Goal: Task Accomplishment & Management: Complete application form

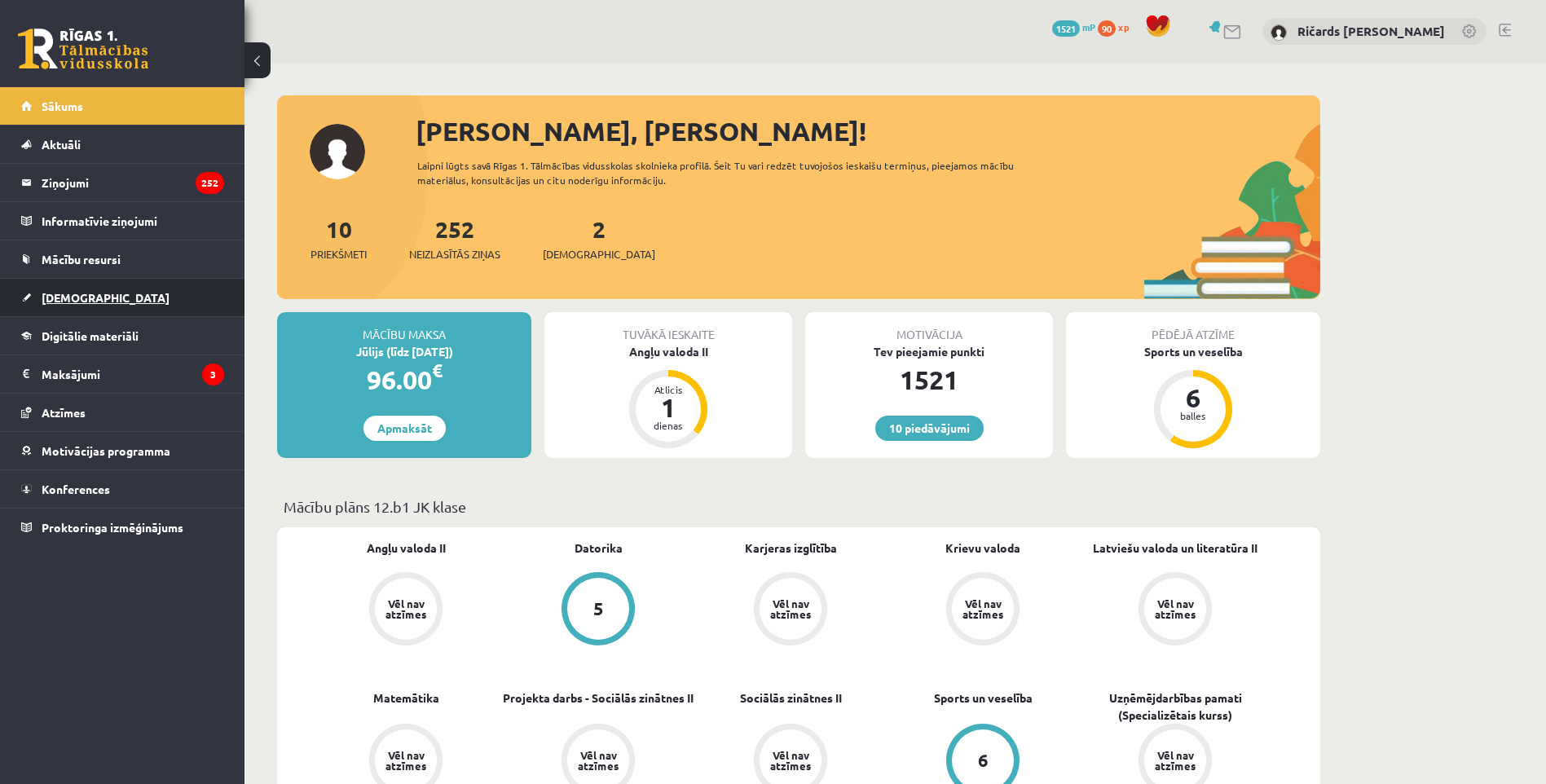
click at [42, 297] on span "[DEMOGRAPHIC_DATA]" at bounding box center [106, 297] width 128 height 15
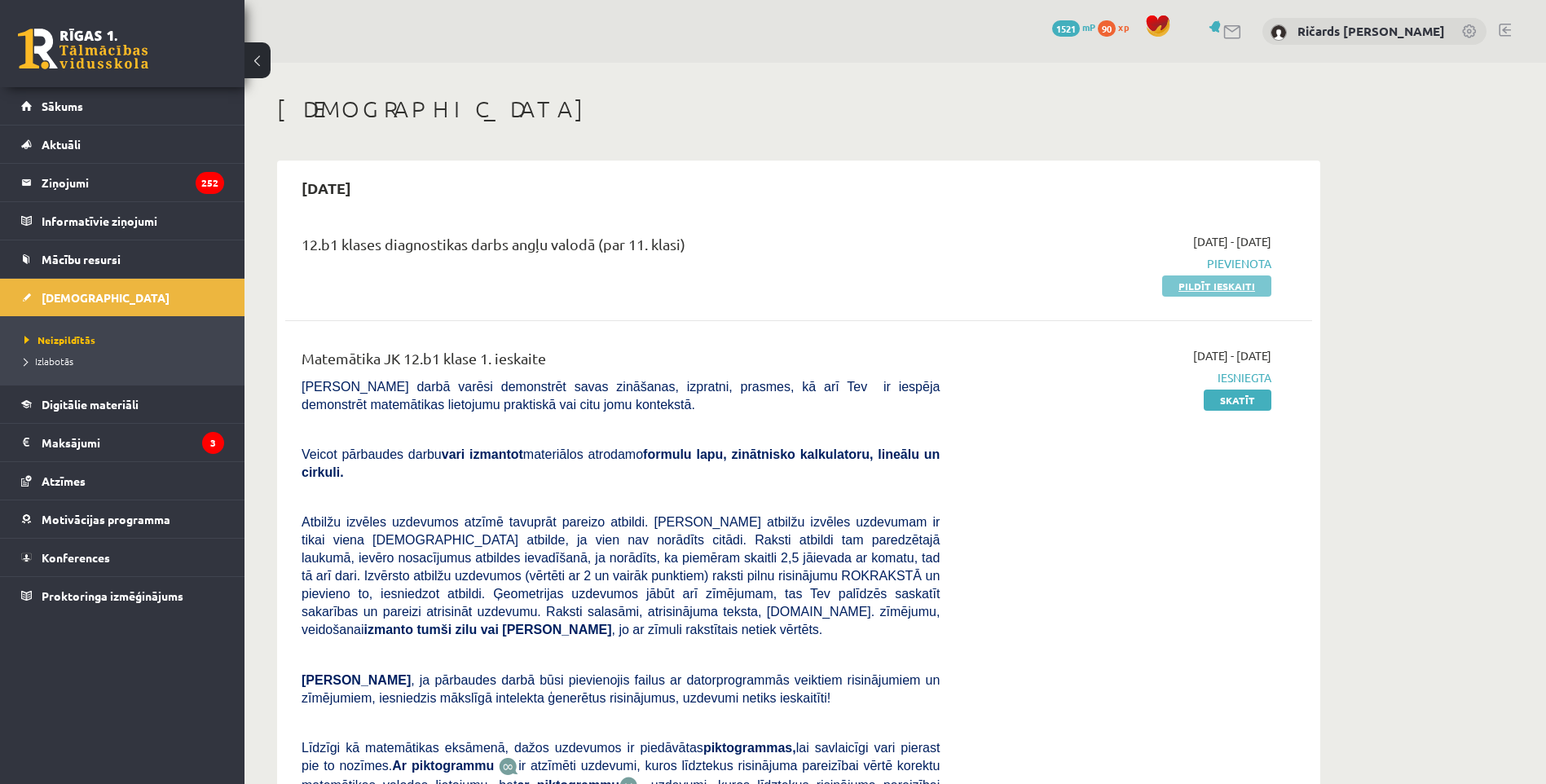
click at [1215, 291] on link "Pildīt ieskaiti" at bounding box center [1216, 287] width 109 height 22
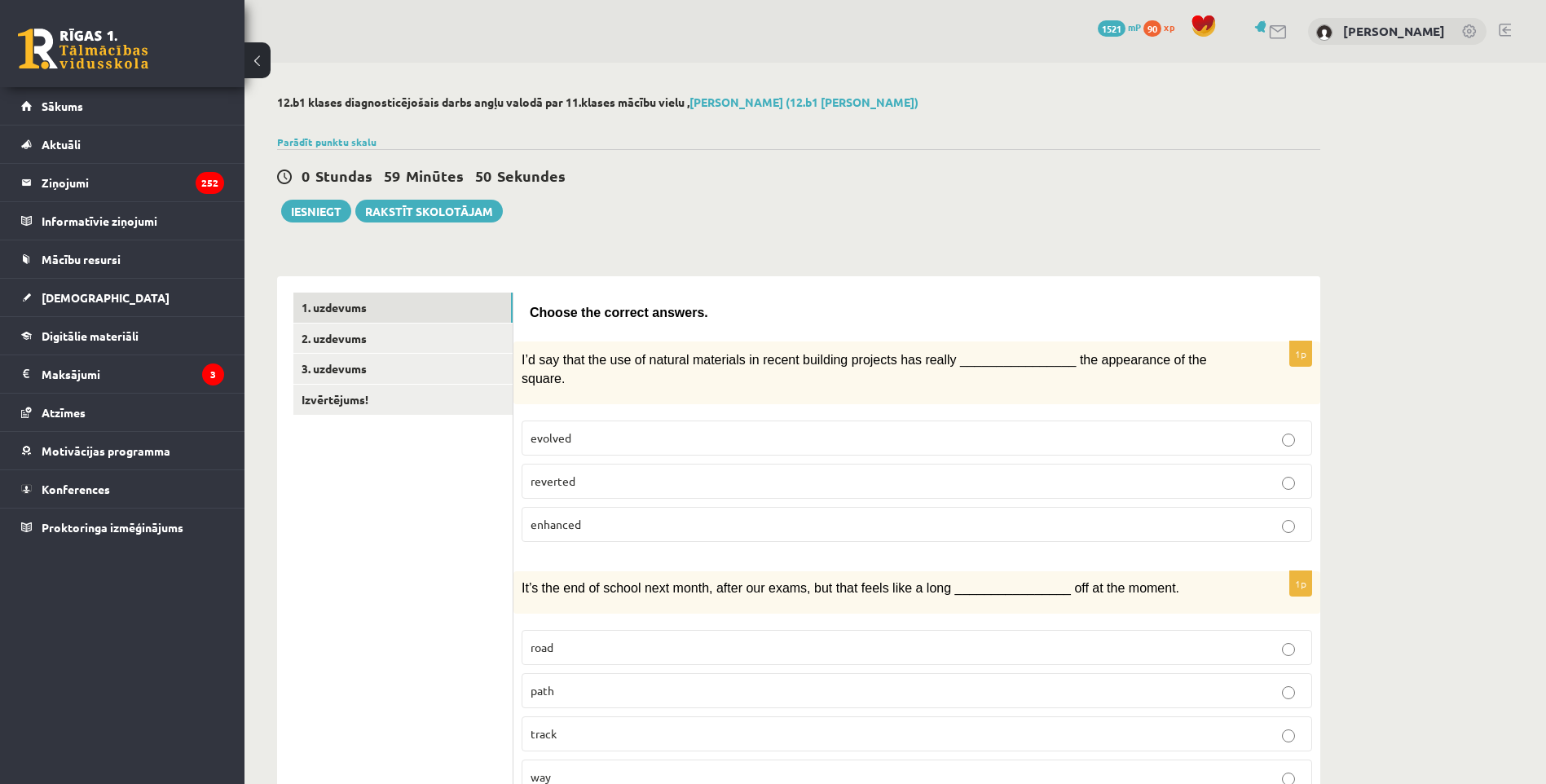
click at [619, 516] on p "enhanced" at bounding box center [917, 524] width 773 height 17
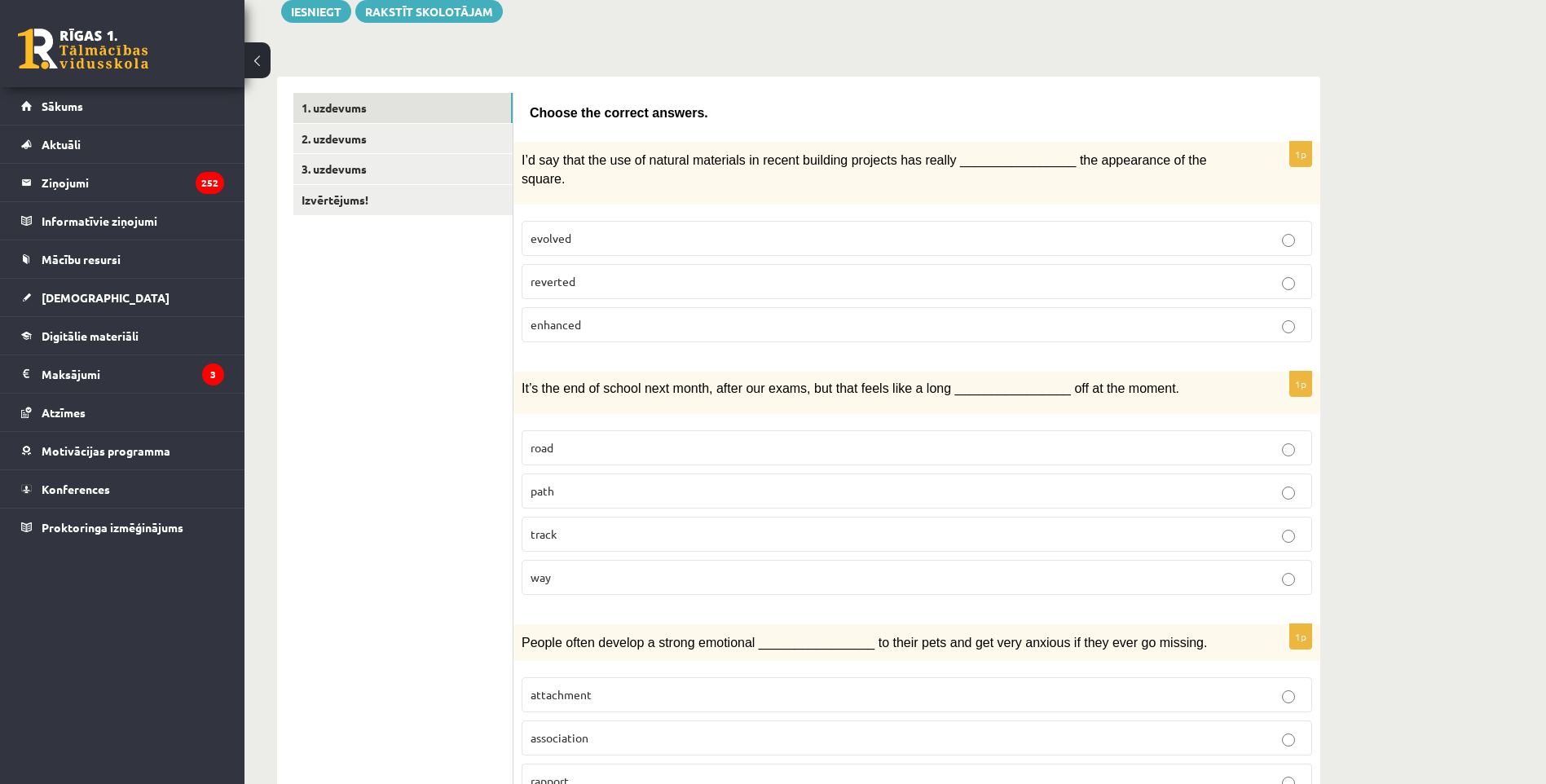
scroll to position [244, 0]
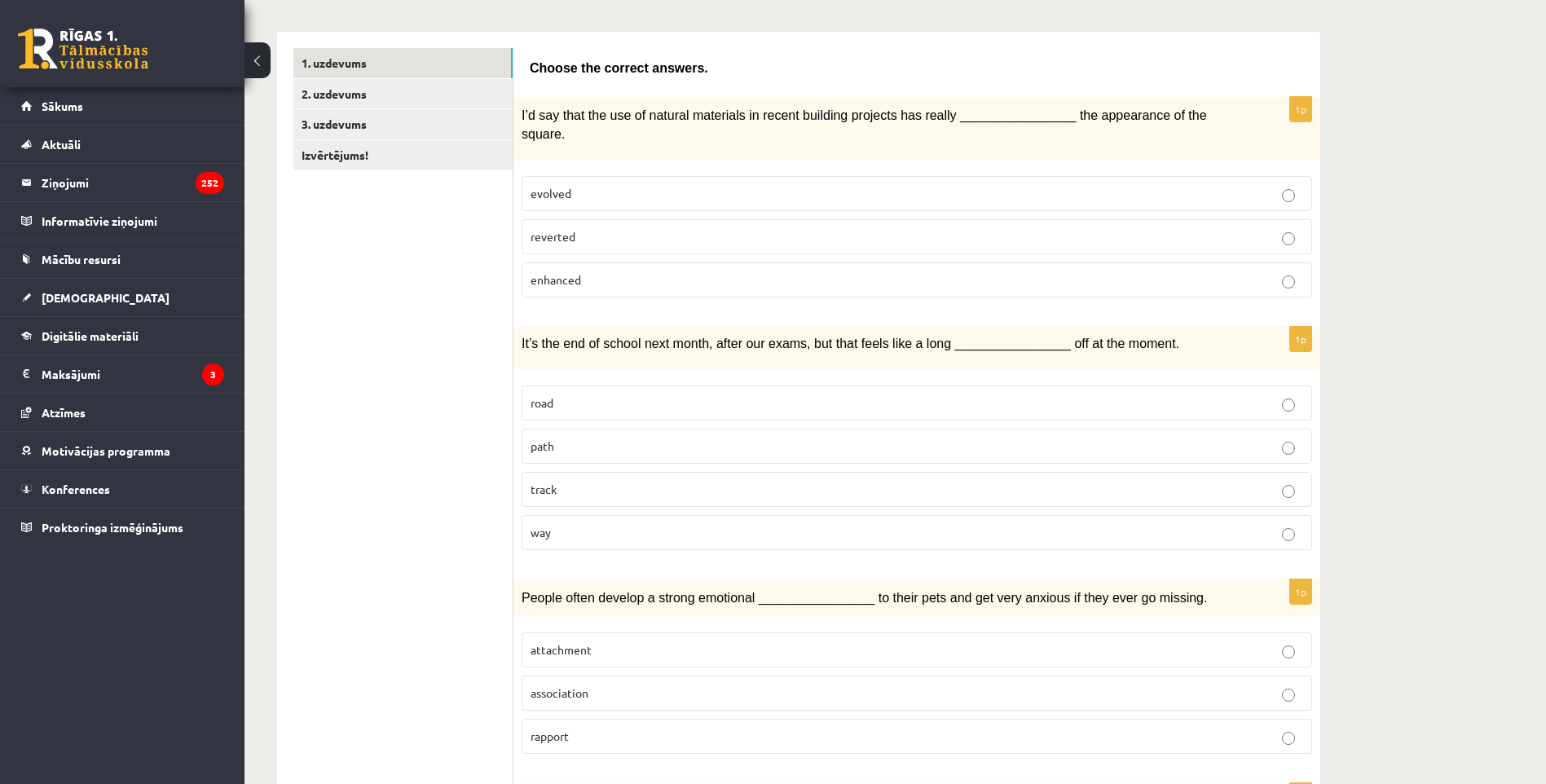
click at [615, 524] on p "way" at bounding box center [917, 532] width 773 height 17
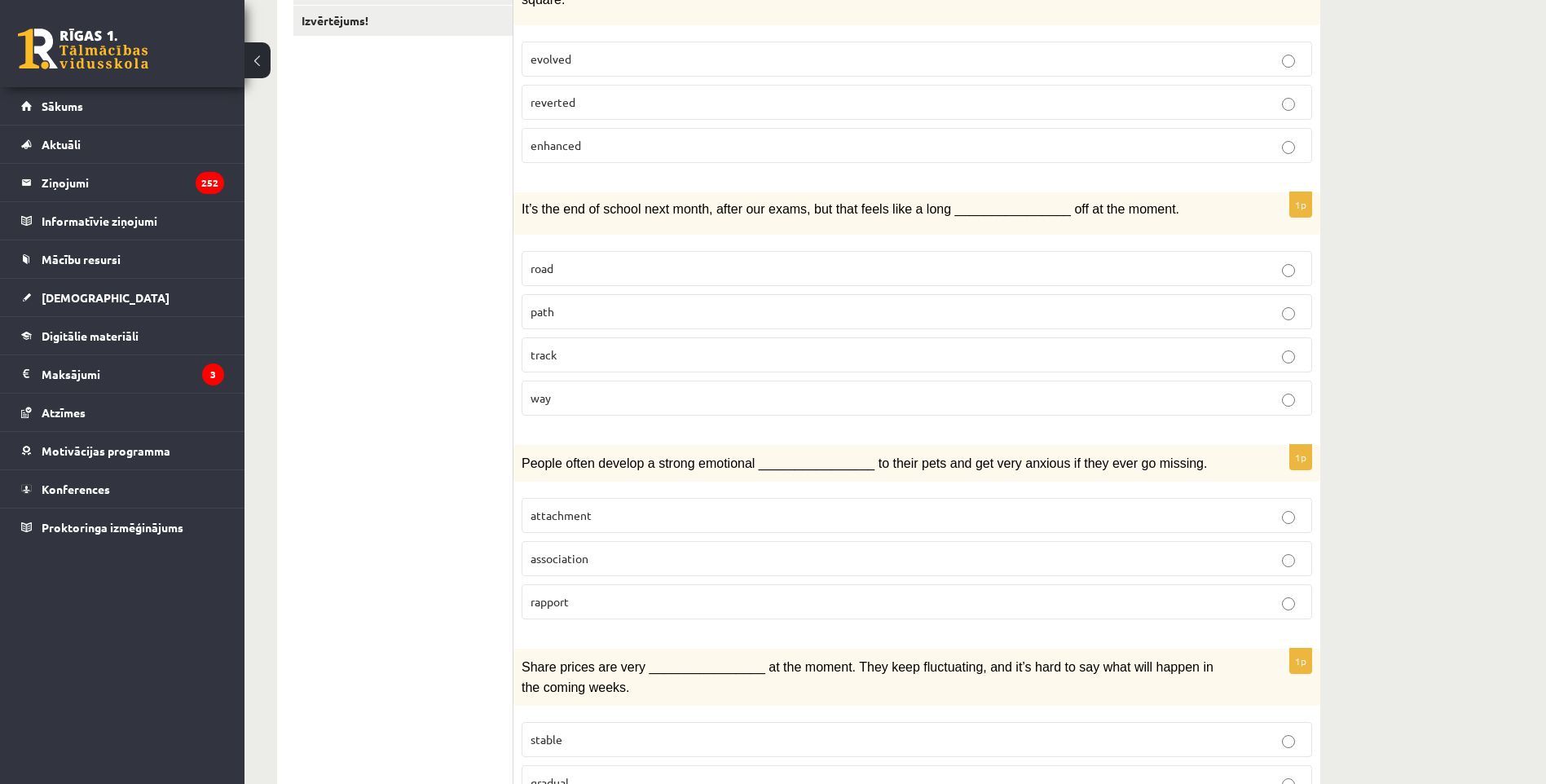
scroll to position [408, 0]
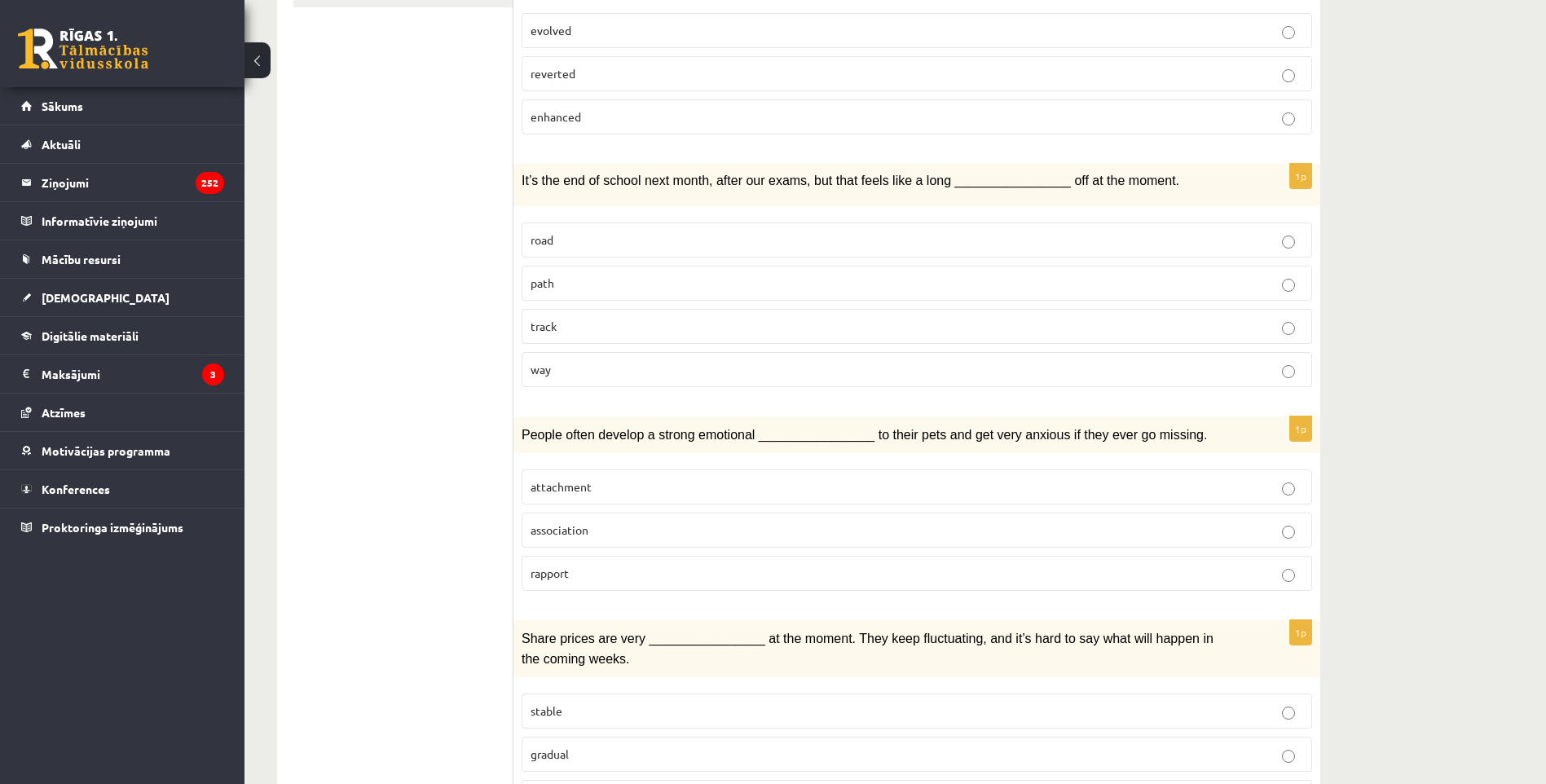
click at [686, 478] on p "attachment" at bounding box center [917, 487] width 773 height 17
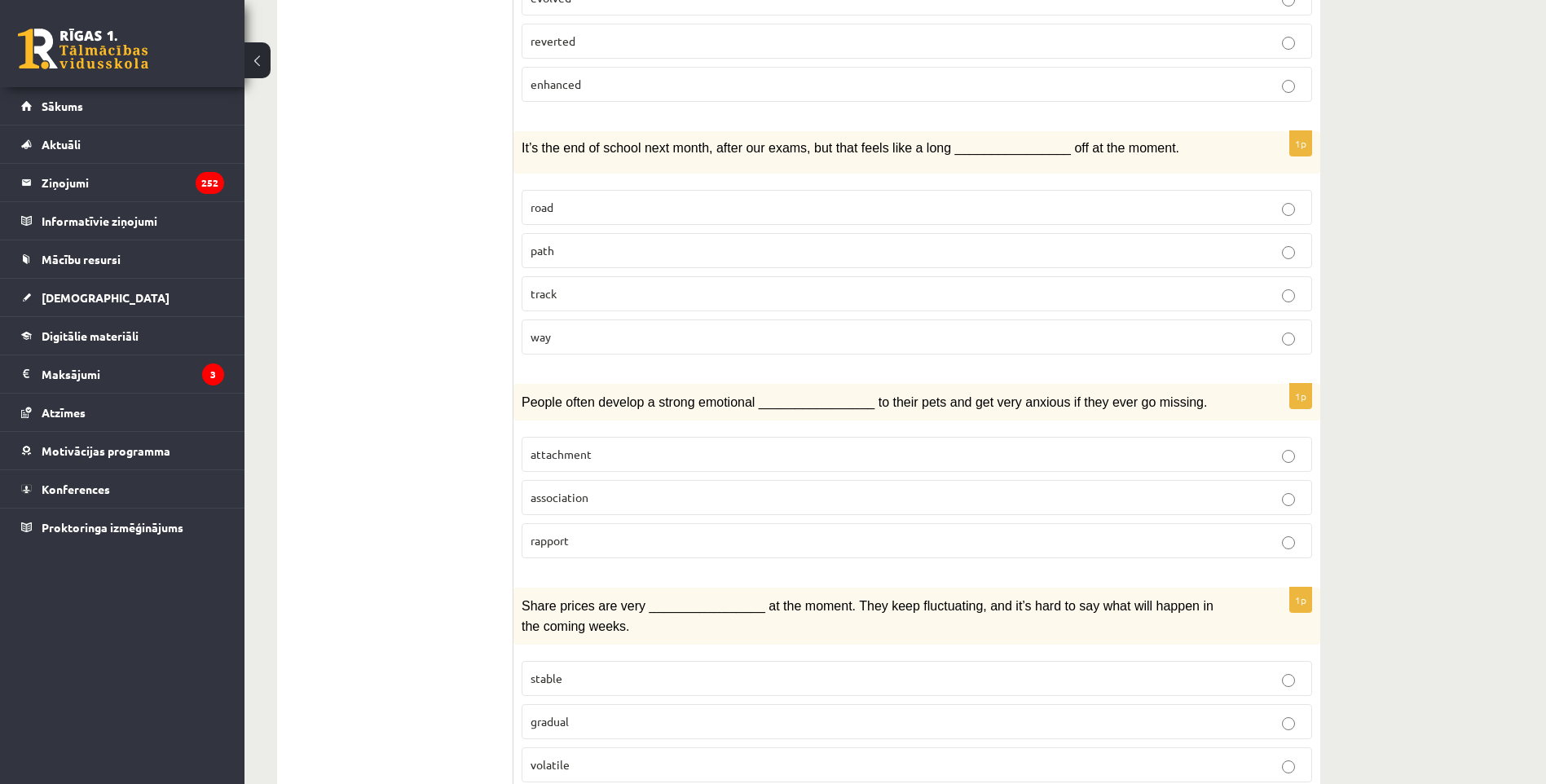
scroll to position [571, 0]
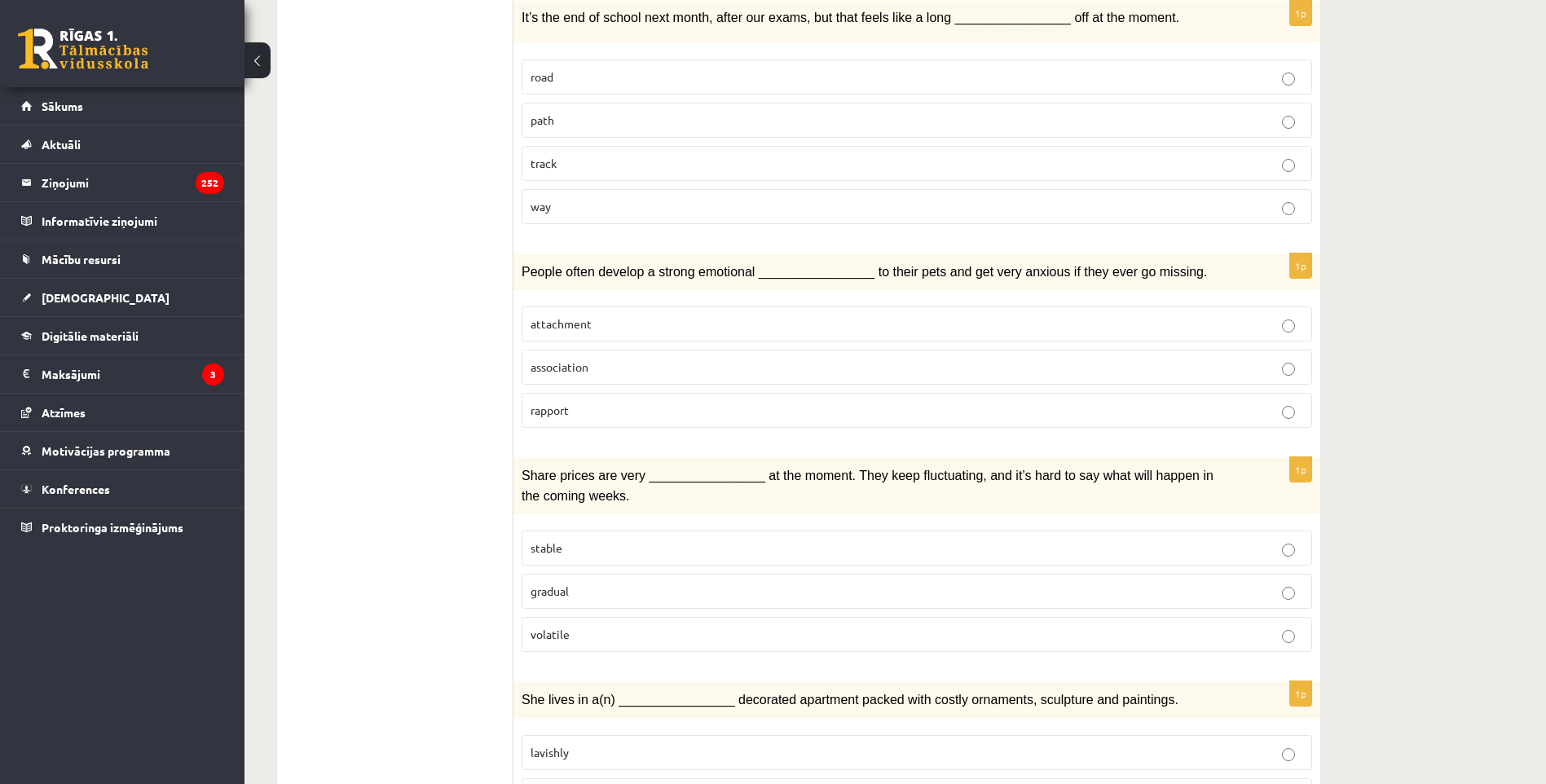
click at [709, 539] on p "stable" at bounding box center [917, 547] width 773 height 17
click at [615, 582] on p "gradual" at bounding box center [917, 590] width 773 height 17
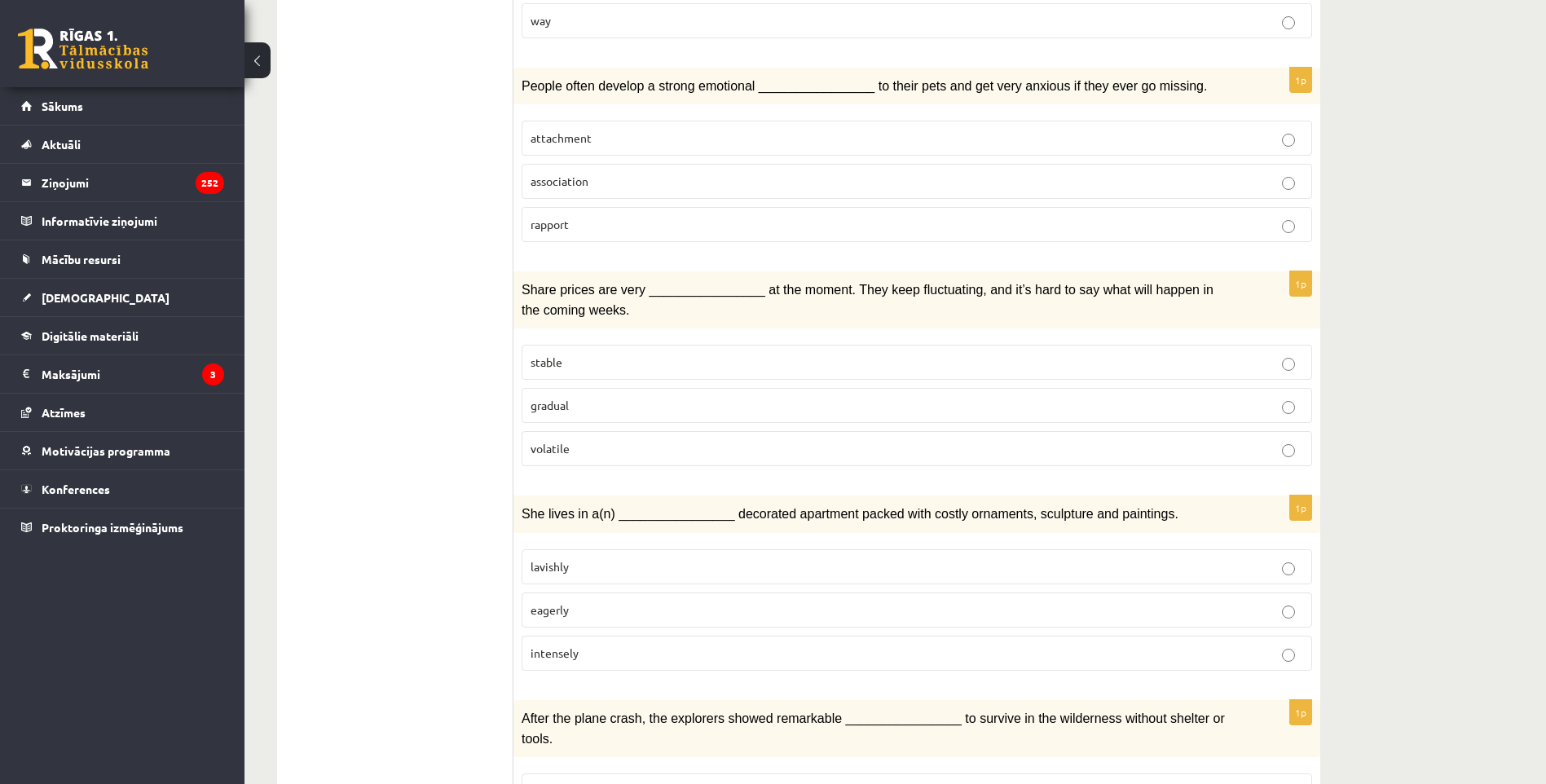
scroll to position [815, 0]
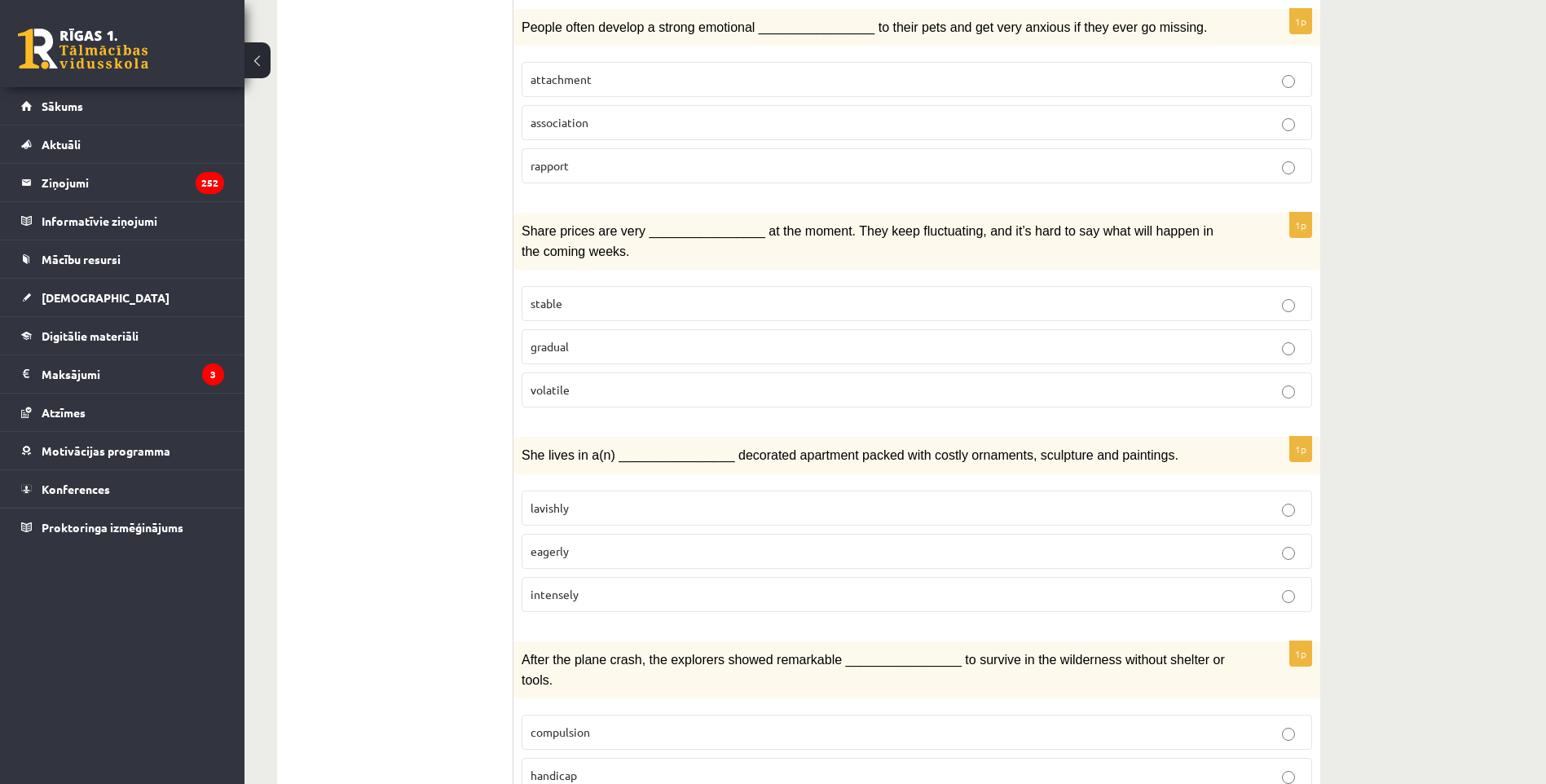
click at [631, 499] on p "lavishly" at bounding box center [917, 507] width 773 height 17
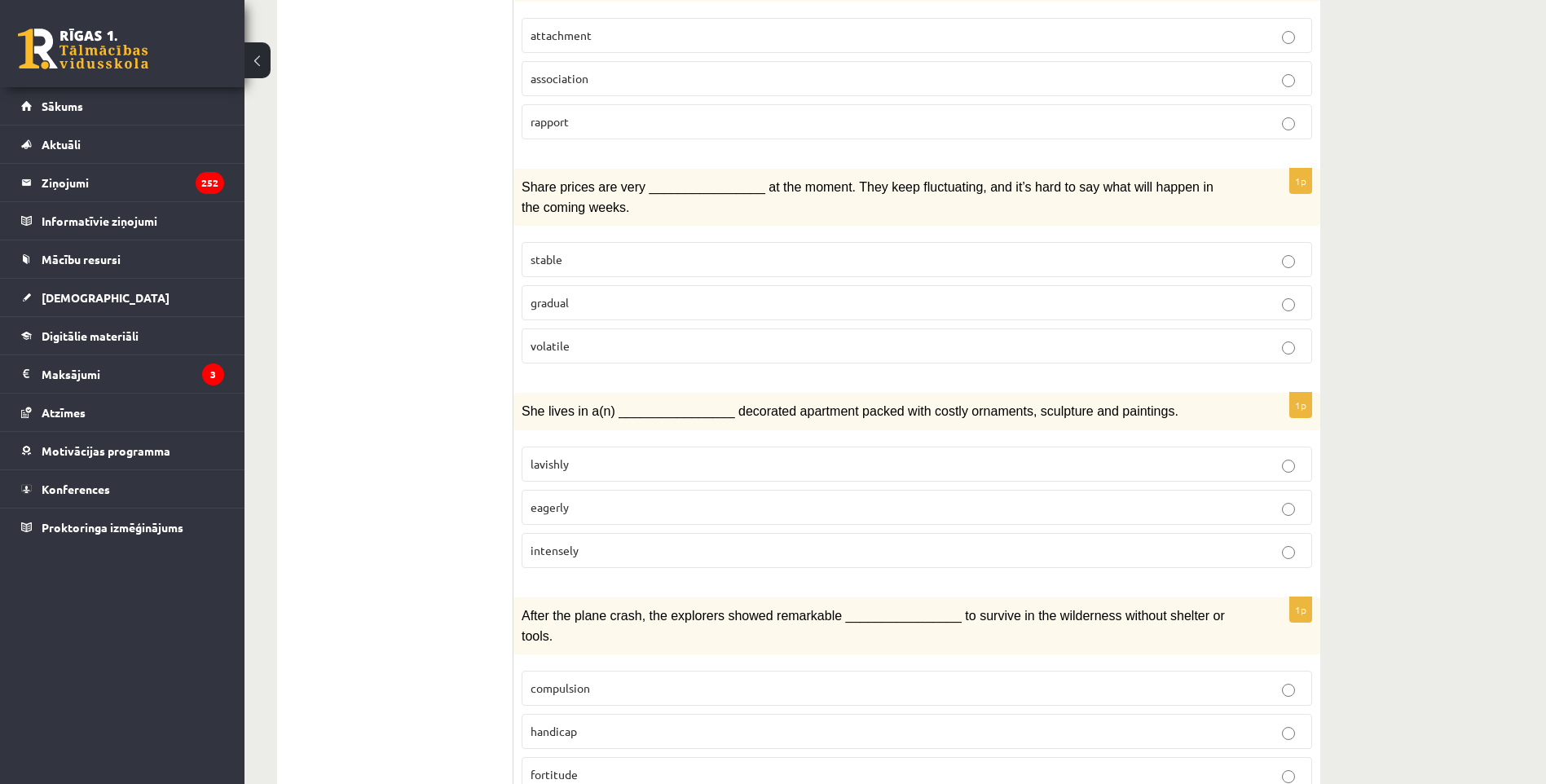
scroll to position [1059, 0]
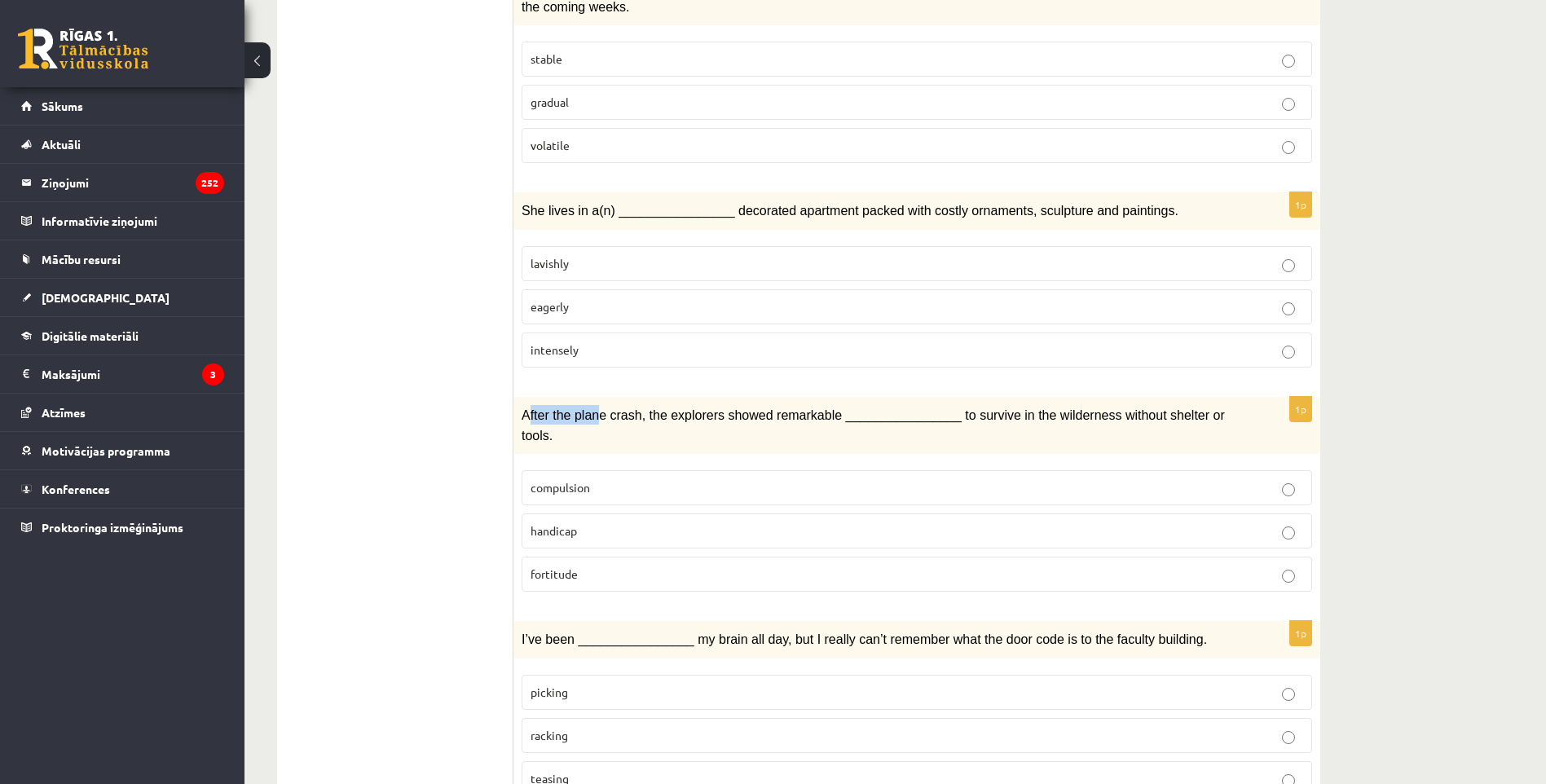
drag, startPoint x: 538, startPoint y: 394, endPoint x: 596, endPoint y: 401, distance: 58.4
click at [596, 405] on p "After the plane crash, the explorers showed remarkable ________________ to surv…" at bounding box center [876, 425] width 709 height 40
drag, startPoint x: 596, startPoint y: 401, endPoint x: 629, endPoint y: 415, distance: 35.8
click at [629, 415] on div "1p After the plane crash, the explorers showed remarkable ________________ to s…" at bounding box center [916, 501] width 807 height 208
click at [645, 470] on label "compulsion" at bounding box center [917, 488] width 791 height 35
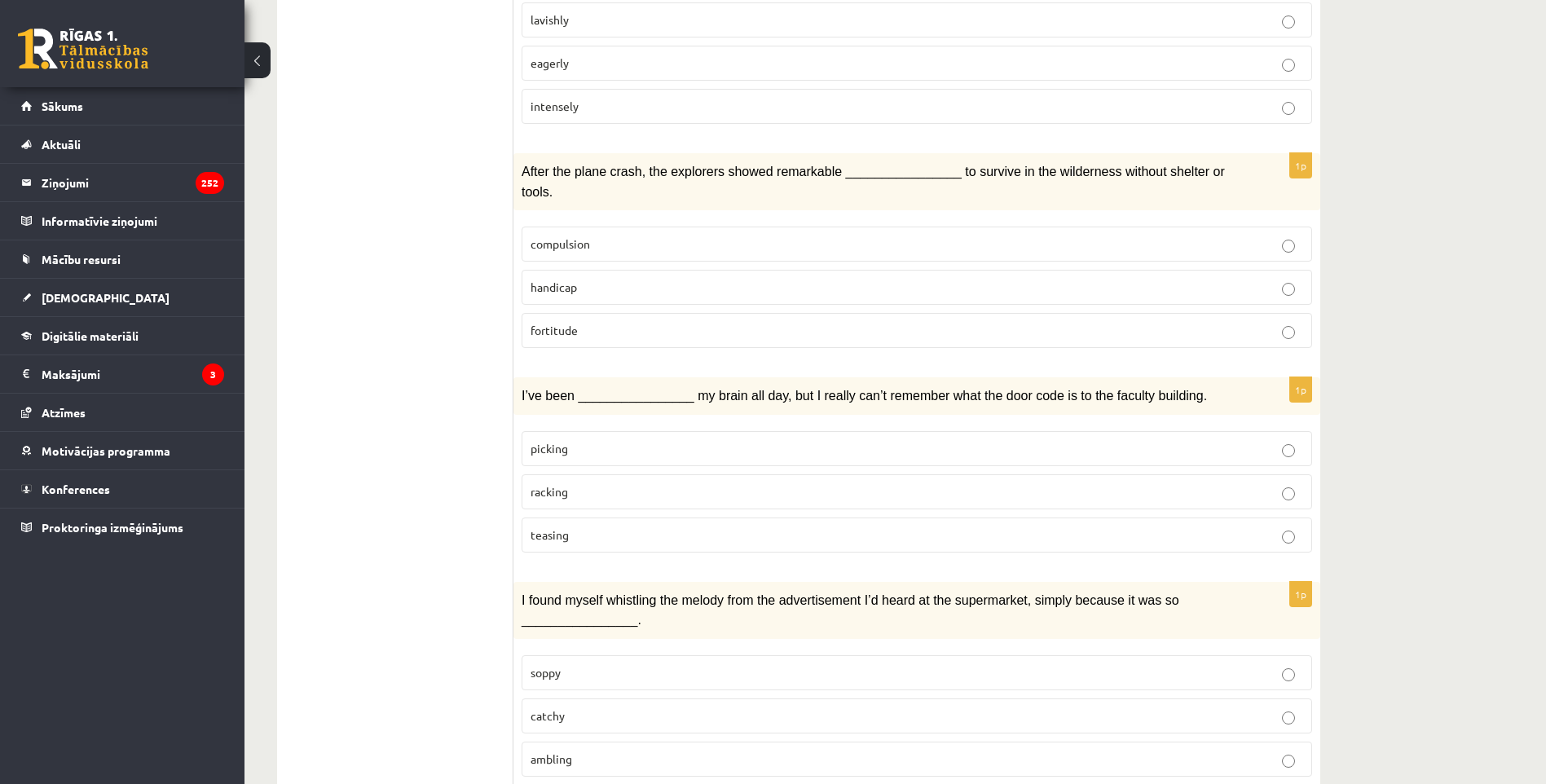
scroll to position [1304, 0]
click at [694, 526] on p "teasing" at bounding box center [917, 534] width 773 height 17
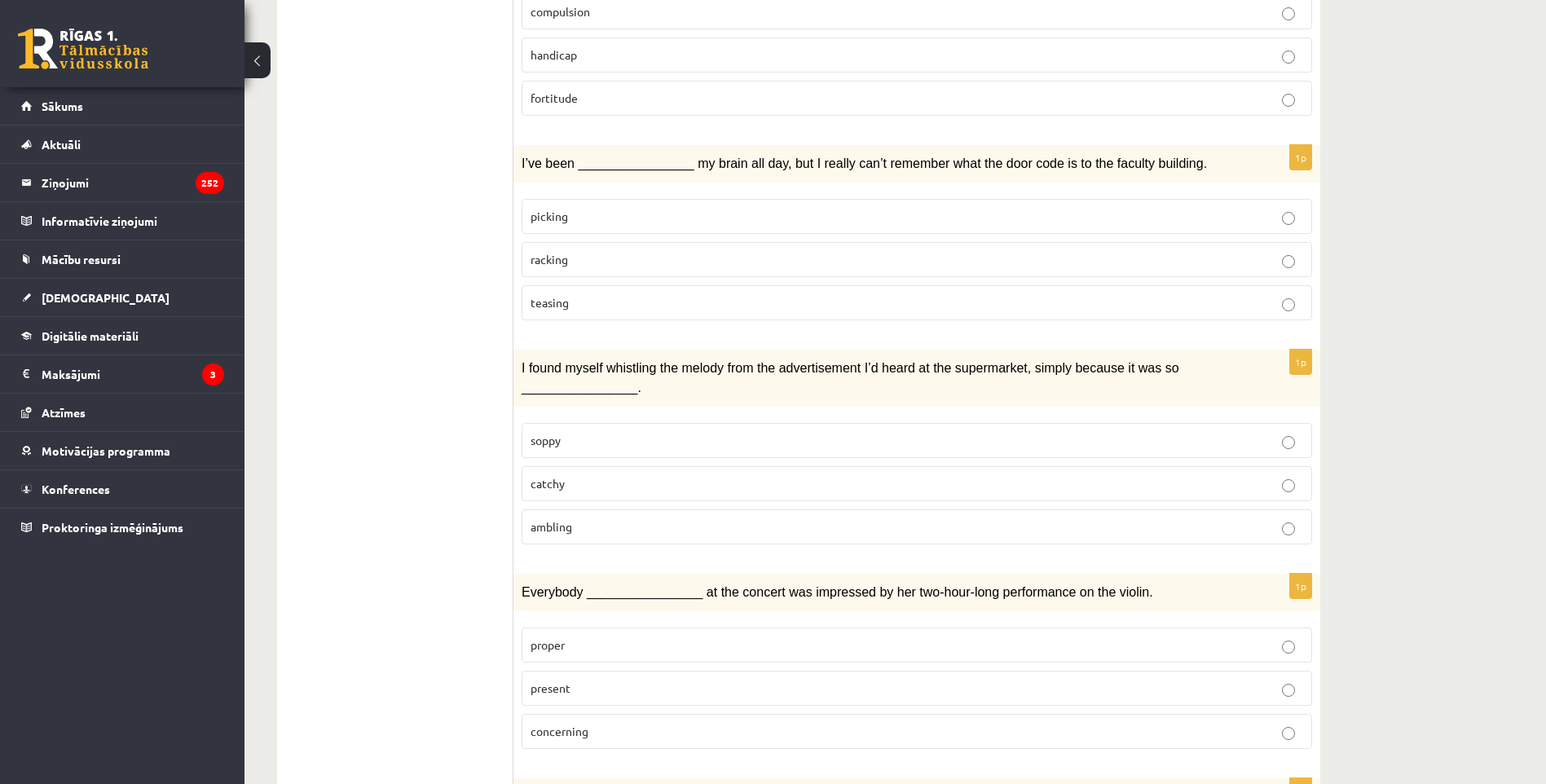
scroll to position [1548, 0]
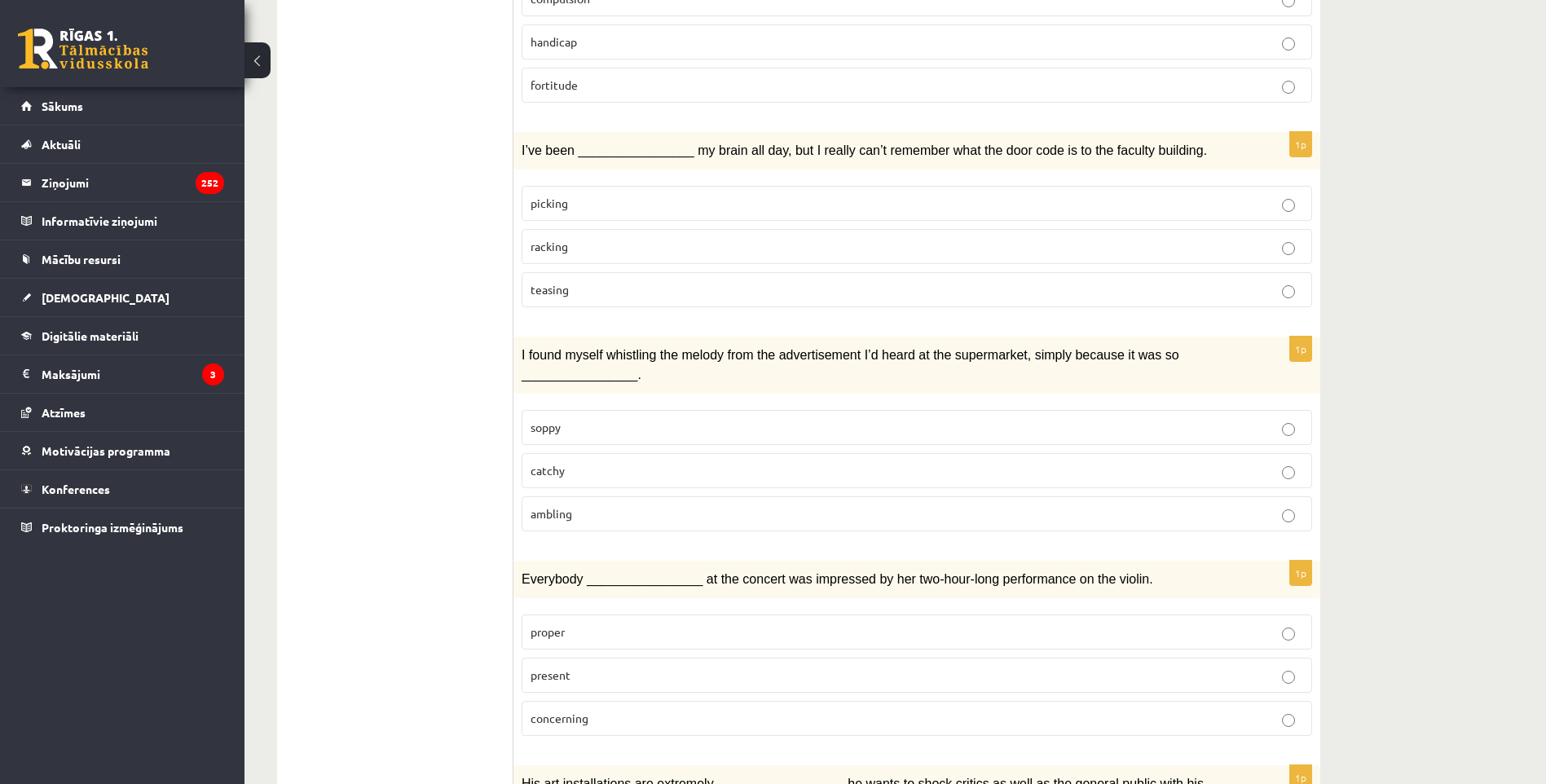
click at [678, 462] on p "catchy" at bounding box center [917, 470] width 773 height 17
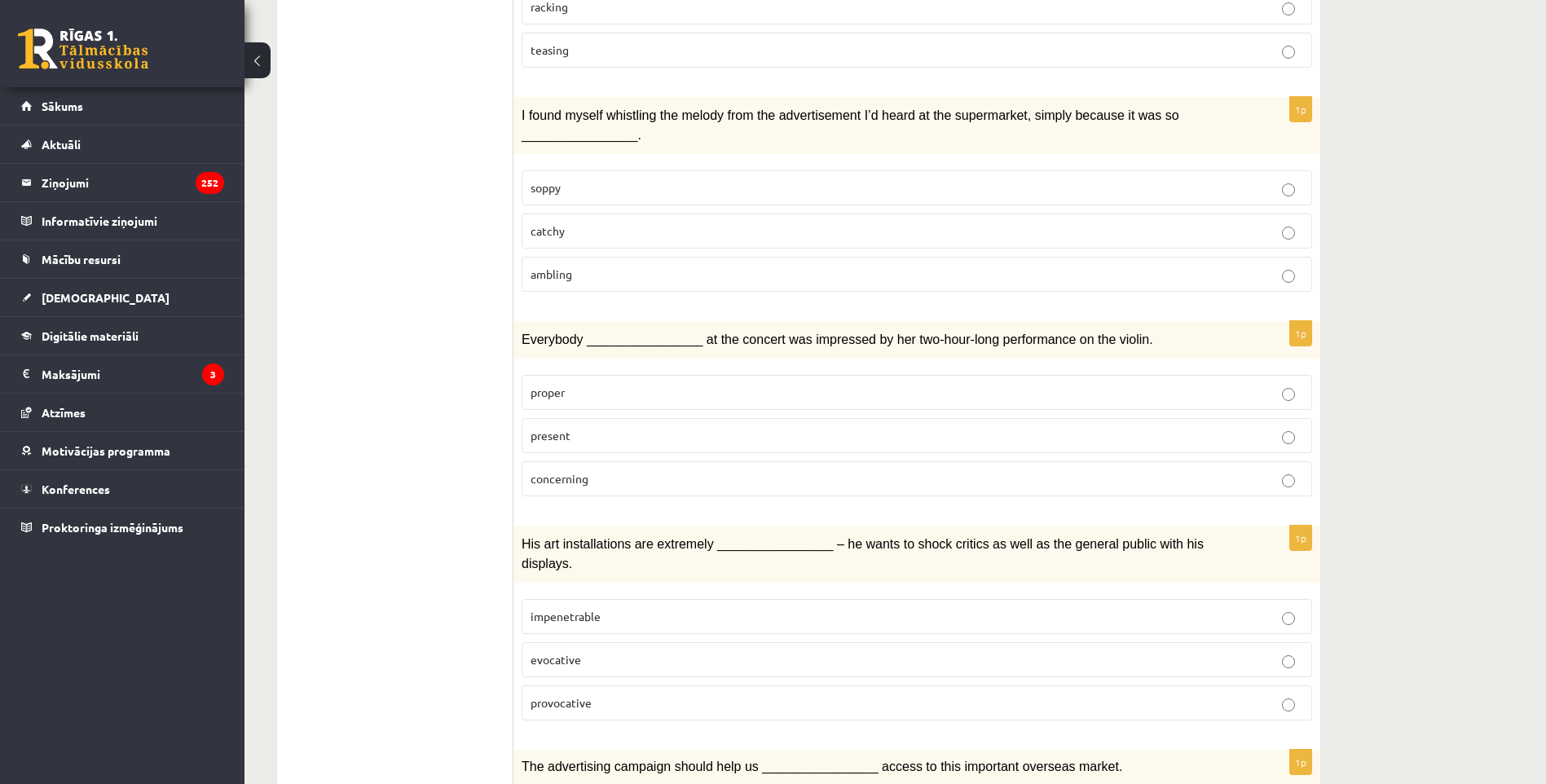
scroll to position [1792, 0]
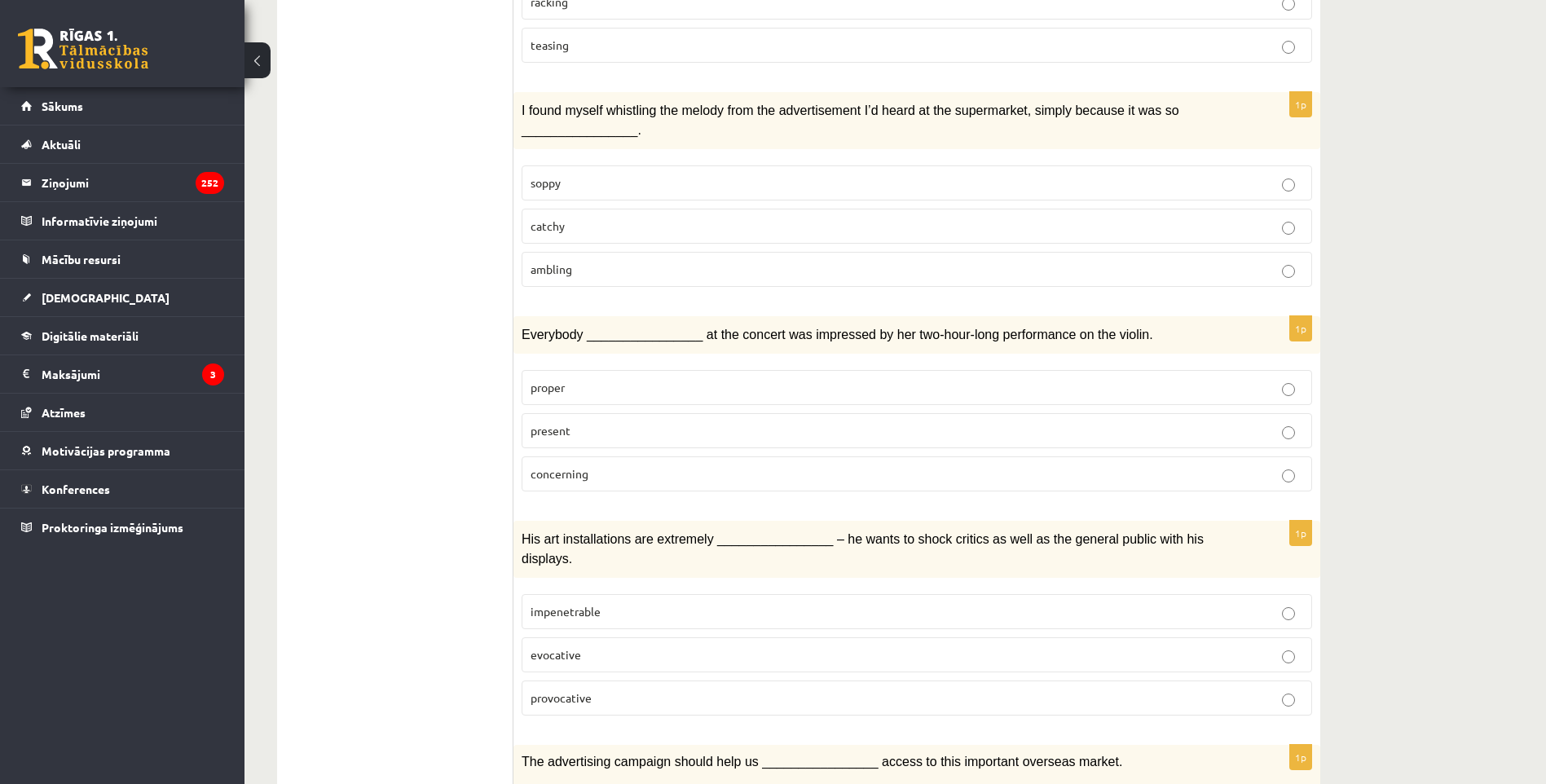
click at [632, 379] on p "proper" at bounding box center [917, 387] width 773 height 17
click at [650, 456] on label "concerning" at bounding box center [917, 473] width 791 height 35
click at [683, 422] on p "present" at bounding box center [917, 430] width 773 height 17
drag, startPoint x: 694, startPoint y: 434, endPoint x: 684, endPoint y: 434, distance: 10.0
click at [692, 465] on p "concerning" at bounding box center [917, 473] width 773 height 17
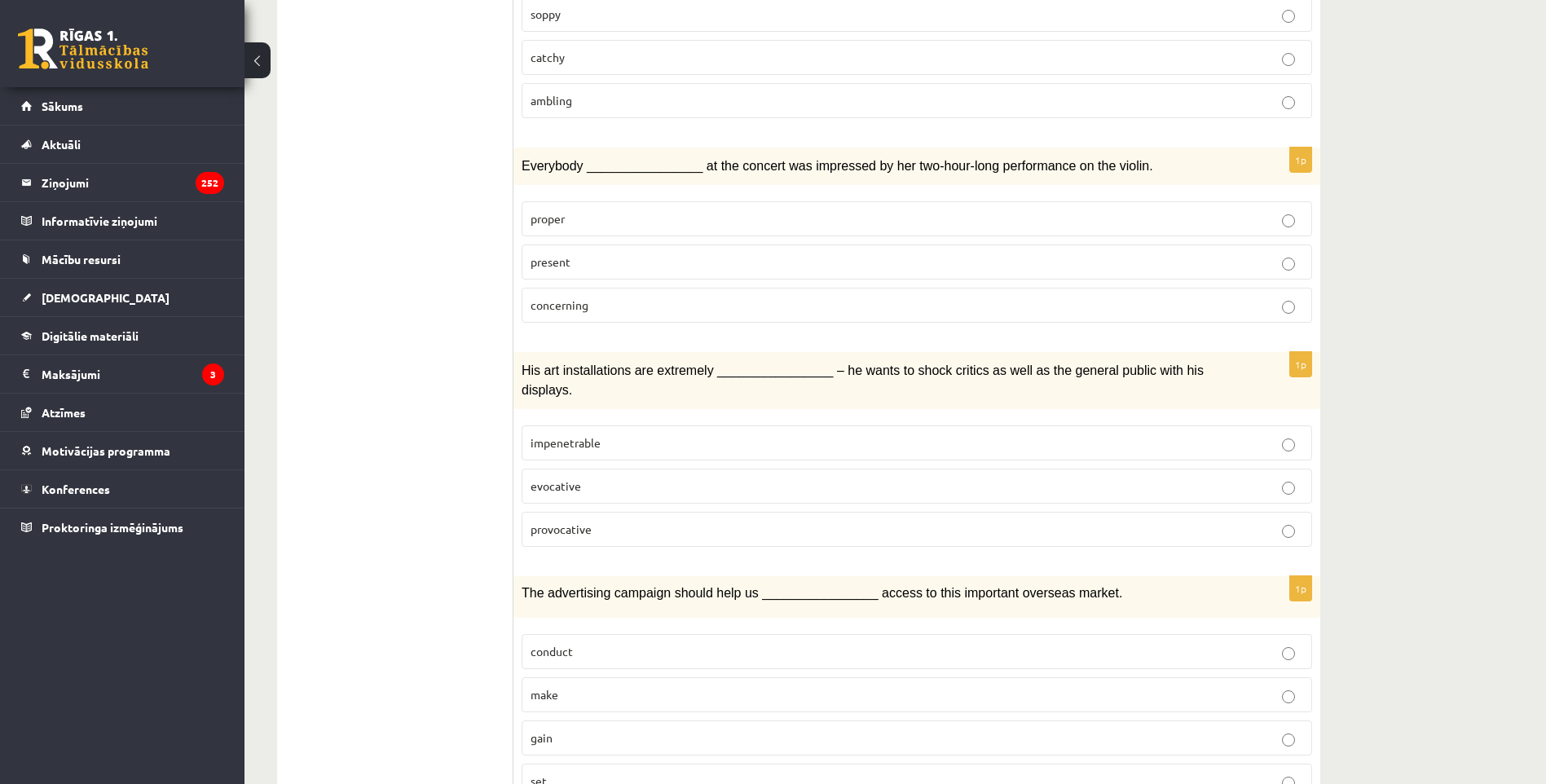
scroll to position [2037, 0]
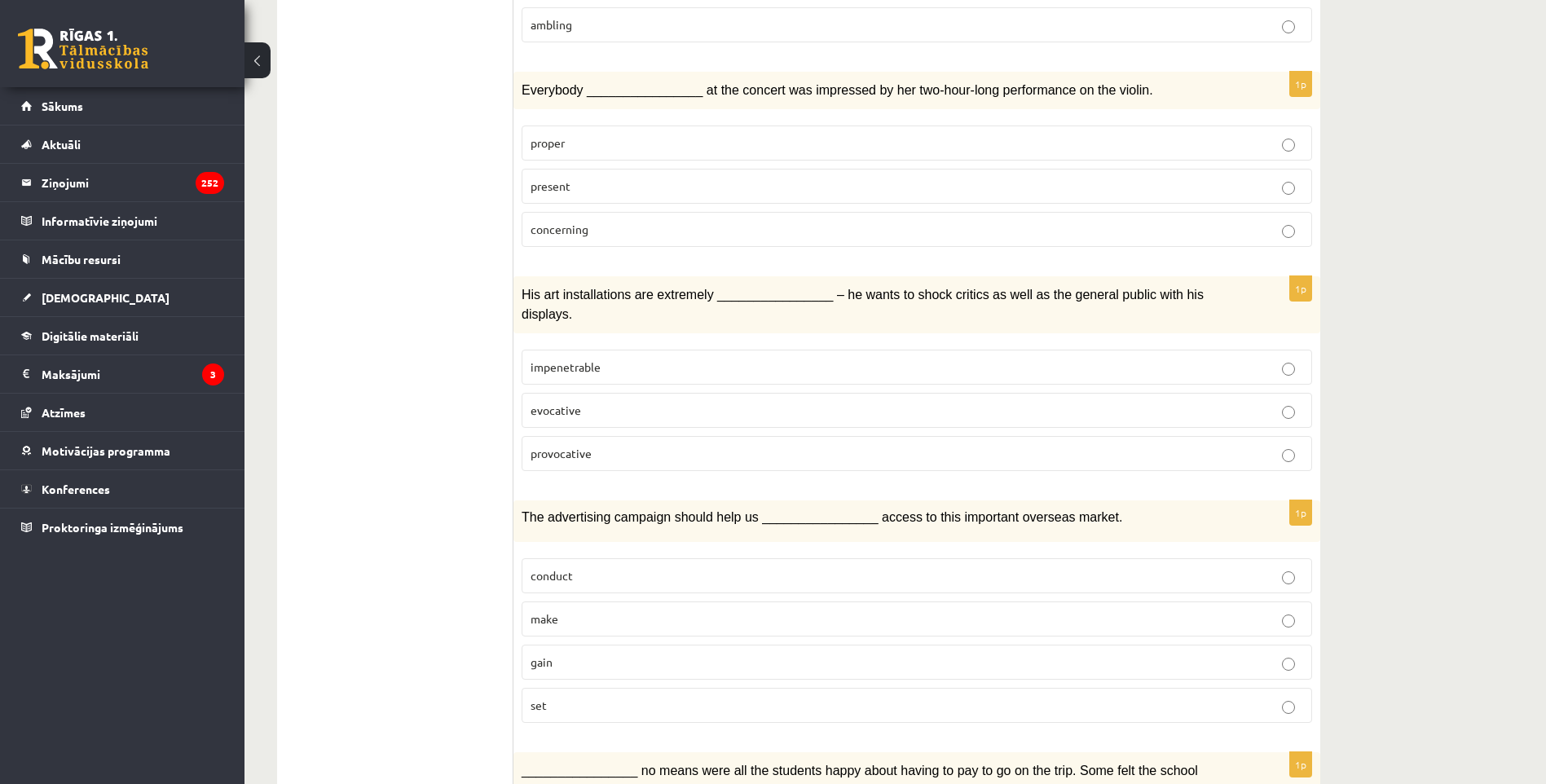
click at [650, 436] on label "provocative" at bounding box center [917, 453] width 791 height 35
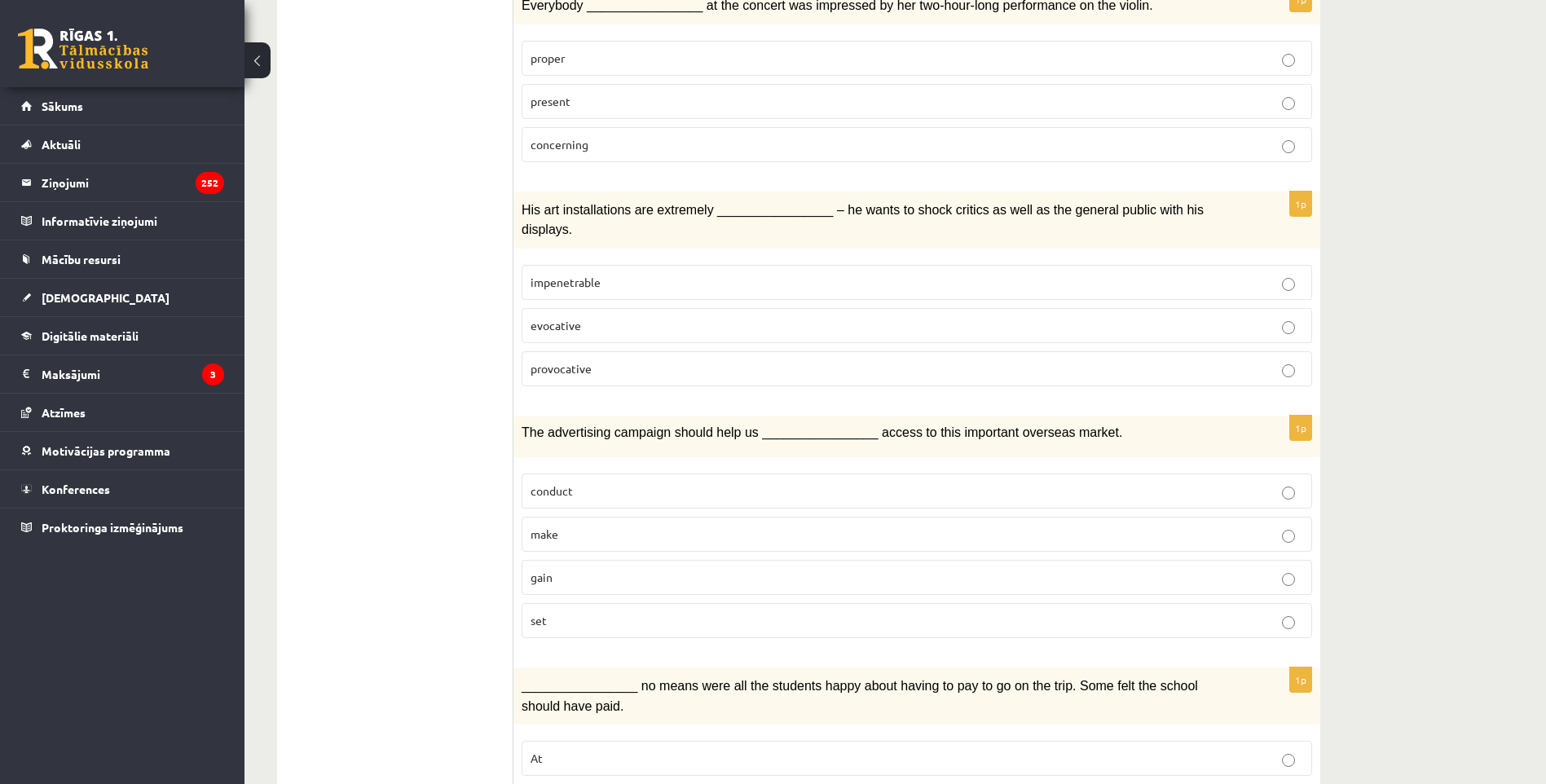
scroll to position [2194, 0]
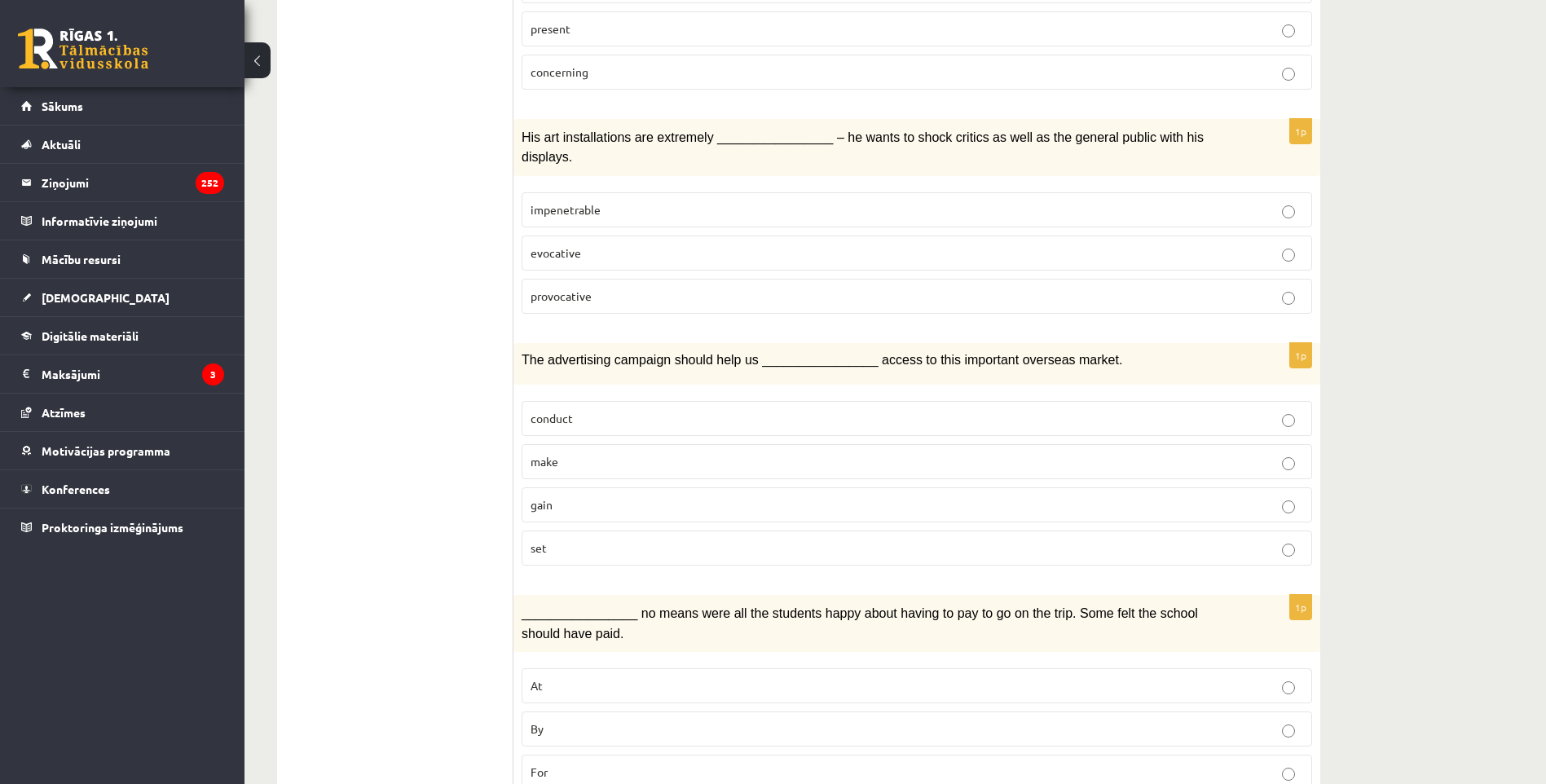
click at [601, 496] on p "gain" at bounding box center [917, 504] width 773 height 17
click at [601, 720] on p "By" at bounding box center [917, 728] width 773 height 17
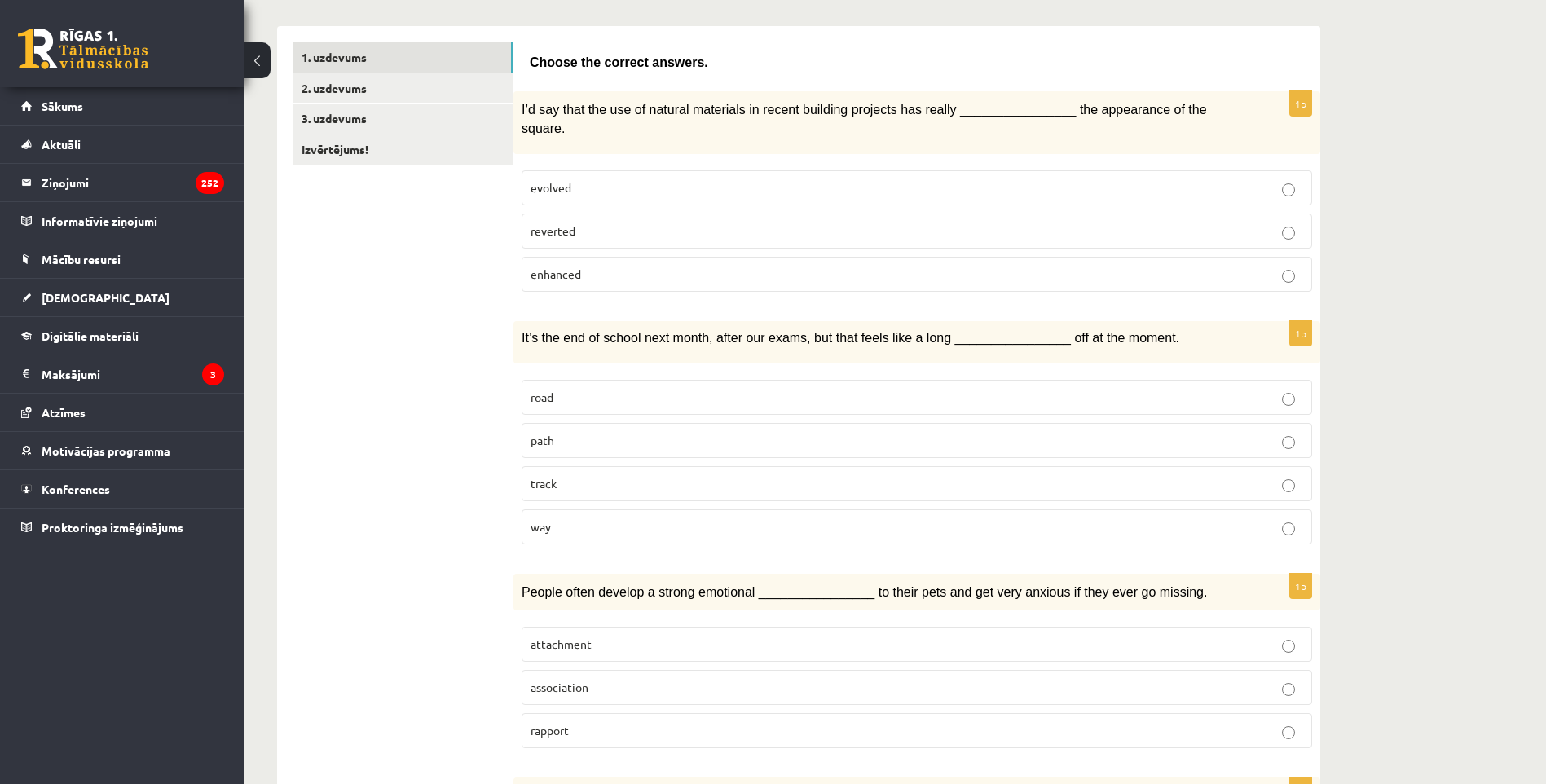
scroll to position [238, 0]
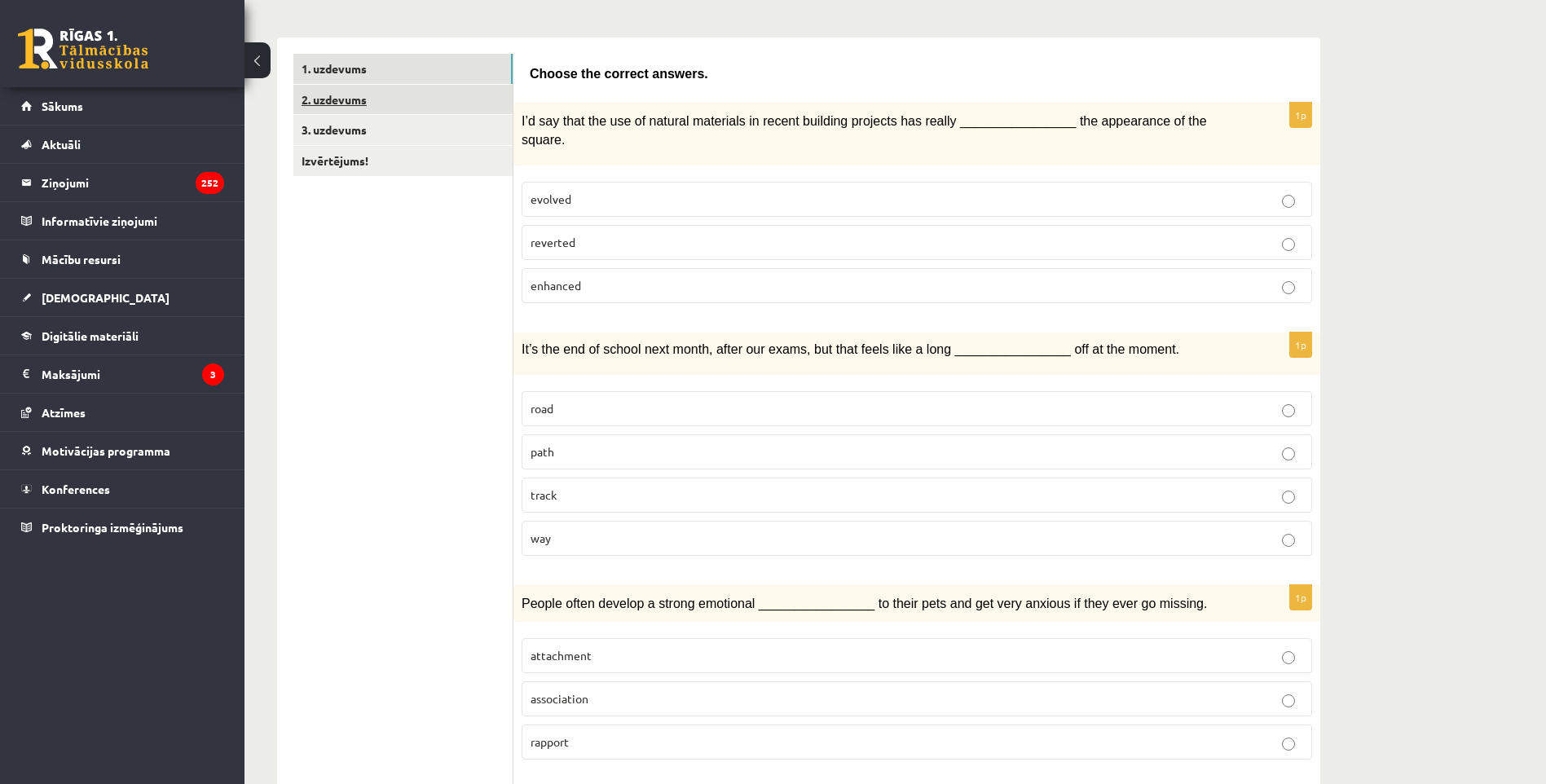
click at [327, 101] on link "2. uzdevums" at bounding box center [403, 100] width 219 height 30
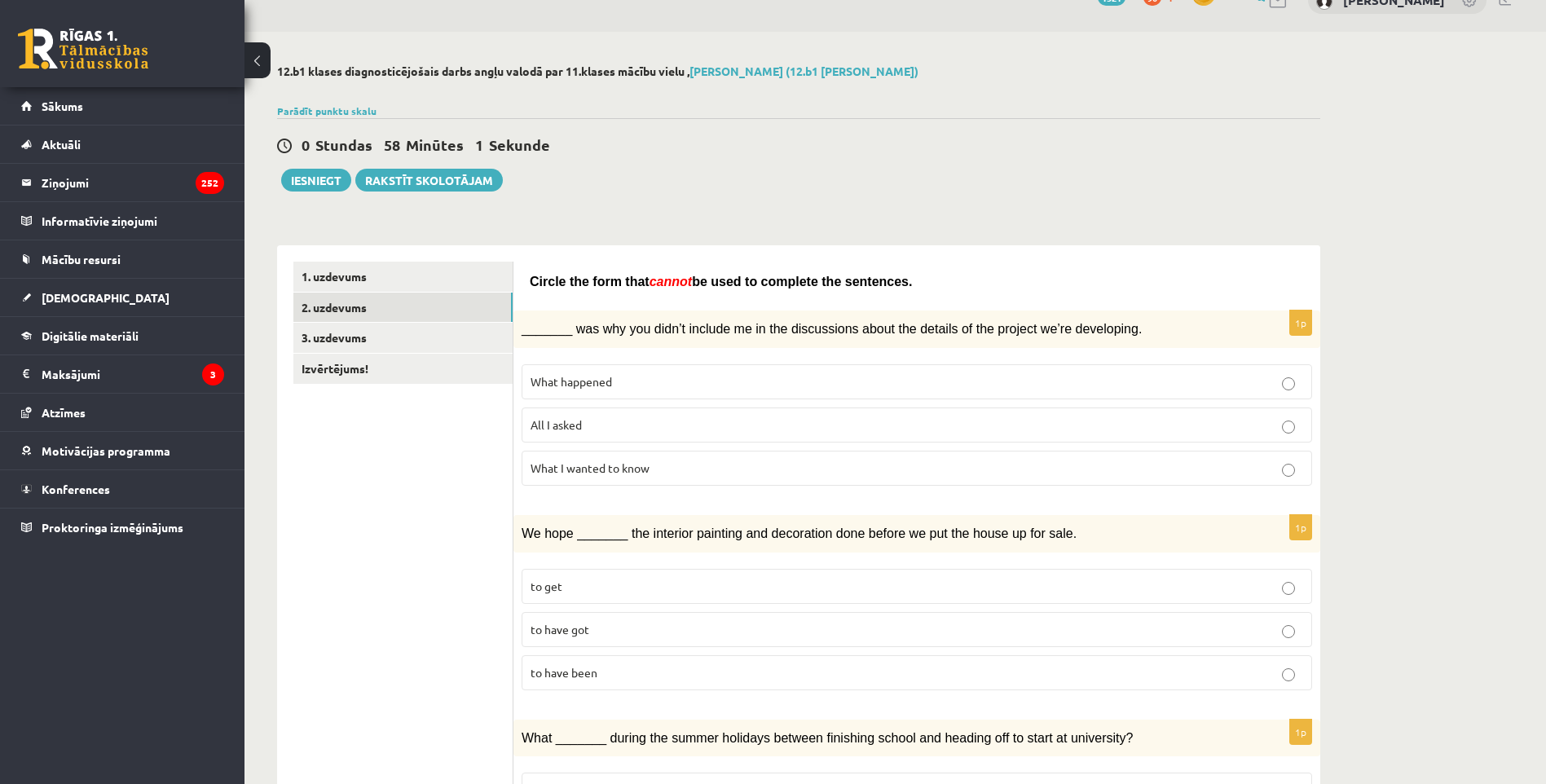
scroll to position [18, 0]
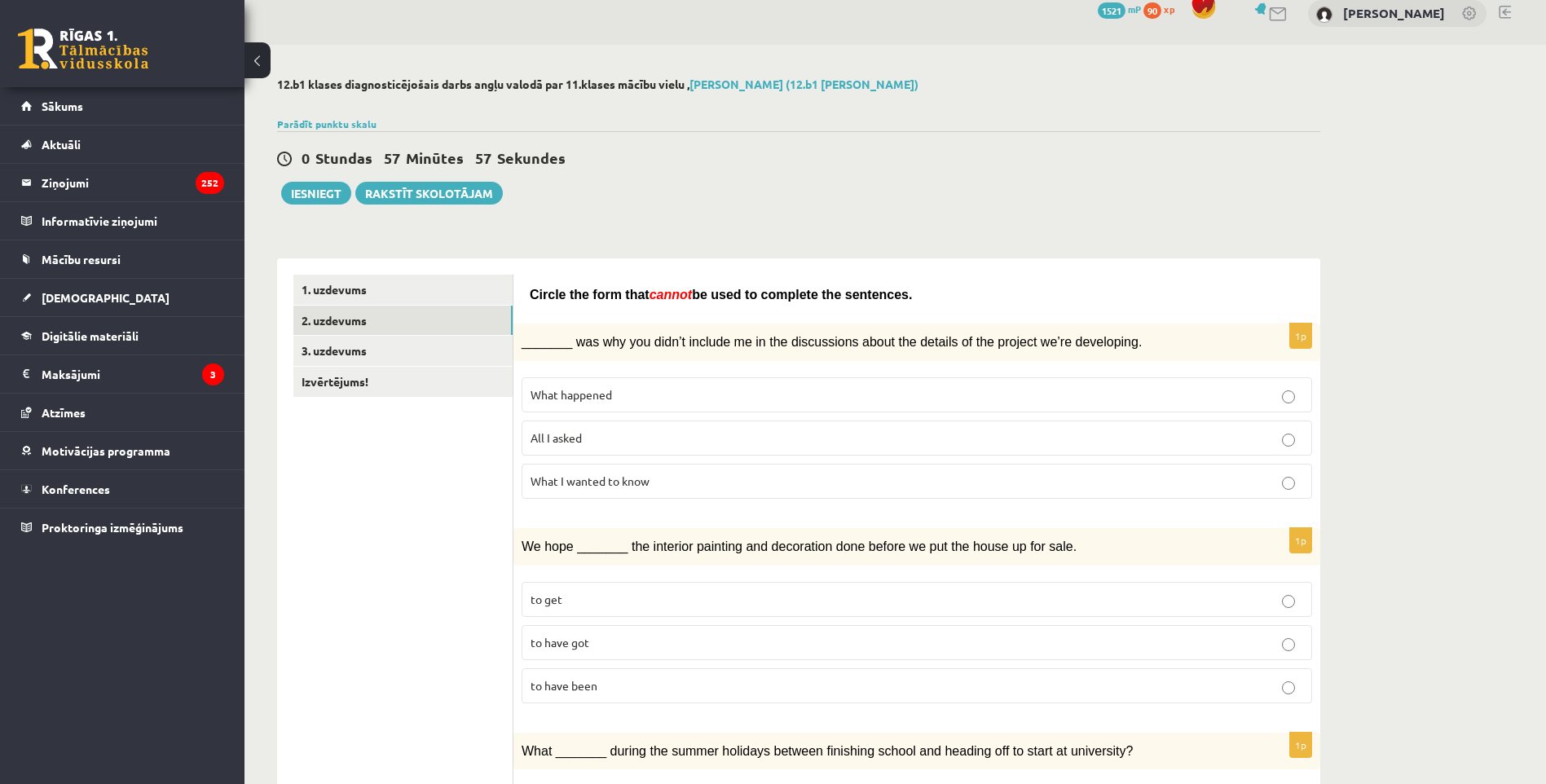
click at [670, 445] on p "All I asked" at bounding box center [917, 438] width 773 height 17
click at [741, 473] on p "What I wanted to know" at bounding box center [917, 481] width 773 height 17
drag, startPoint x: 597, startPoint y: 294, endPoint x: 621, endPoint y: 297, distance: 24.2
click at [621, 297] on span "Circle the form that" at bounding box center [590, 294] width 120 height 14
drag, startPoint x: 621, startPoint y: 297, endPoint x: 732, endPoint y: 320, distance: 113.4
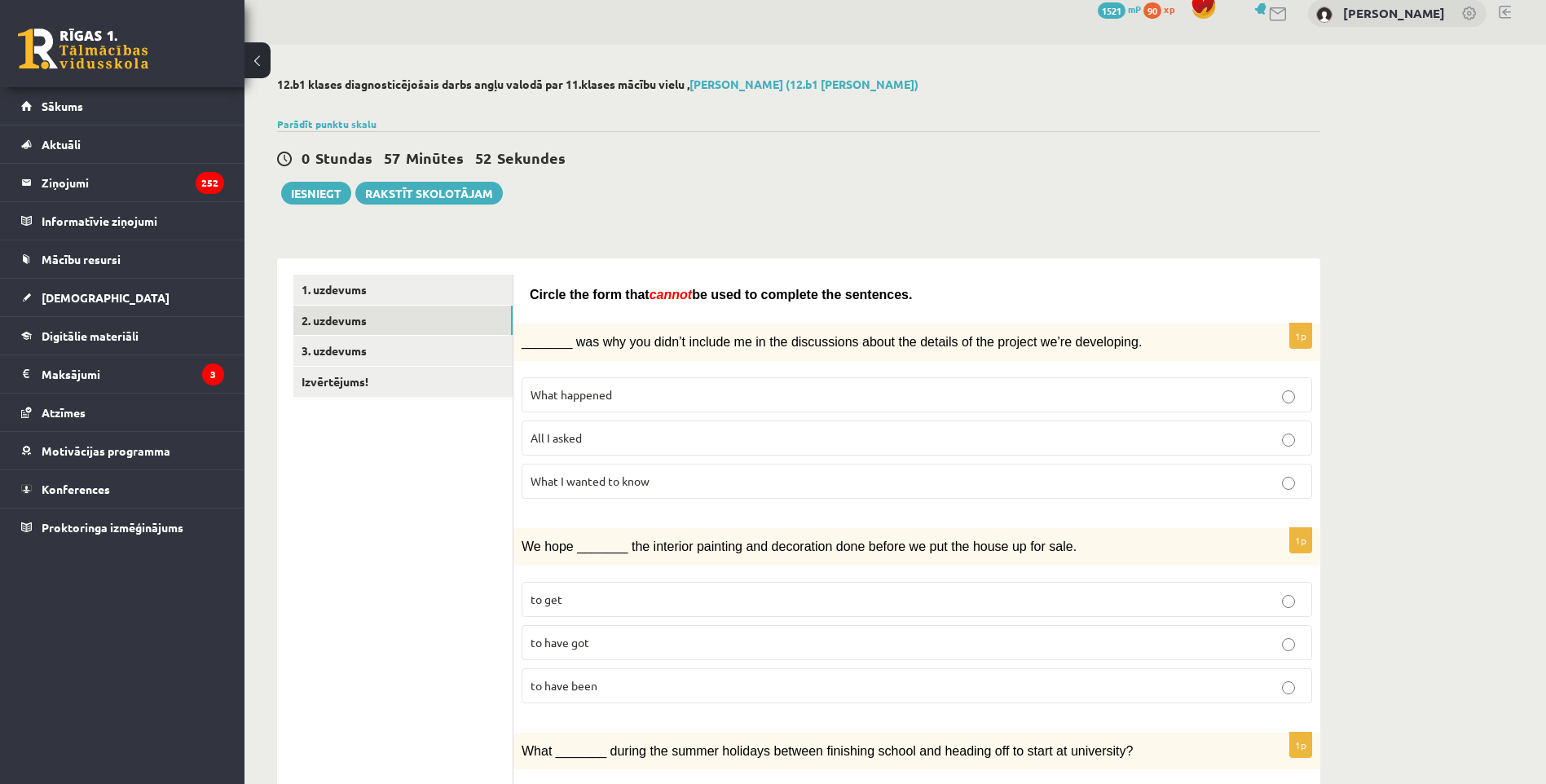
click at [727, 386] on p "What happened" at bounding box center [917, 394] width 773 height 17
click at [703, 420] on label "All I asked" at bounding box center [917, 438] width 791 height 35
click at [680, 399] on p "What happened" at bounding box center [917, 394] width 773 height 17
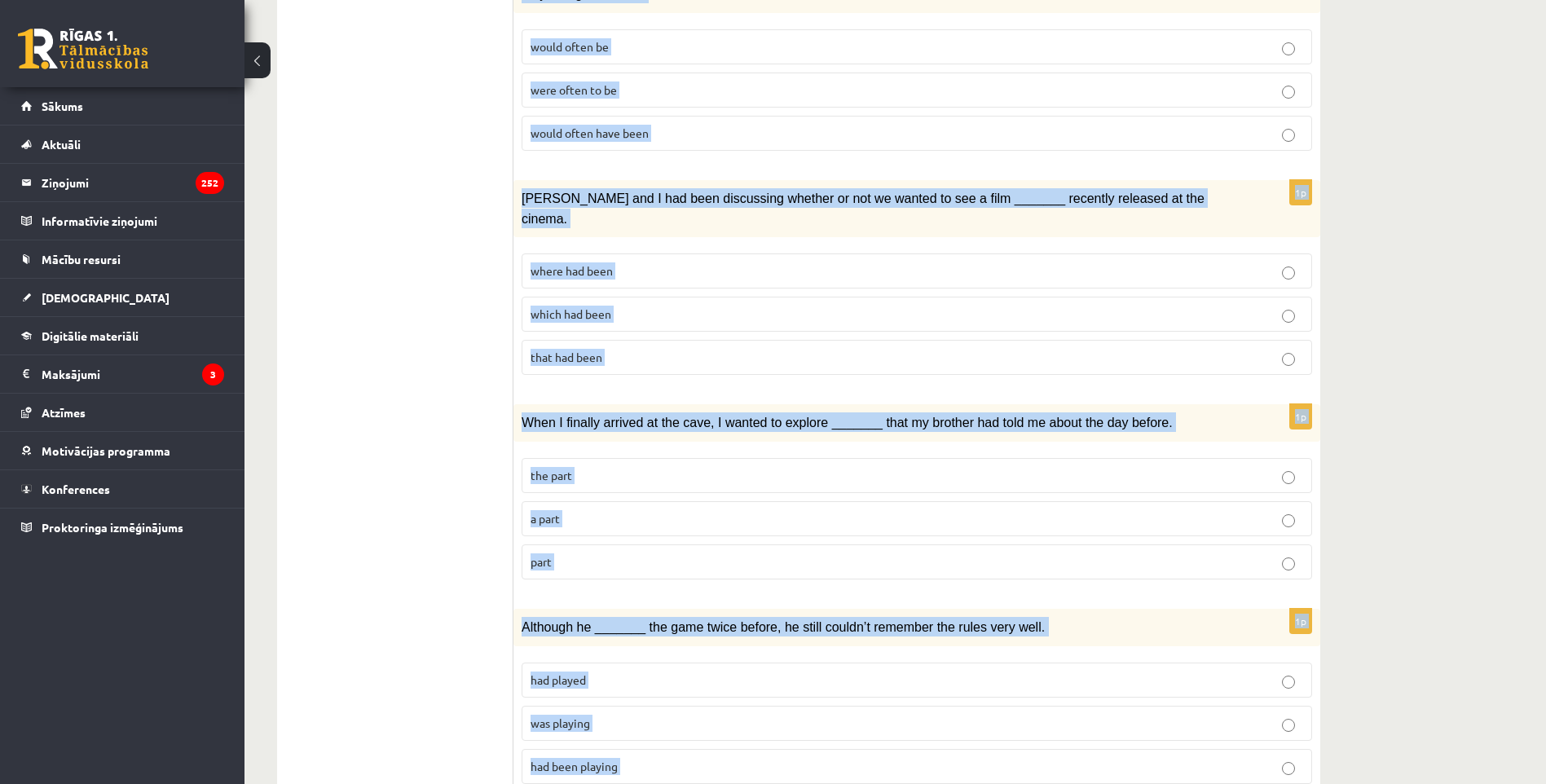
scroll to position [1624, 0]
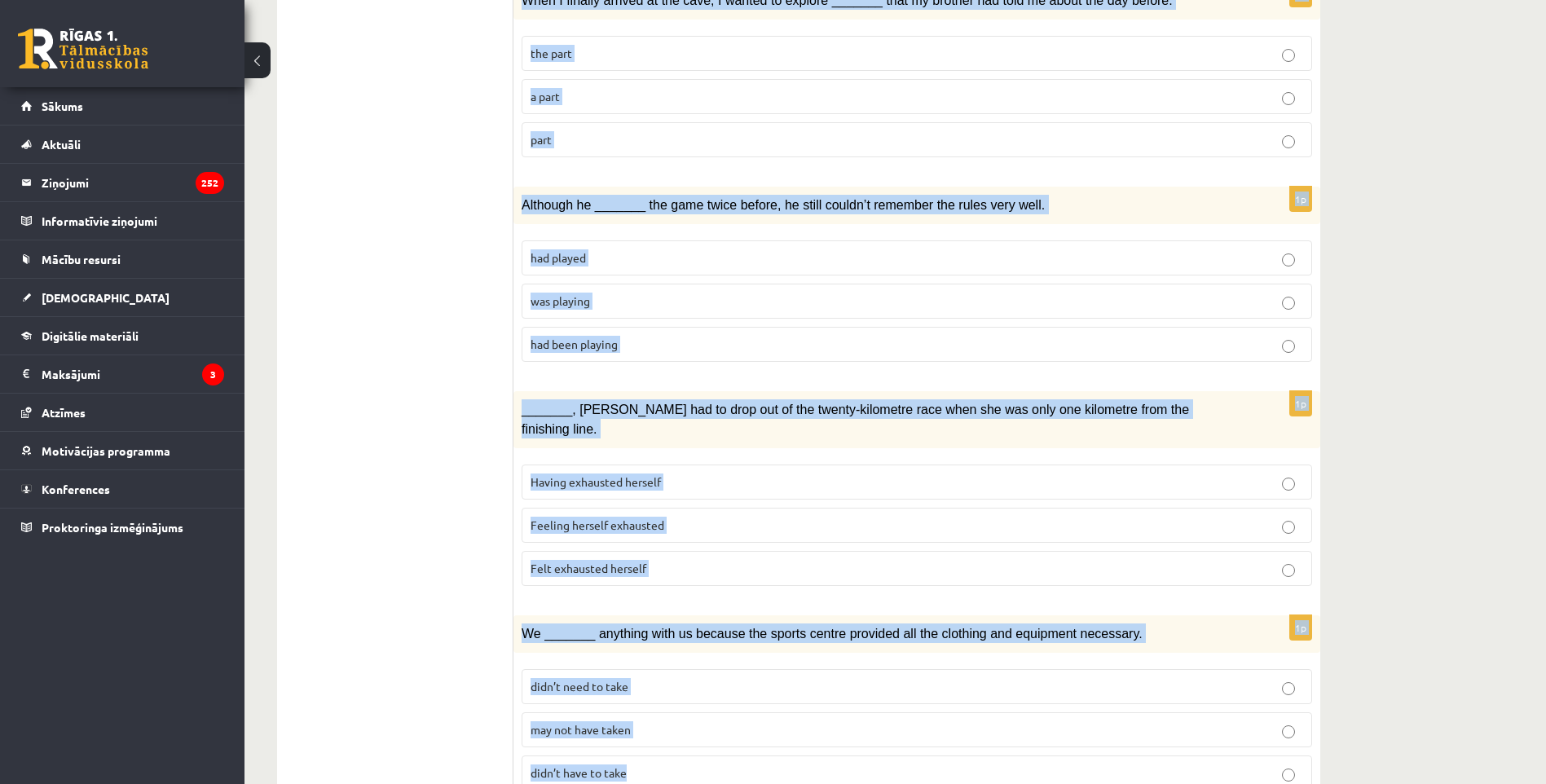
drag, startPoint x: 529, startPoint y: 296, endPoint x: 1054, endPoint y: 815, distance: 738.2
copy form "Circle the form that cannot be used to complete the sentences. 1p _______ was w…"
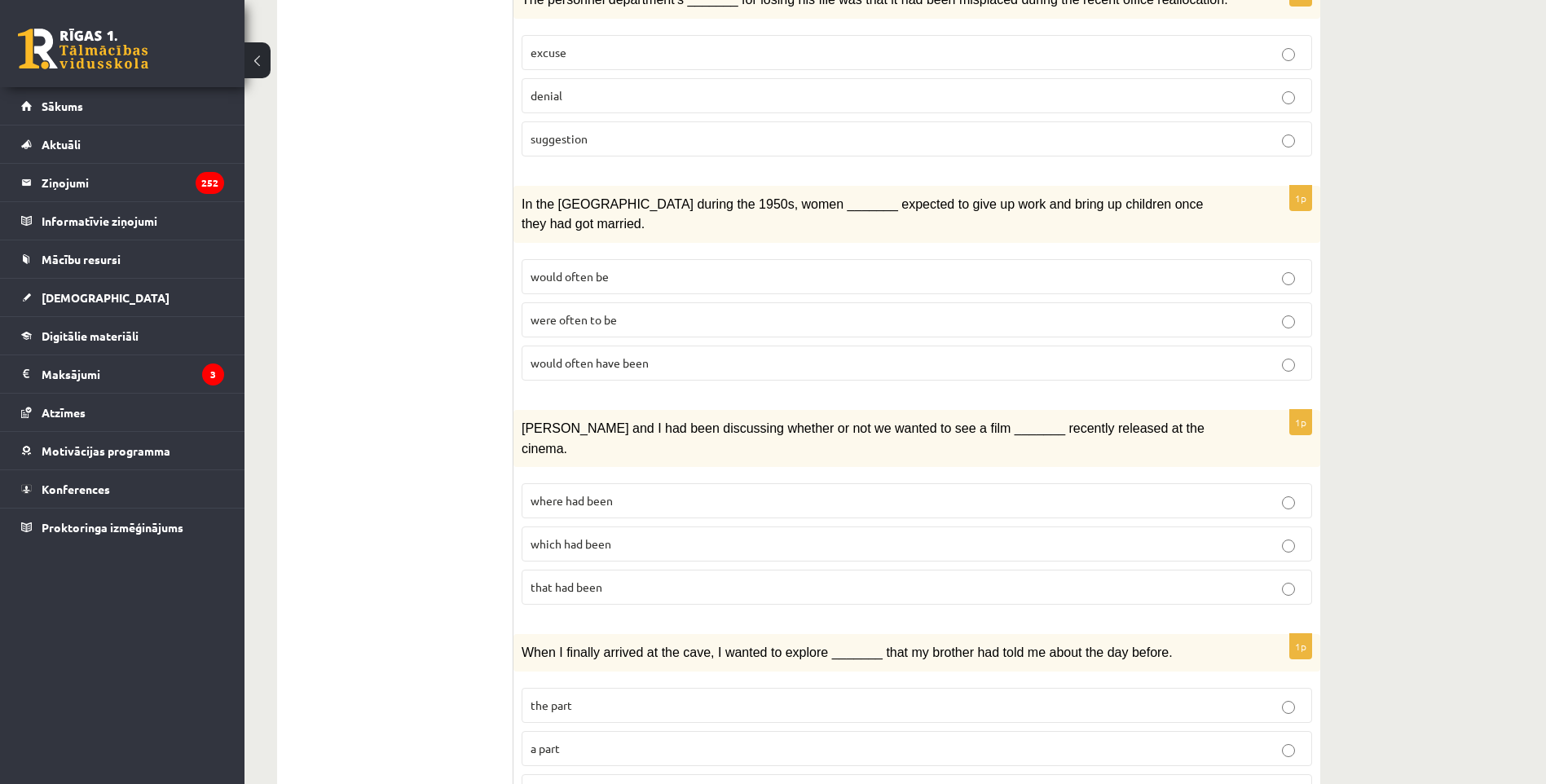
click at [354, 522] on ul "1. uzdevums 2. uzdevums 3. uzdevums Izvērtējums!" at bounding box center [403, 387] width 220 height 2135
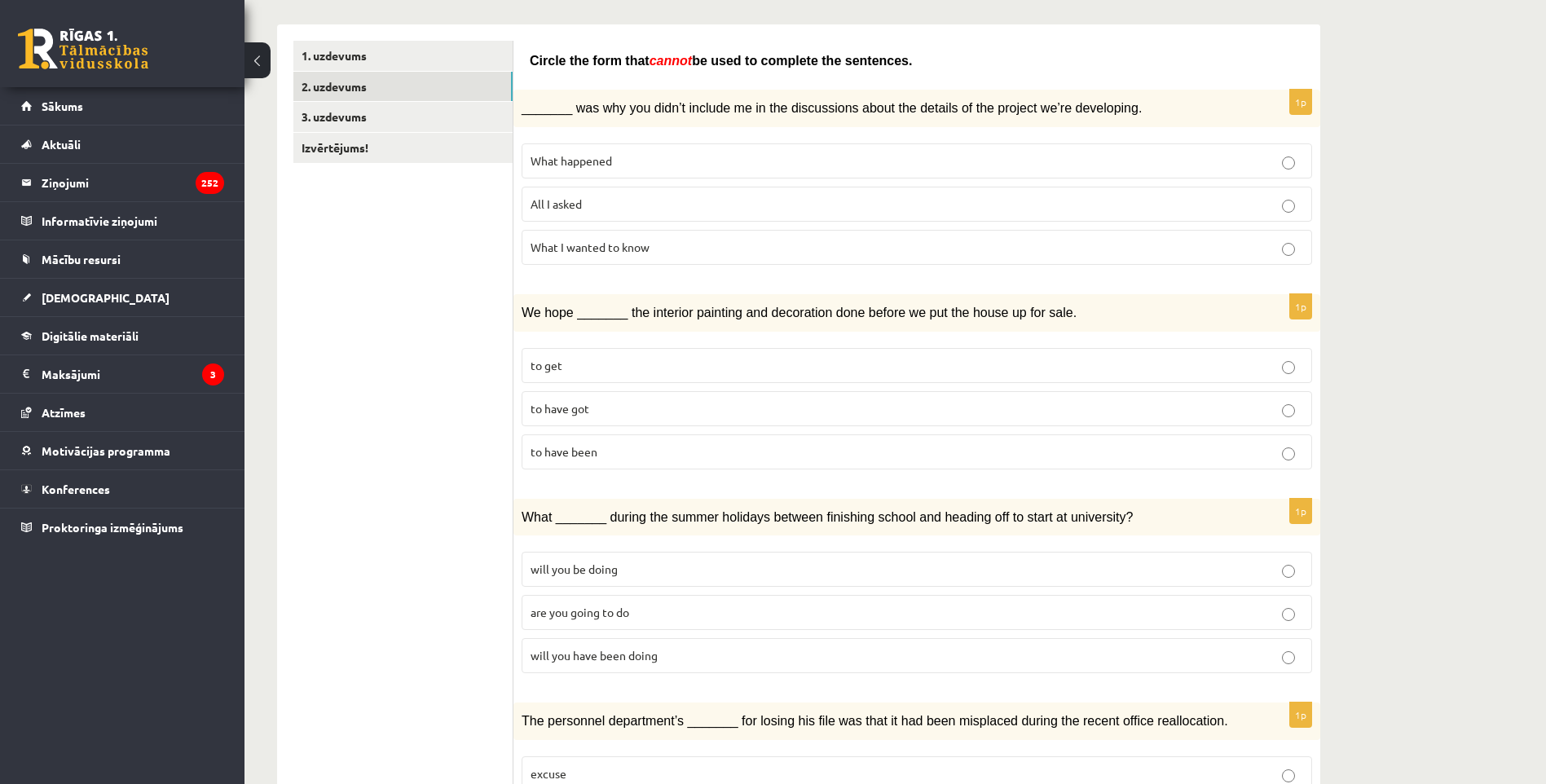
scroll to position [239, 0]
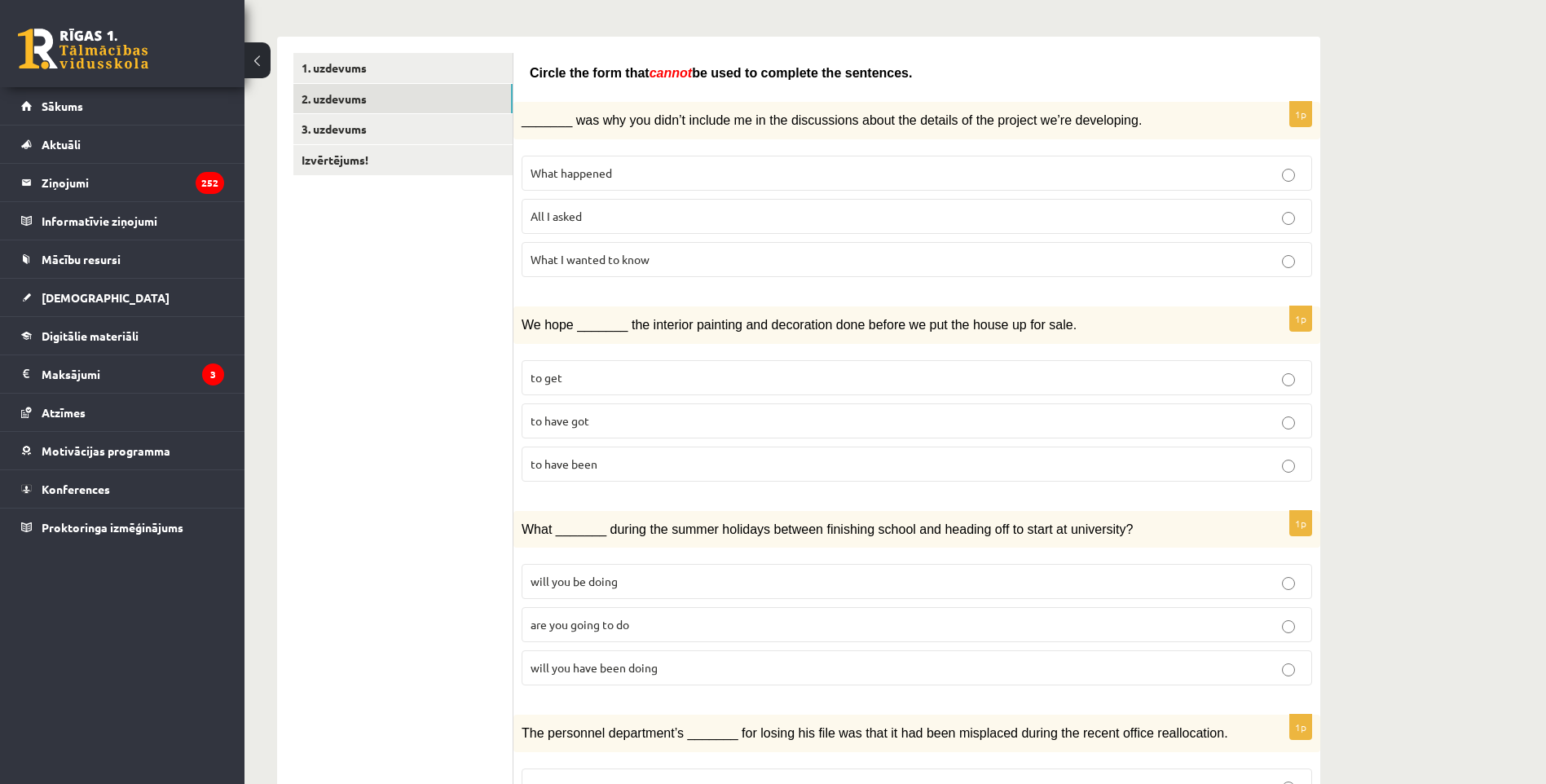
click at [595, 167] on span "What happened" at bounding box center [572, 173] width 81 height 15
click at [605, 406] on label "to have got" at bounding box center [917, 421] width 791 height 35
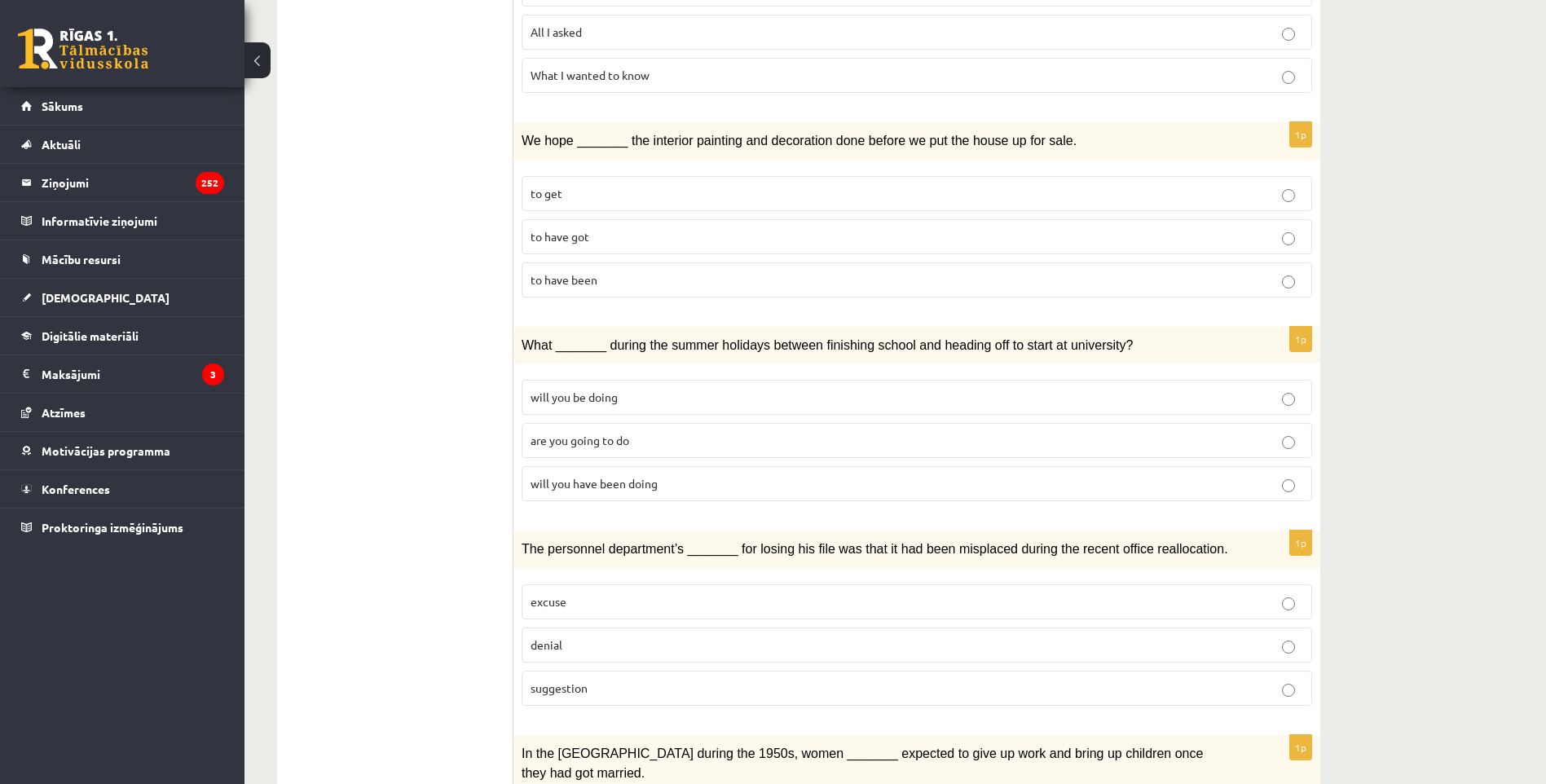
scroll to position [484, 0]
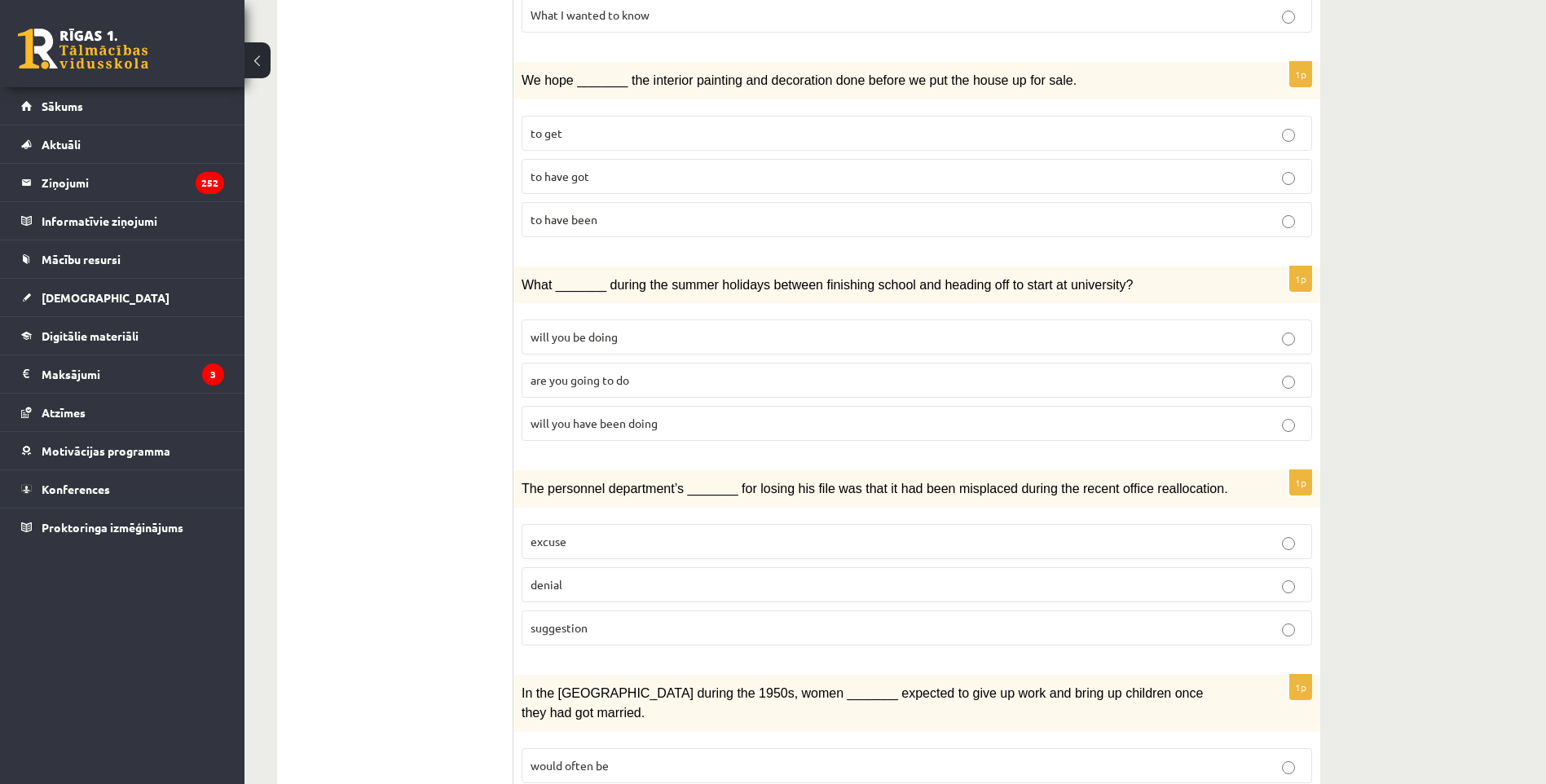
click at [639, 417] on span "will you have been doing" at bounding box center [594, 423] width 127 height 15
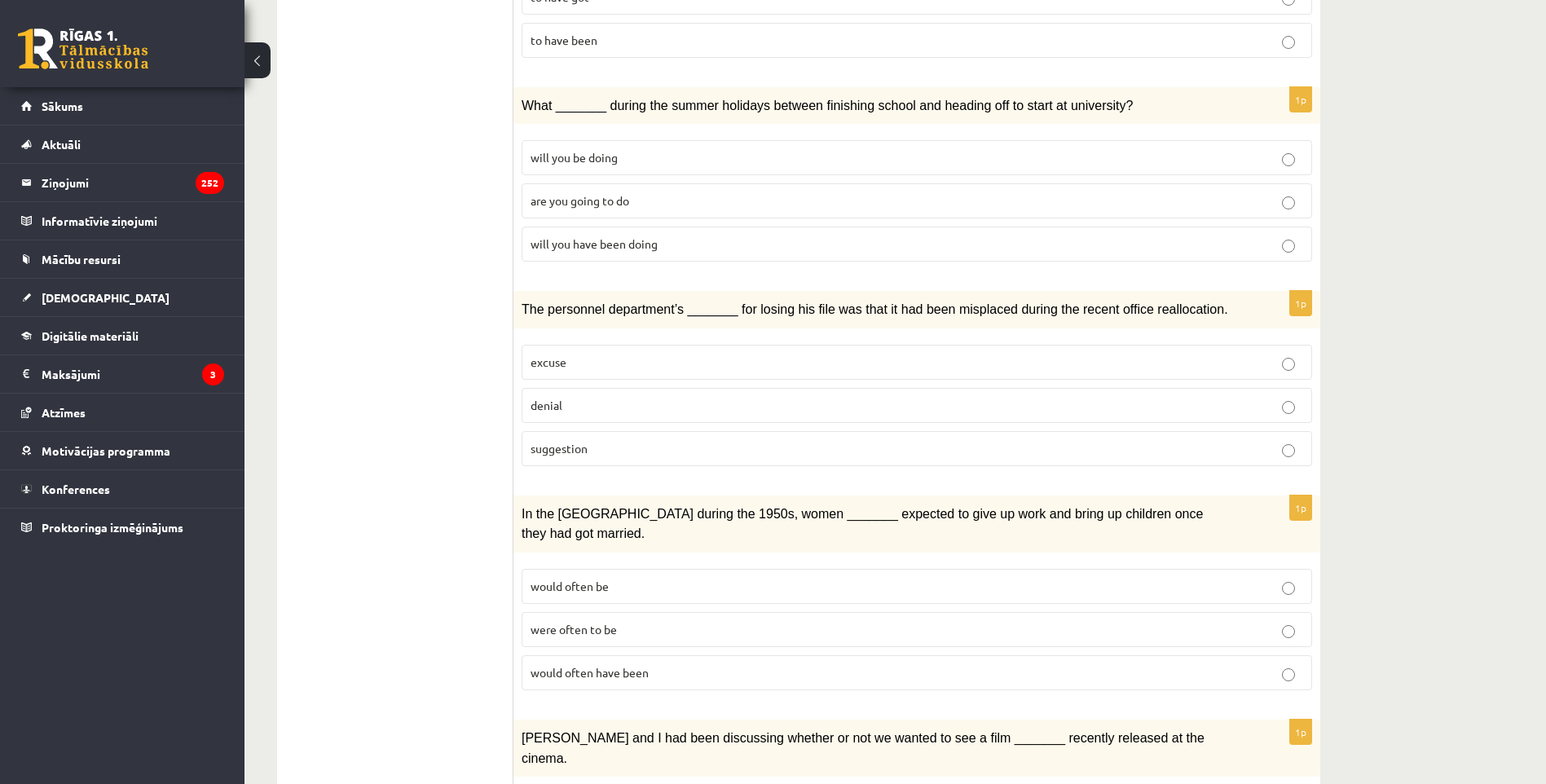
scroll to position [728, 0]
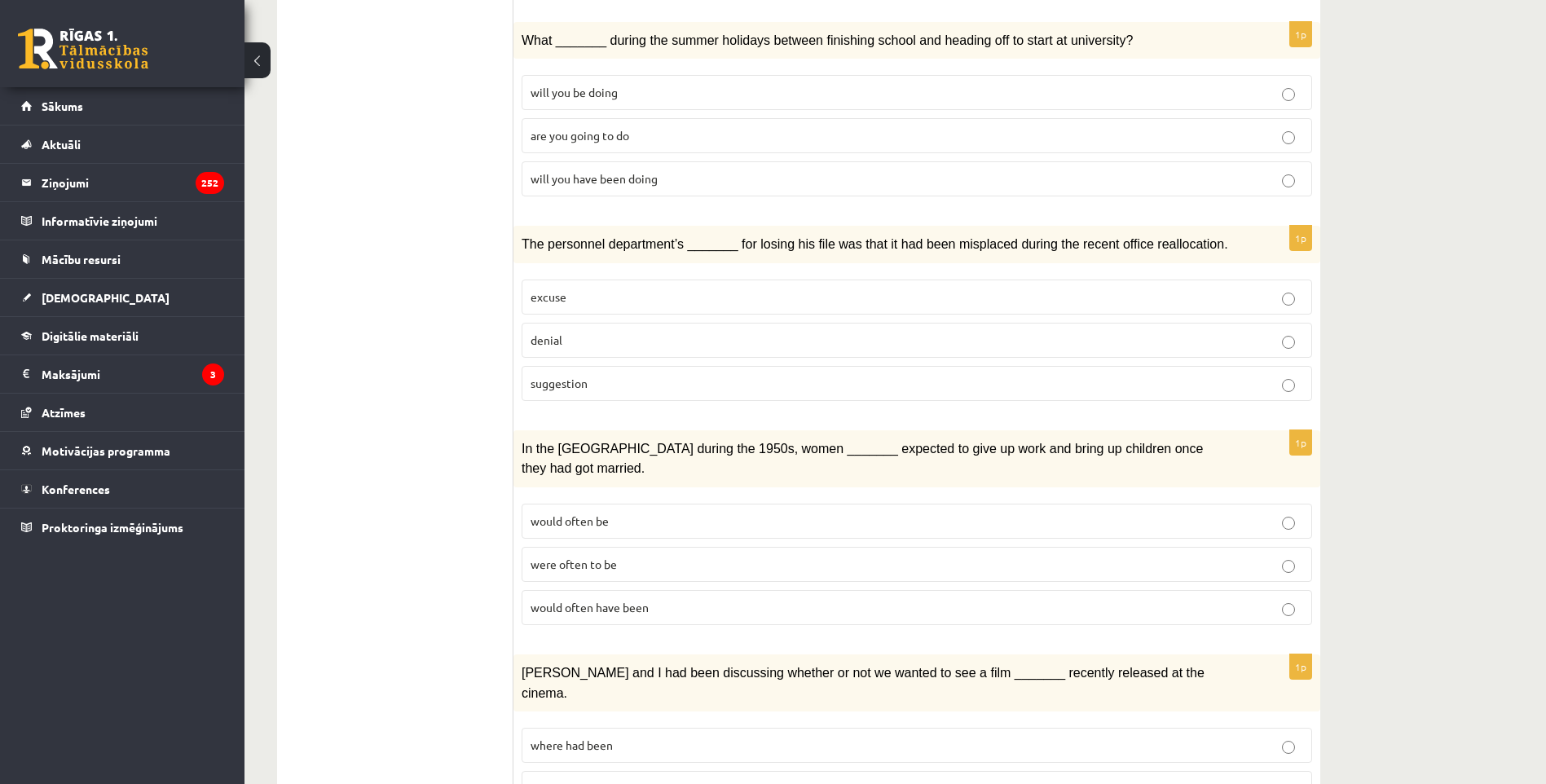
click at [682, 375] on p "suggestion" at bounding box center [917, 383] width 773 height 17
click at [699, 556] on p "were often to be" at bounding box center [917, 564] width 773 height 17
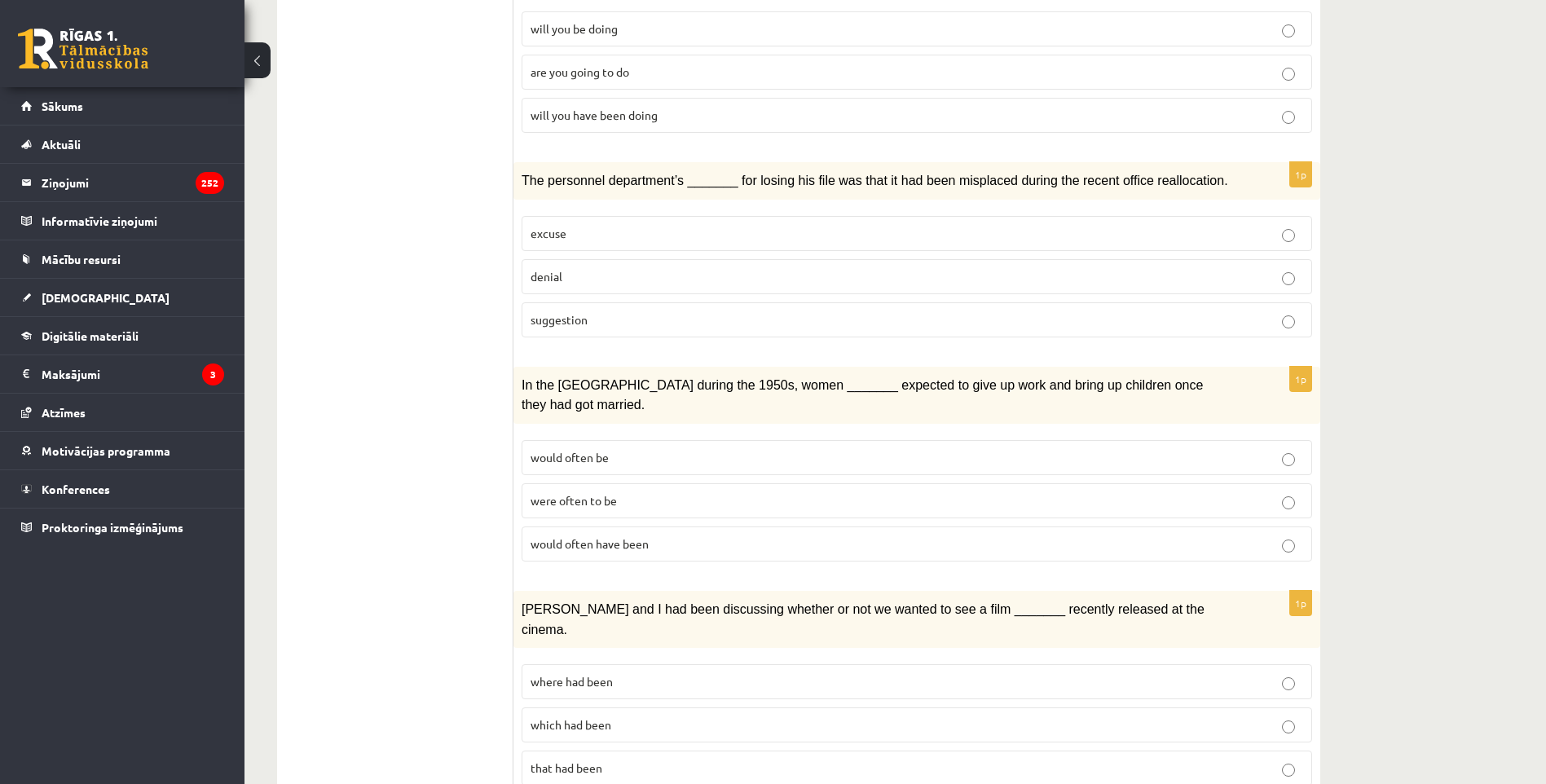
scroll to position [973, 0]
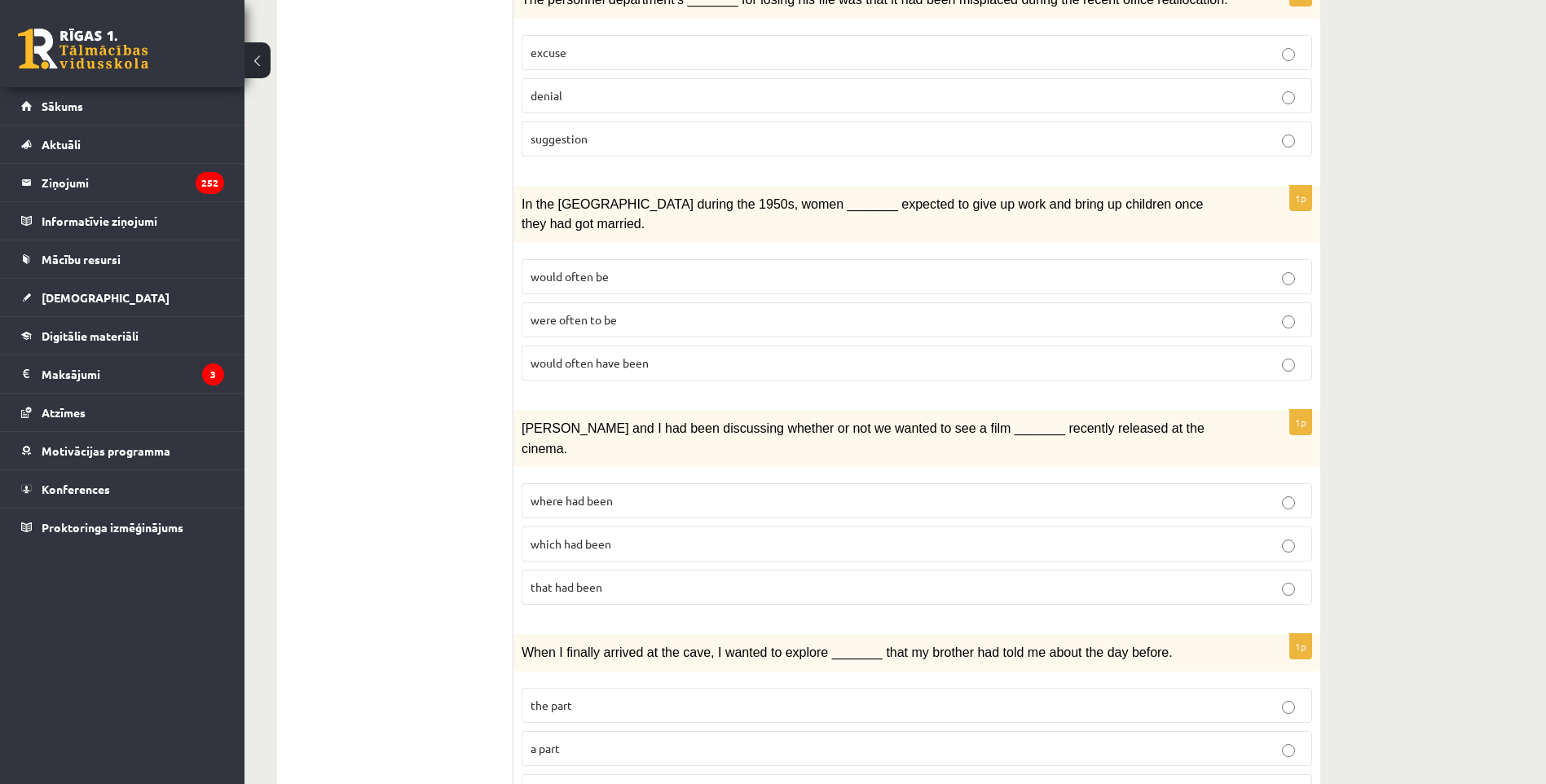
click at [644, 492] on p "where had been" at bounding box center [917, 501] width 773 height 17
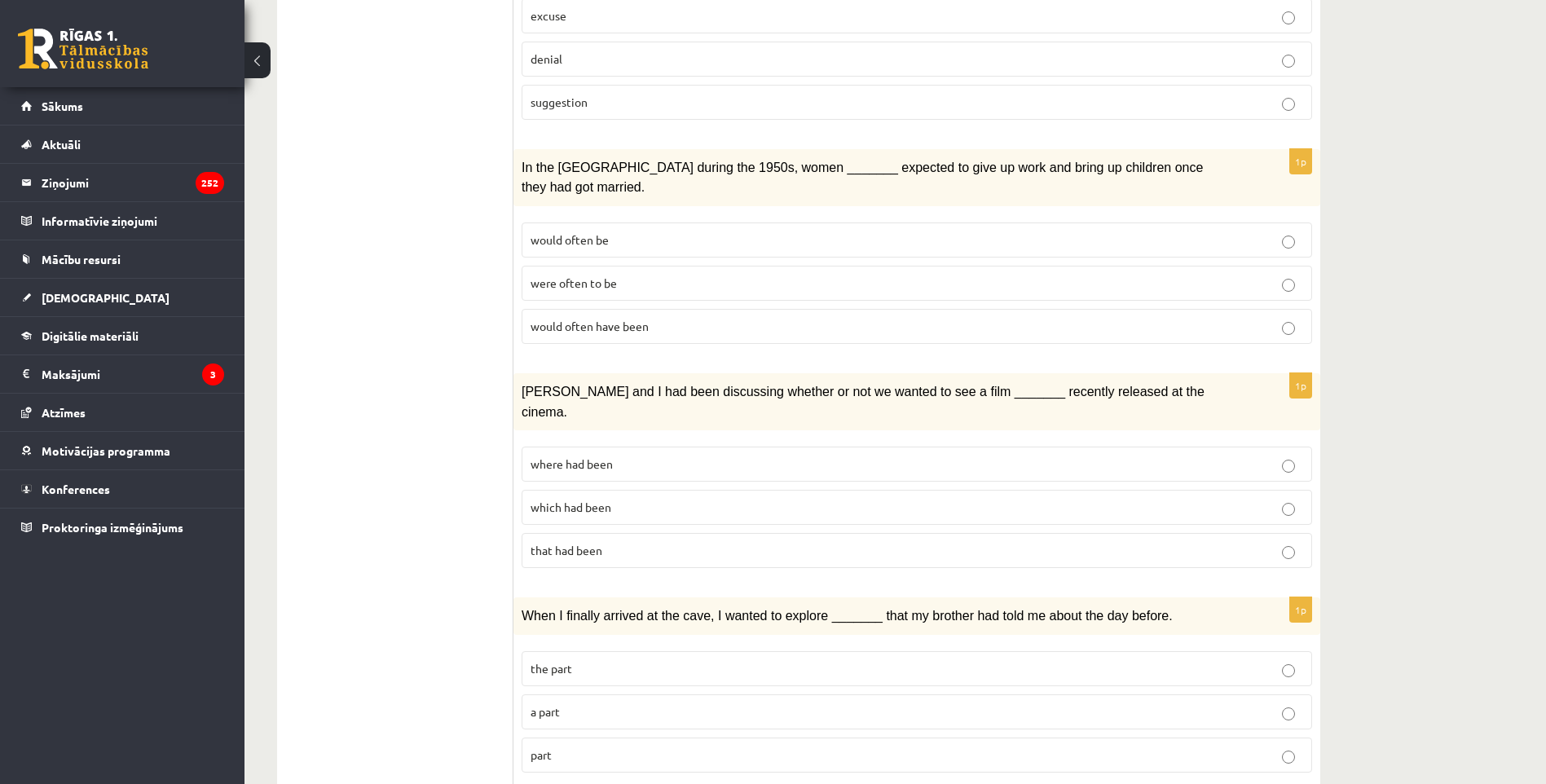
scroll to position [1054, 0]
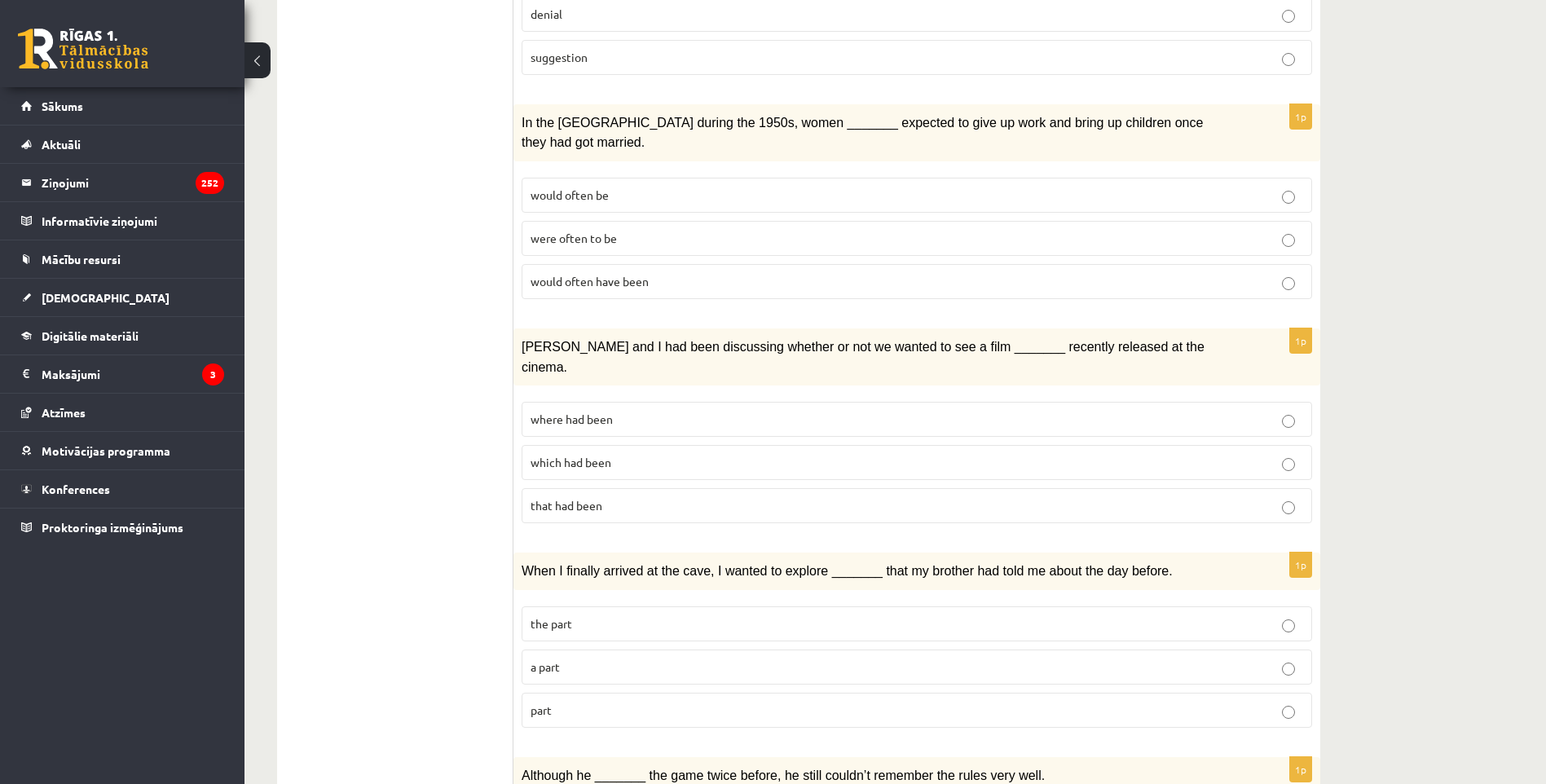
click at [623, 649] on label "a part" at bounding box center [917, 667] width 791 height 35
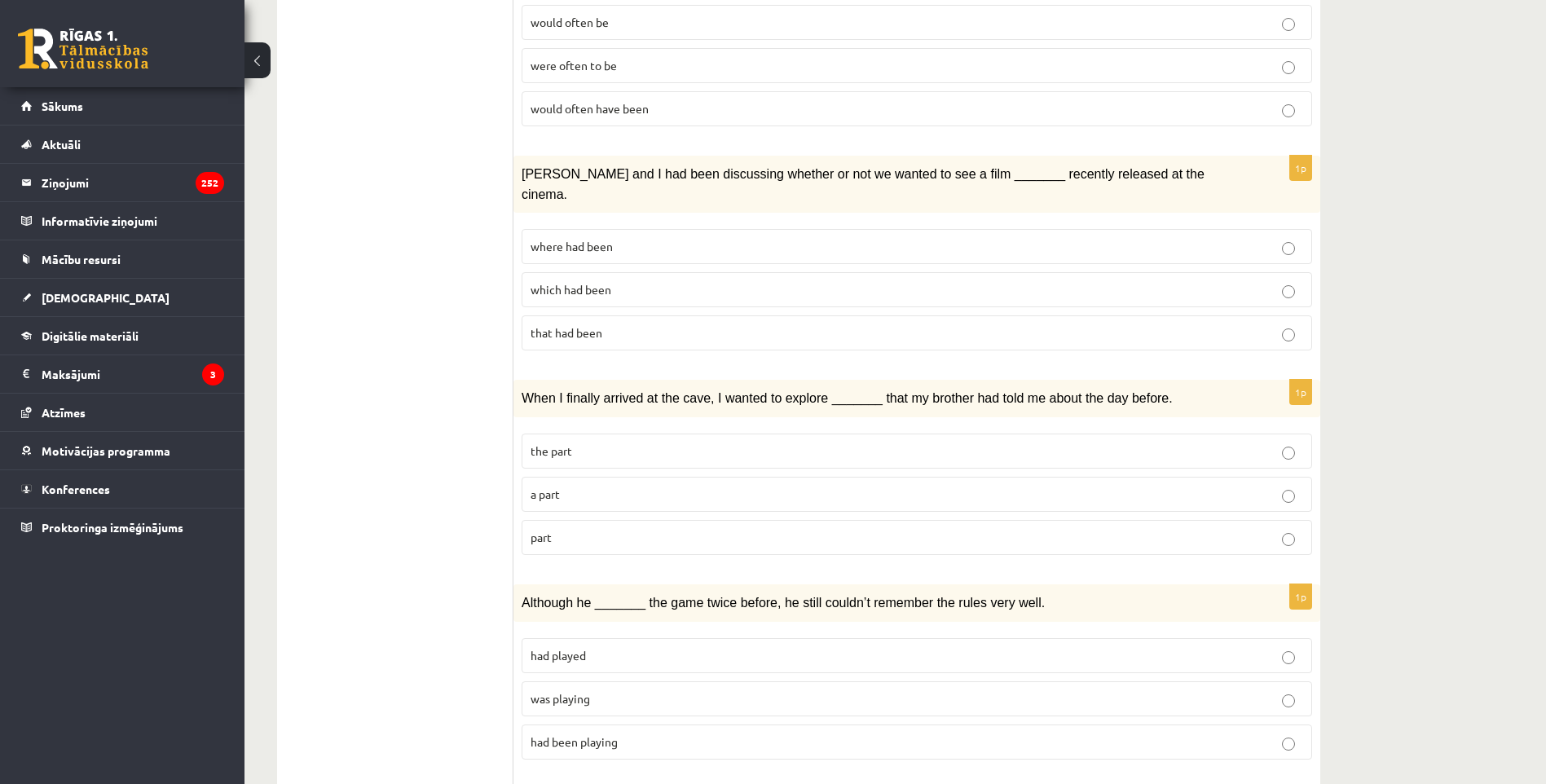
scroll to position [1299, 0]
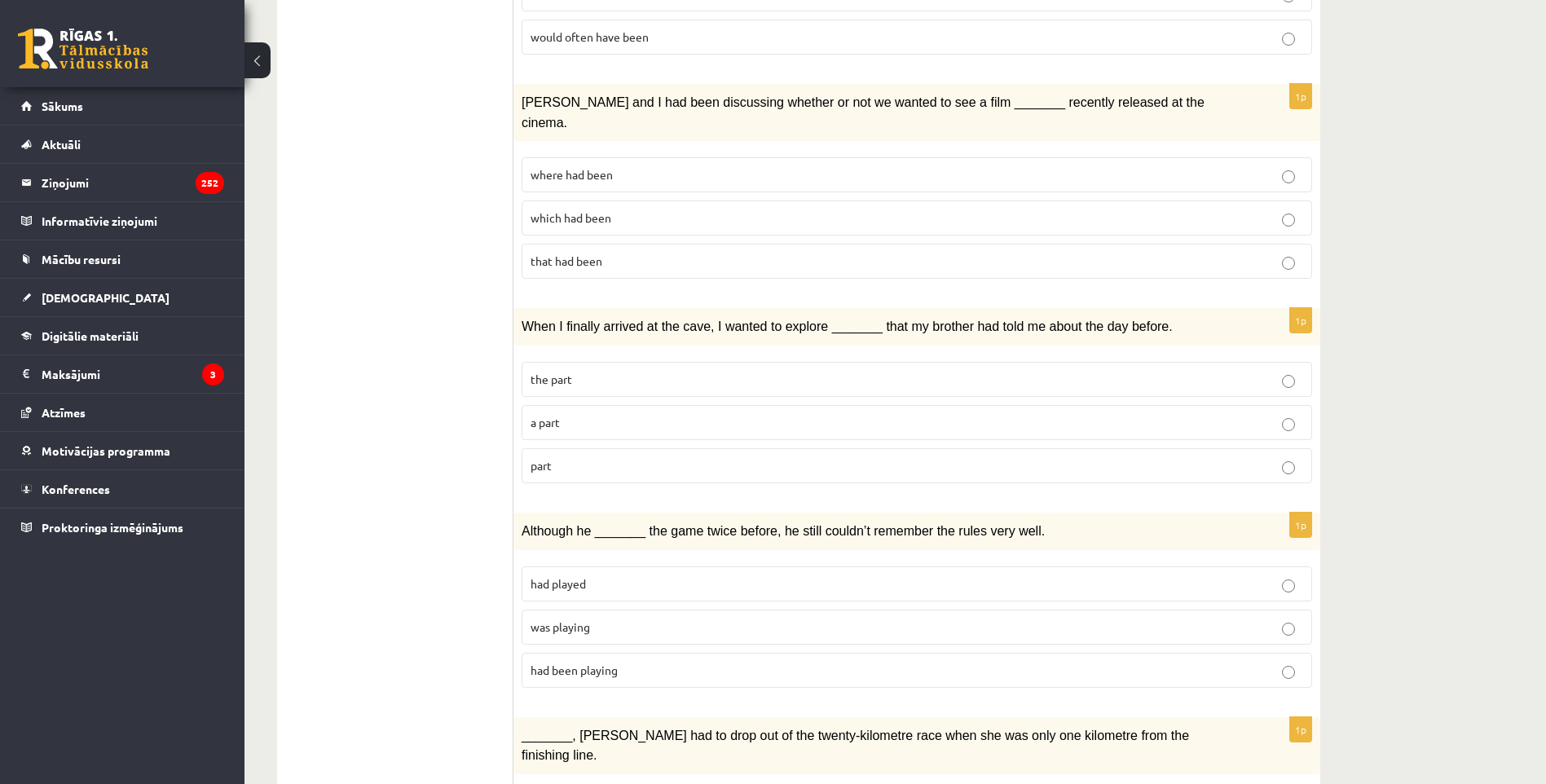
click at [624, 619] on p "was playing" at bounding box center [917, 627] width 773 height 17
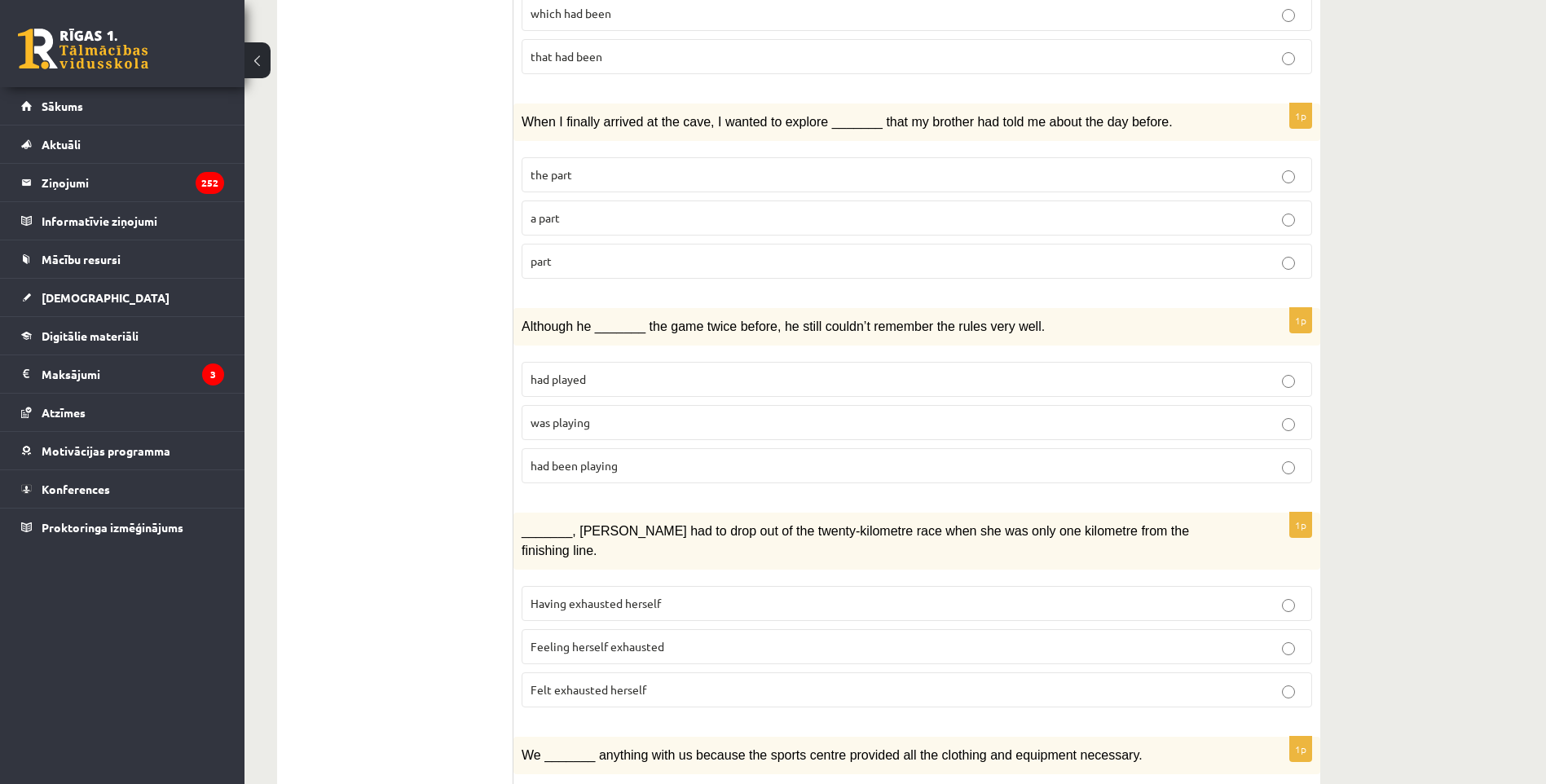
scroll to position [1543, 0]
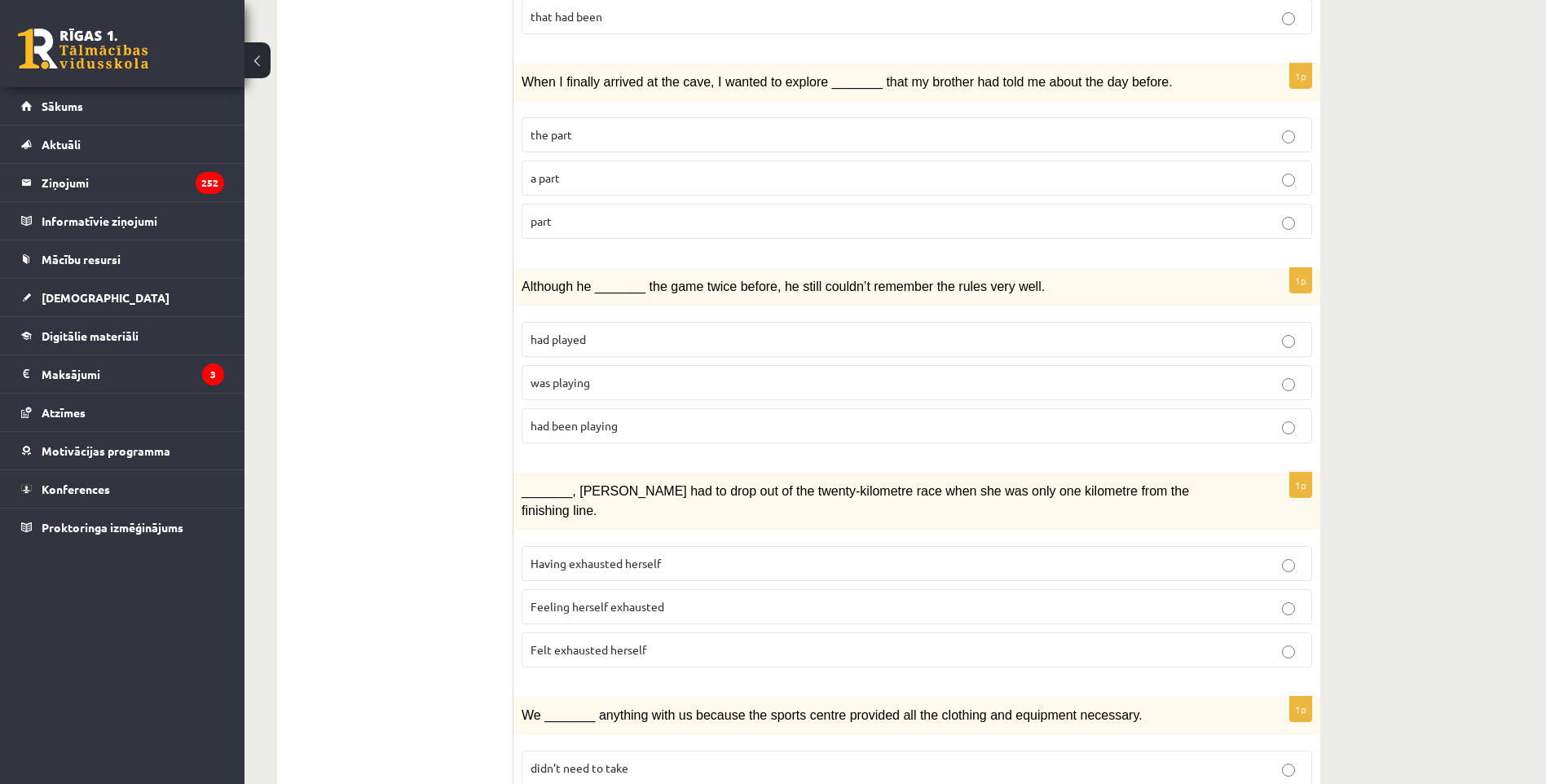
click at [668, 555] on p "Having exhausted herself" at bounding box center [917, 563] width 773 height 17
click at [674, 641] on p "Felt exhausted herself" at bounding box center [917, 649] width 773 height 17
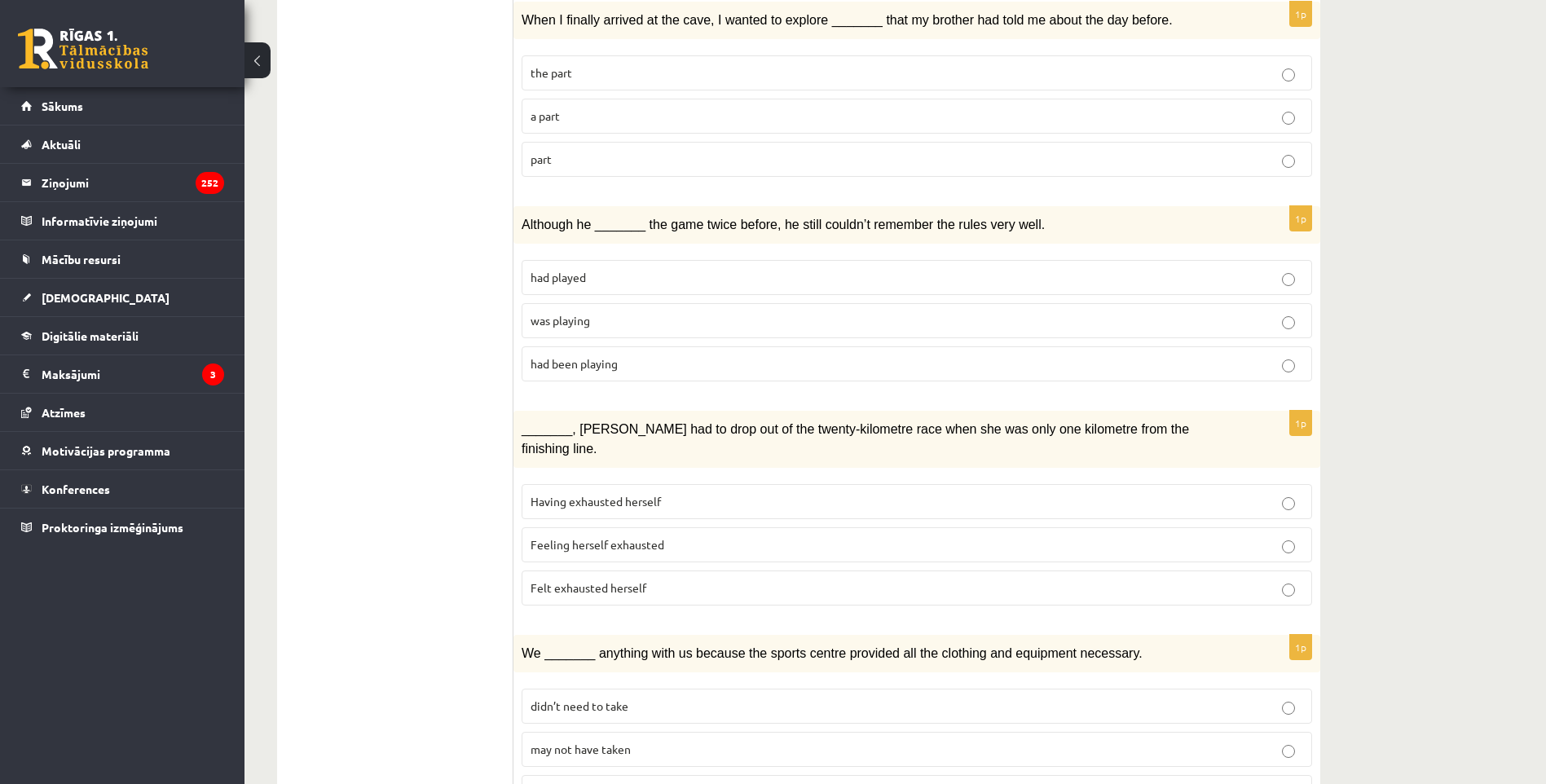
scroll to position [1624, 0]
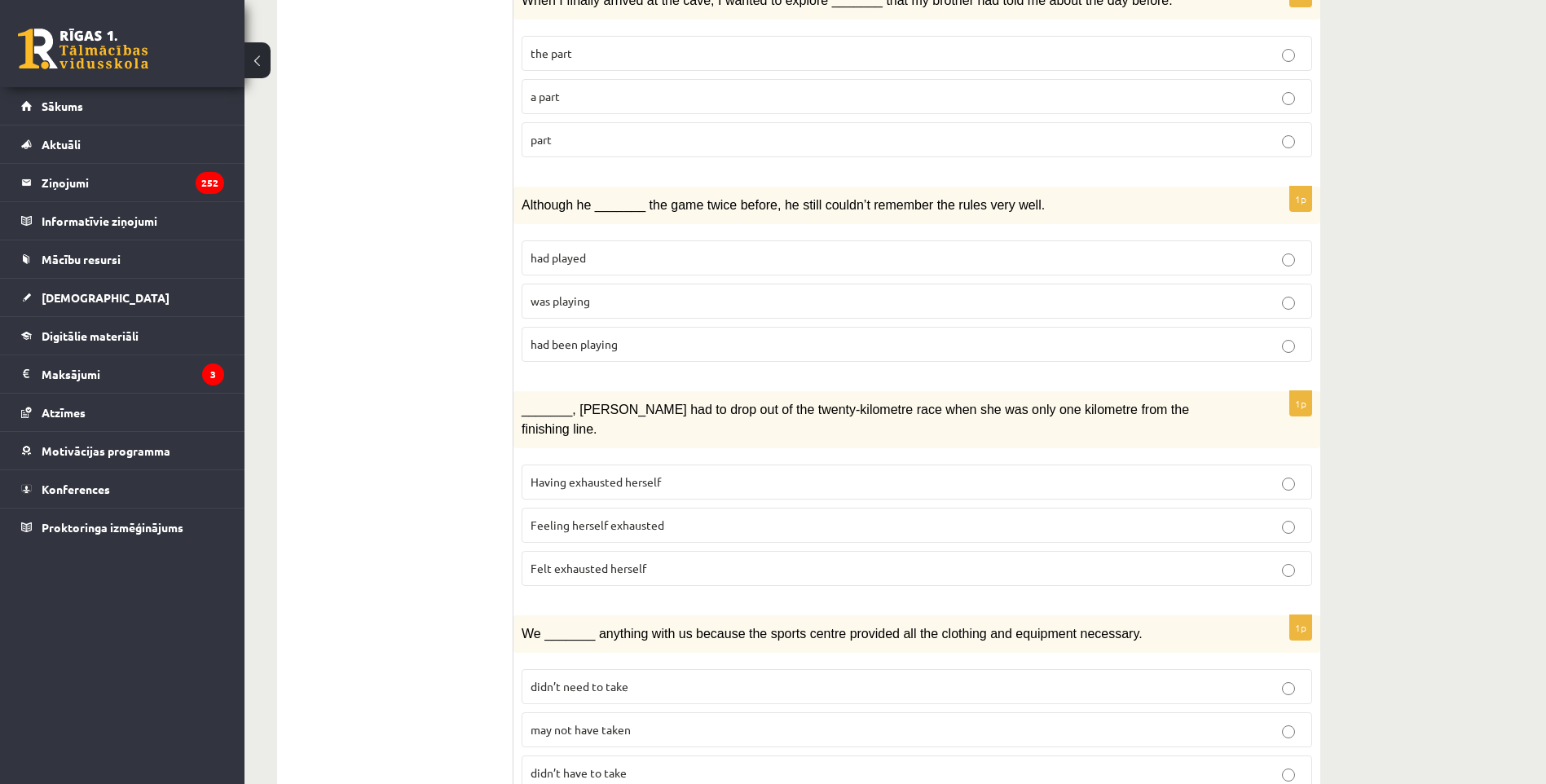
click at [687, 721] on p "may not have taken" at bounding box center [917, 729] width 773 height 17
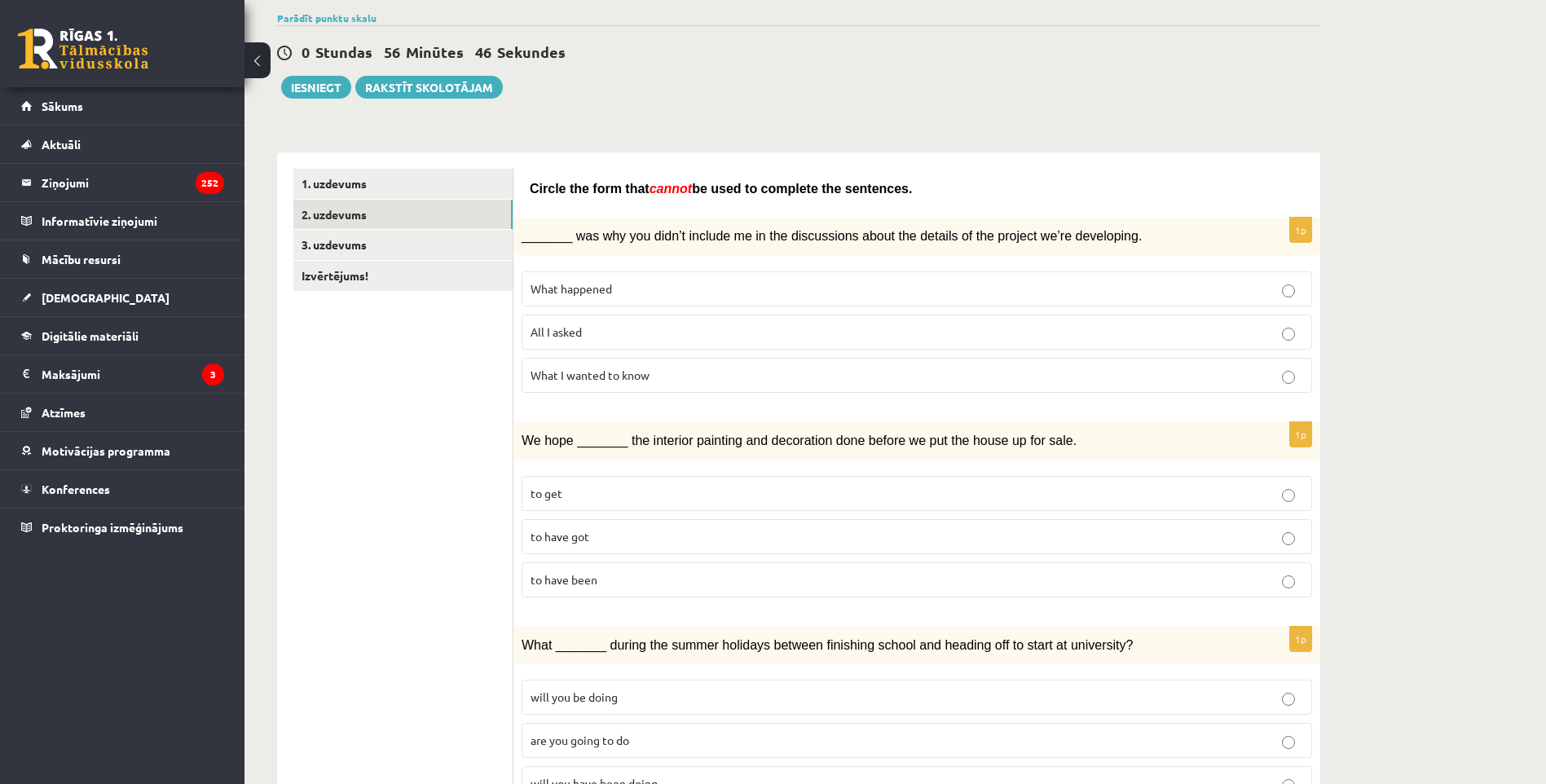
scroll to position [0, 0]
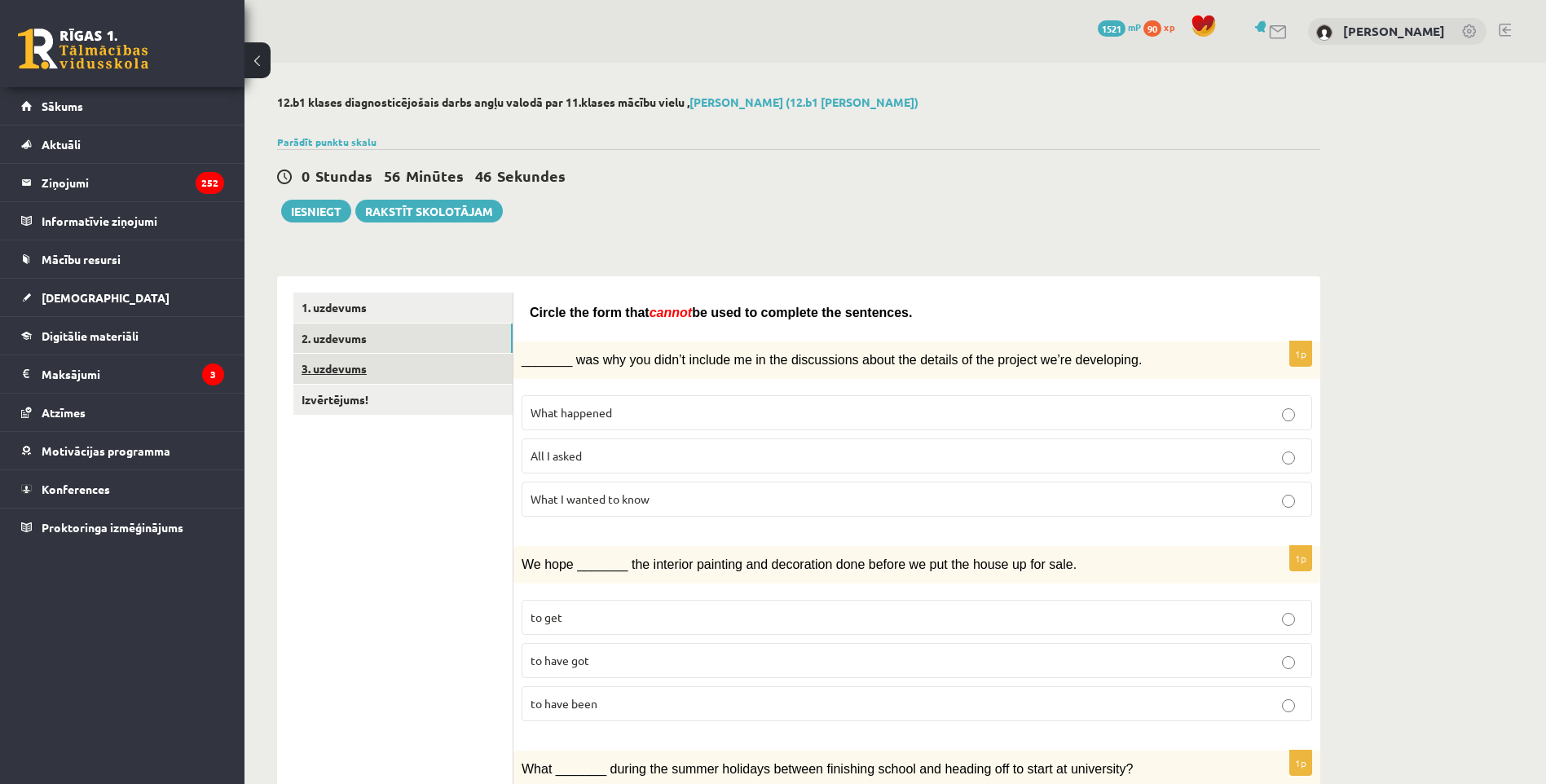
click at [415, 376] on link "3. uzdevums" at bounding box center [403, 369] width 219 height 30
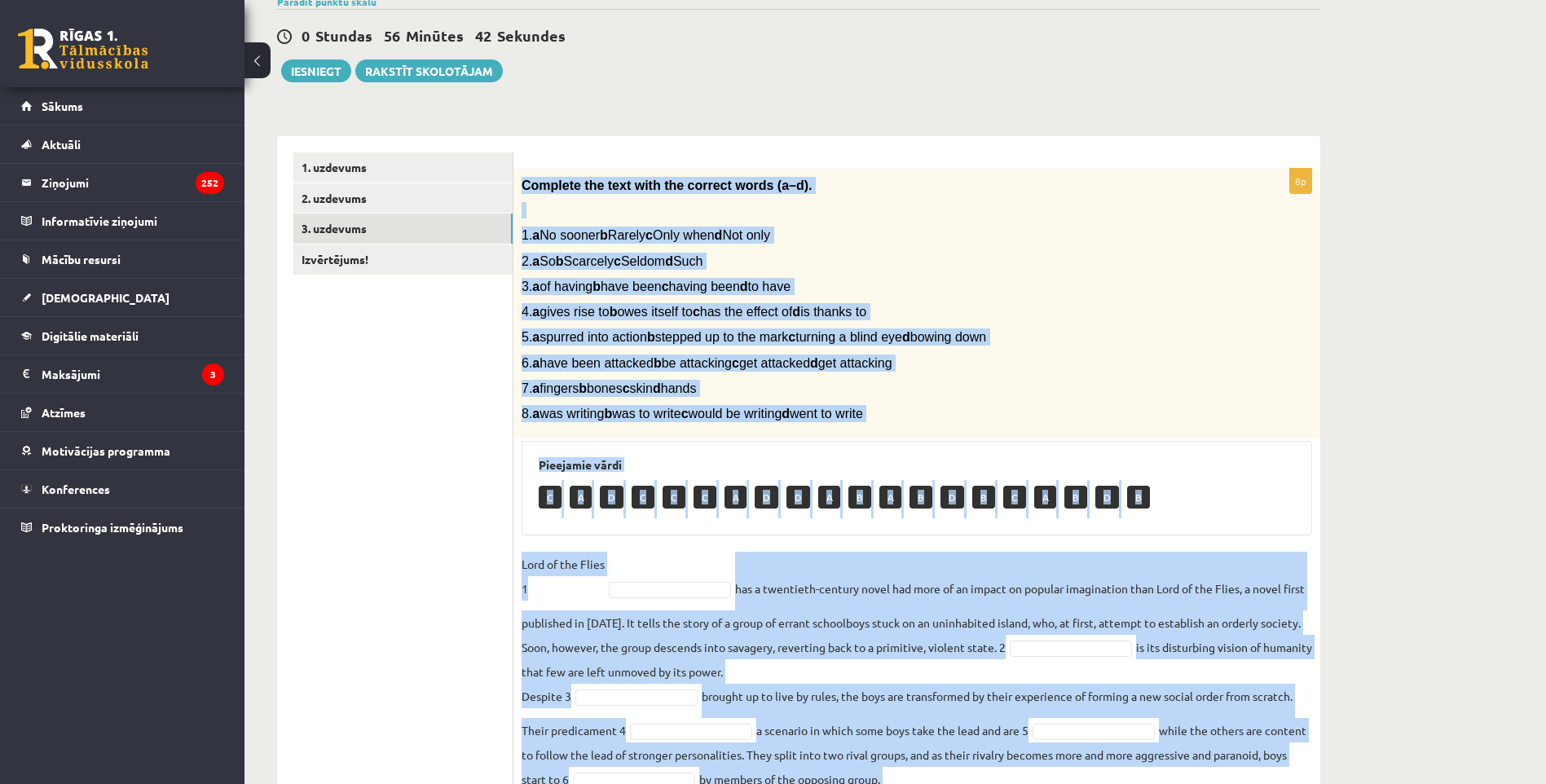
scroll to position [288, 0]
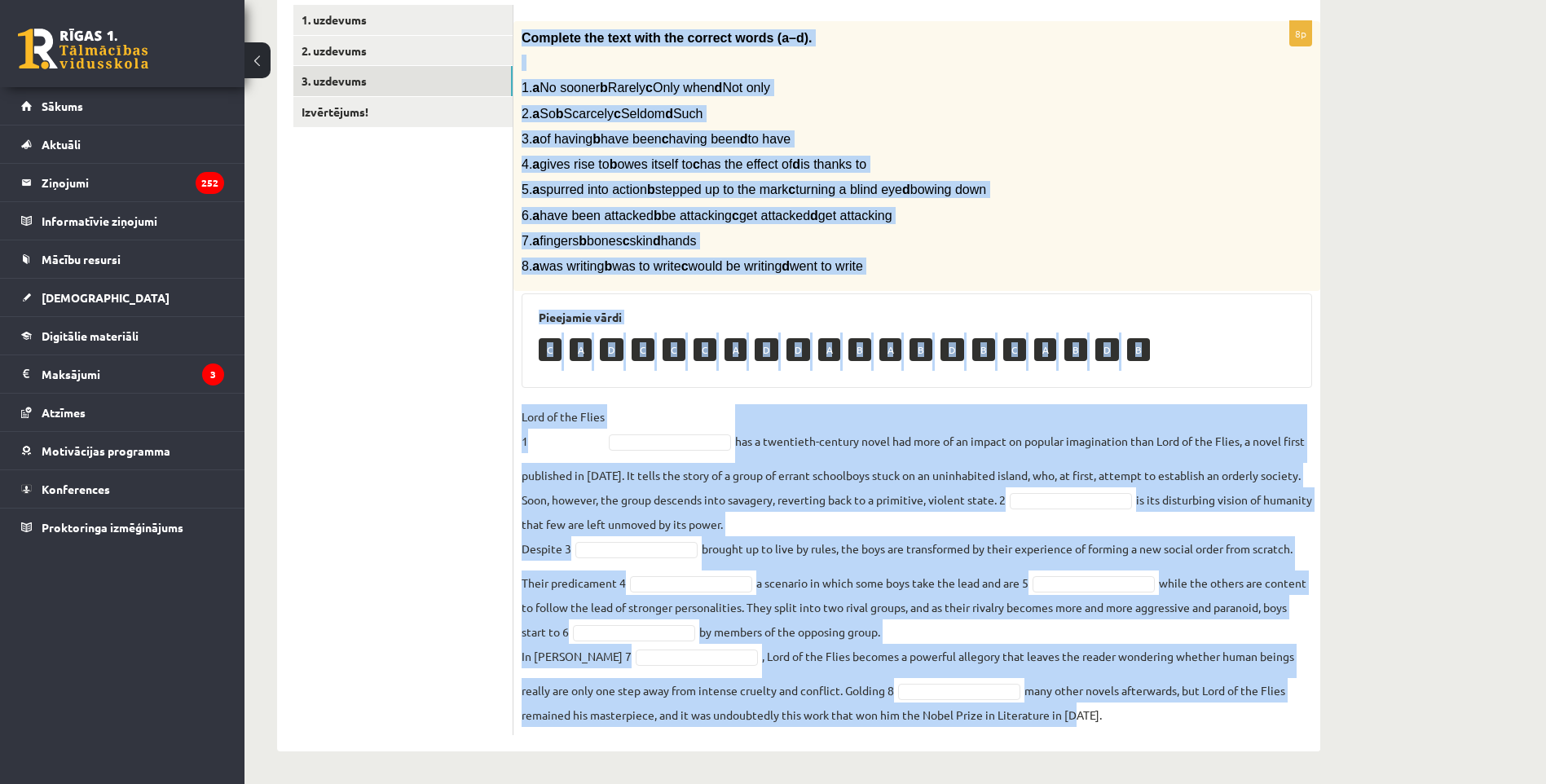
drag, startPoint x: 524, startPoint y: 202, endPoint x: 1072, endPoint y: 798, distance: 809.6
click at [1072, 496] on html "0 Dāvanas 1521 mP 90 xp Ričards Artūrs Janeks Sākums Aktuāli Kā mācīties eSKOLĀ…" at bounding box center [773, 105] width 1546 height 784
copy div "Complete the text with the correct words (a–d). 1. a No sooner b Rarely c Only …"
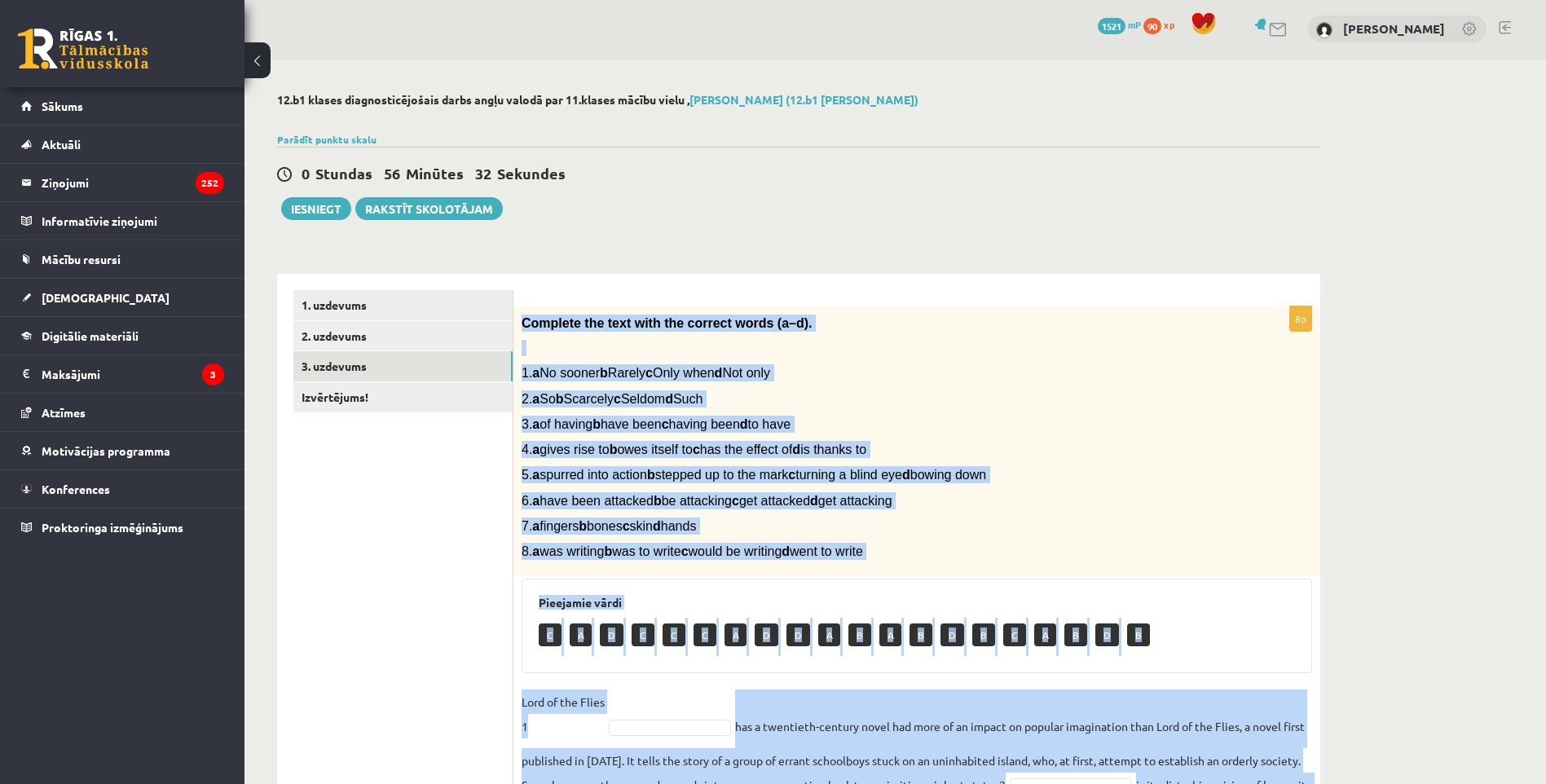
scroll to position [0, 0]
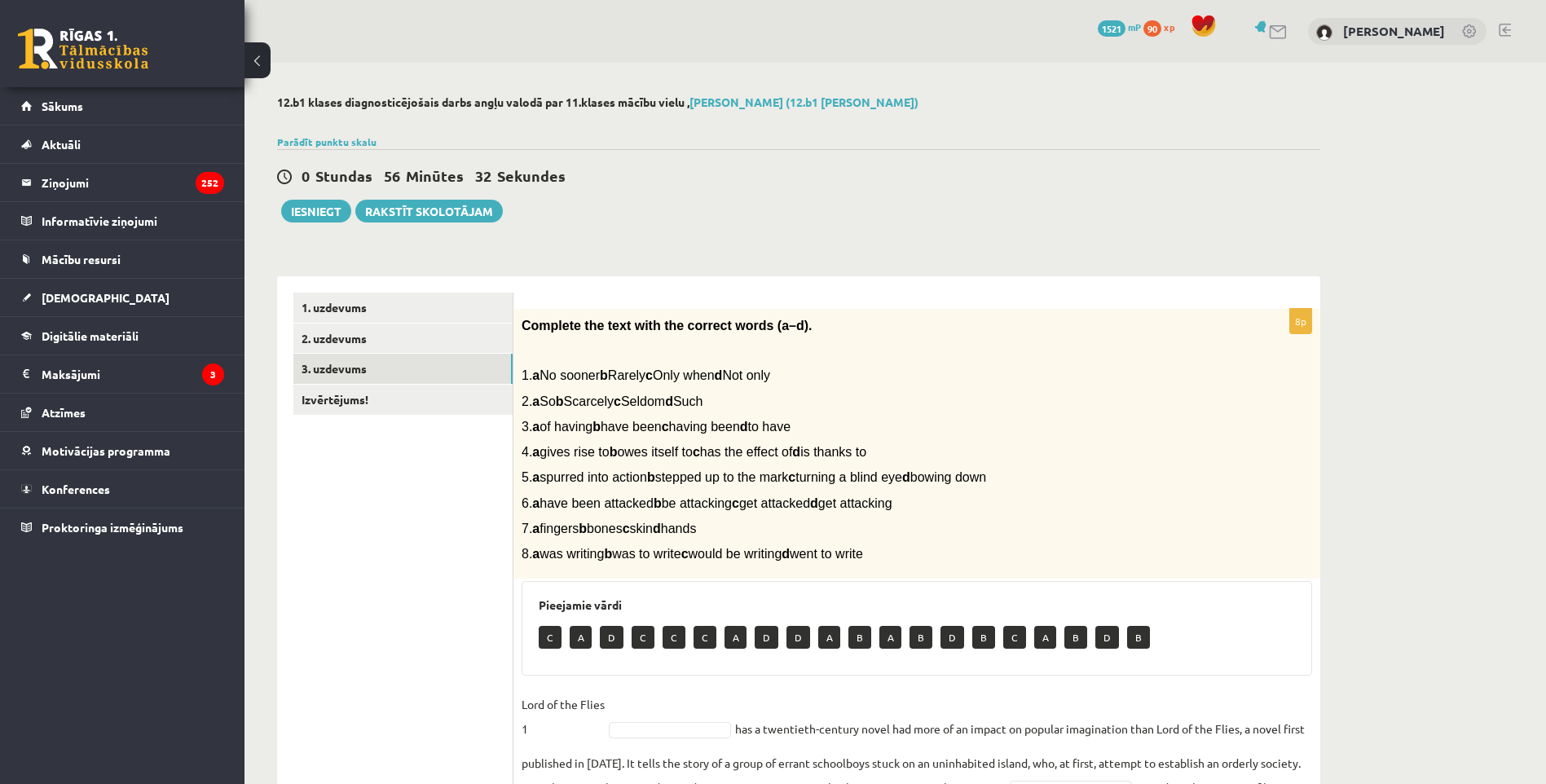
drag, startPoint x: 294, startPoint y: 483, endPoint x: 306, endPoint y: 495, distance: 17.0
click at [297, 490] on ul "1. uzdevums 2. uzdevums 3. uzdevums Izvērtējums!" at bounding box center [403, 657] width 220 height 730
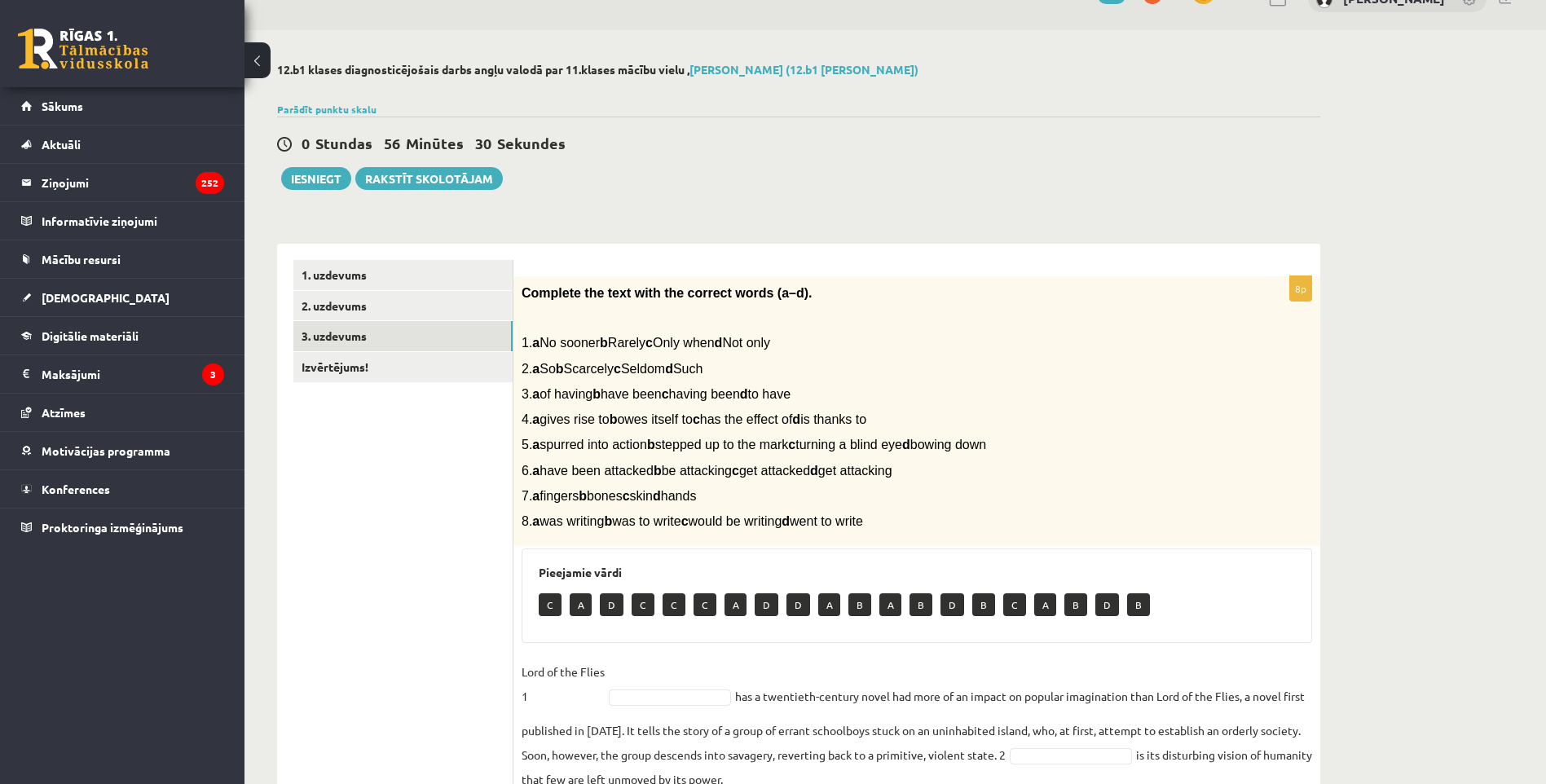
scroll to position [163, 0]
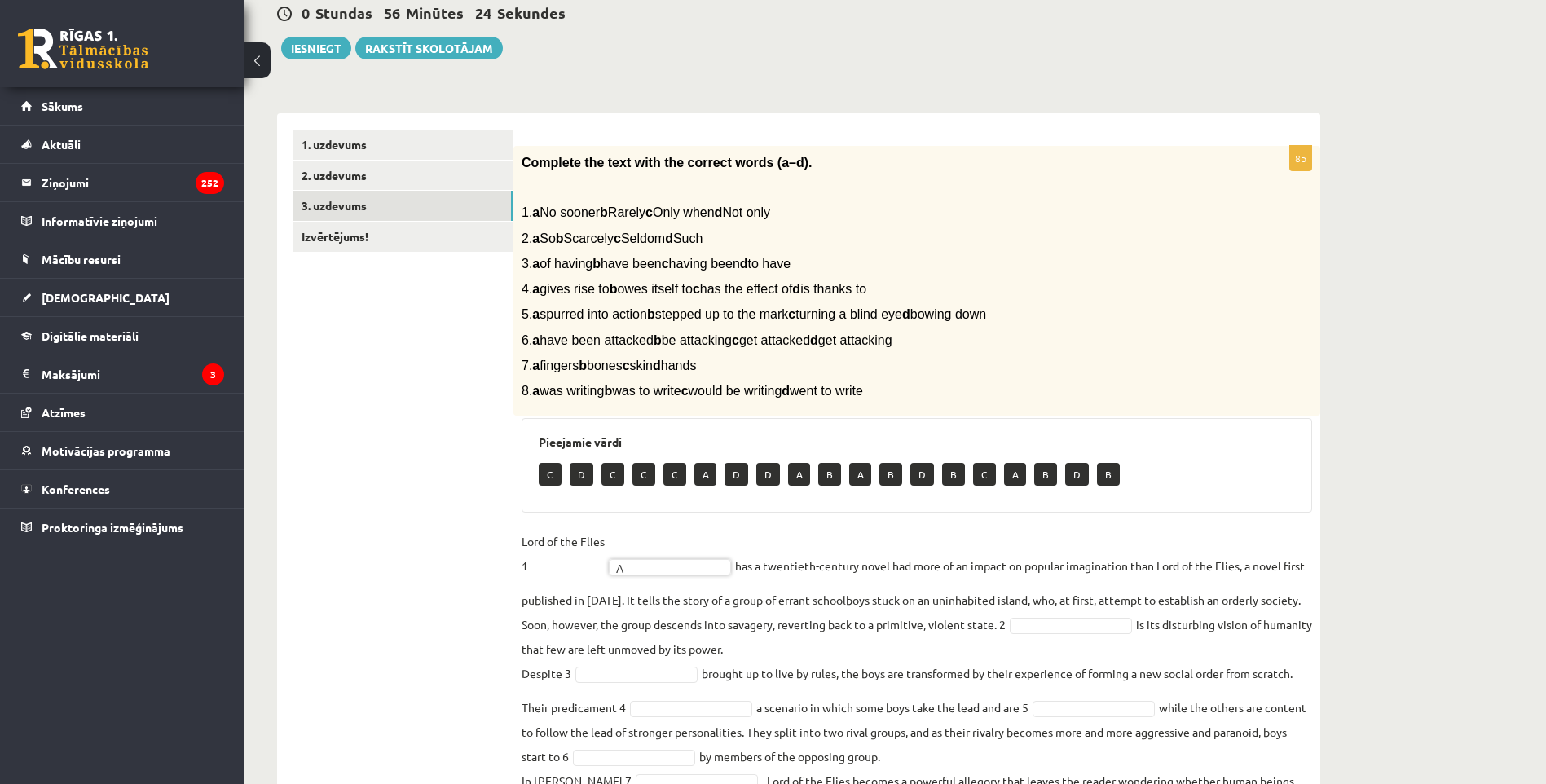
click at [1112, 643] on fieldset "Lord of the Flies 1 A * has a twentieth-century novel had more of an impact on …" at bounding box center [917, 690] width 791 height 322
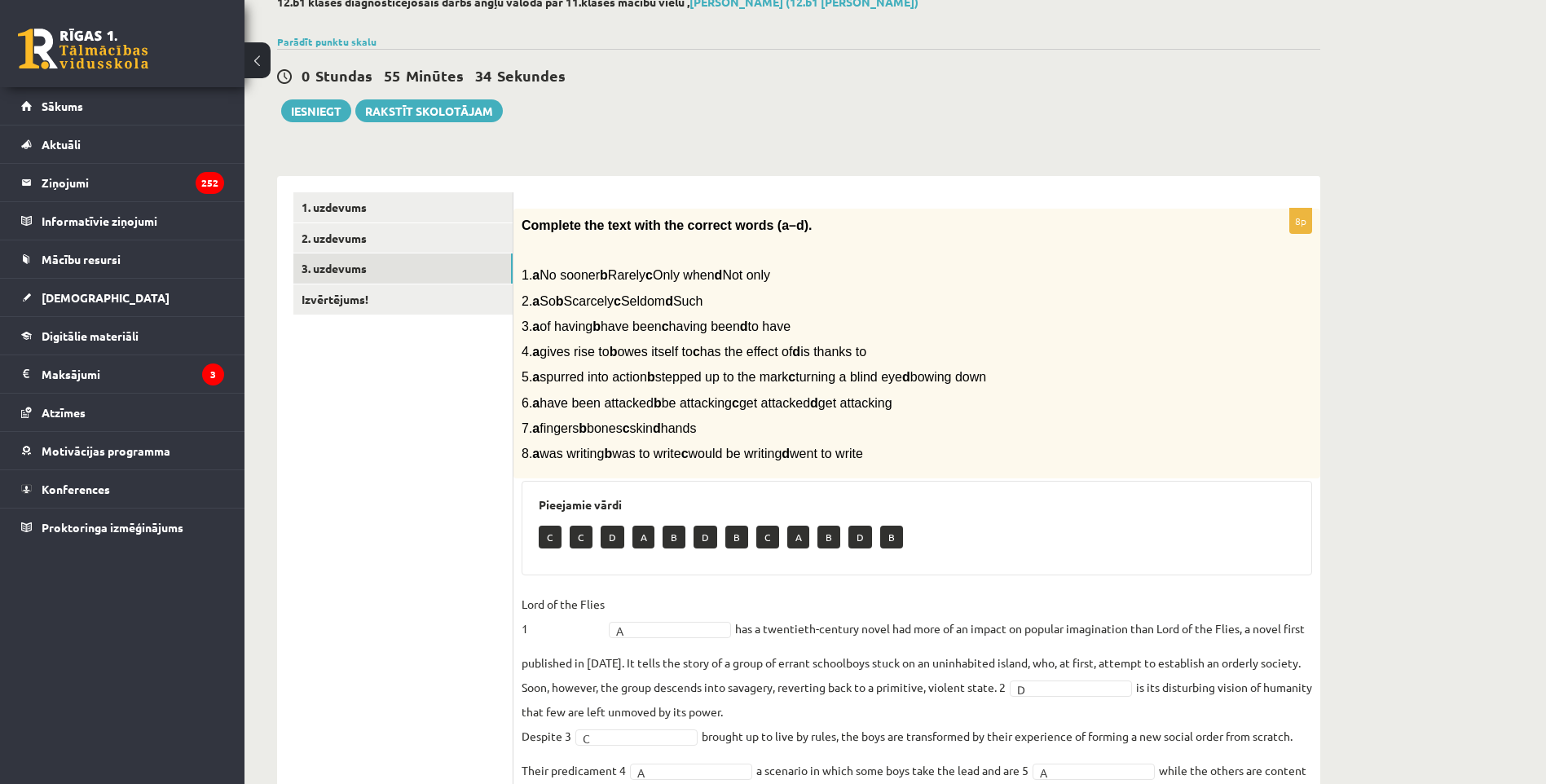
scroll to position [44, 0]
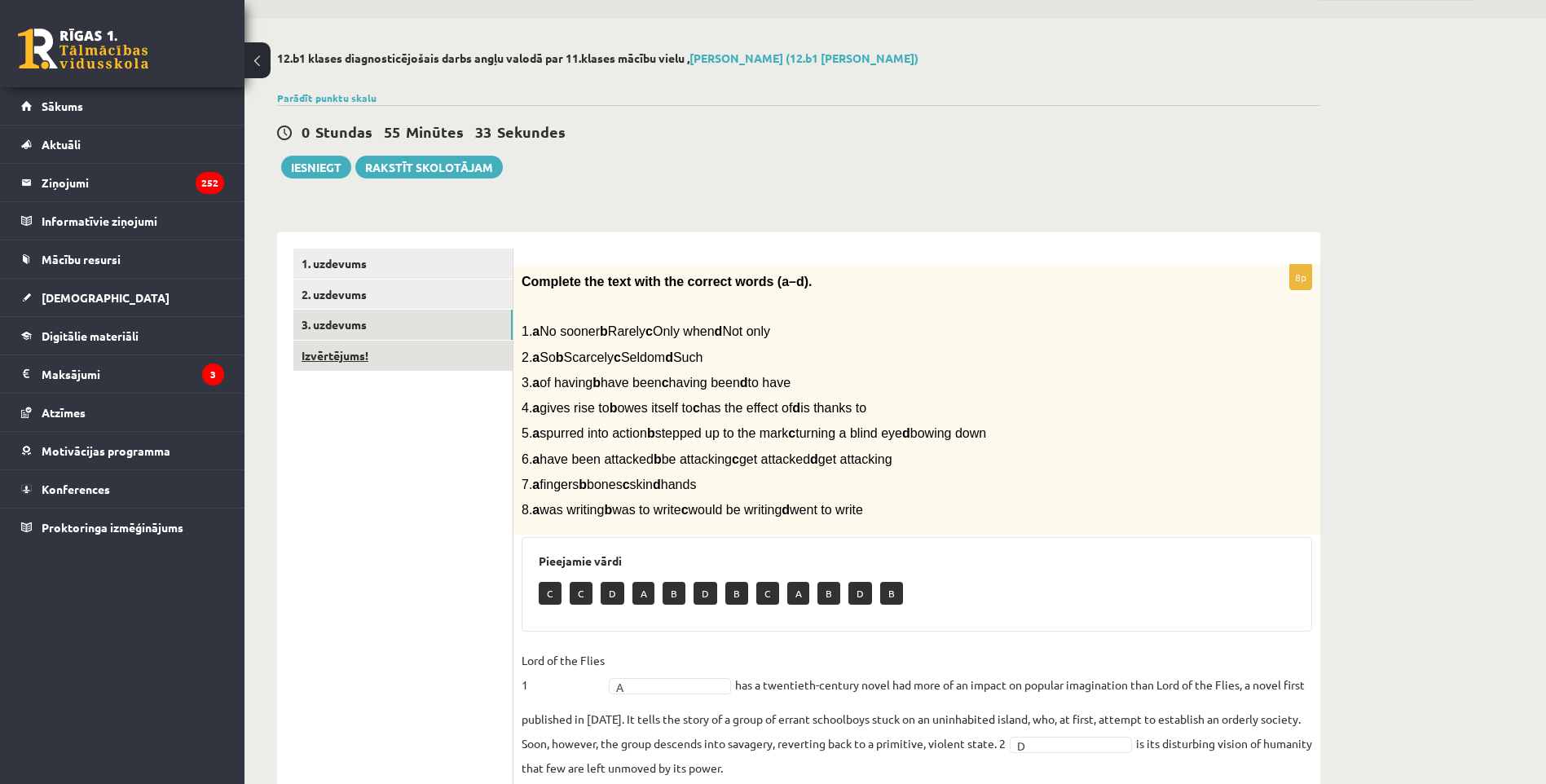
click at [395, 358] on link "Izvērtējums!" at bounding box center [403, 355] width 219 height 30
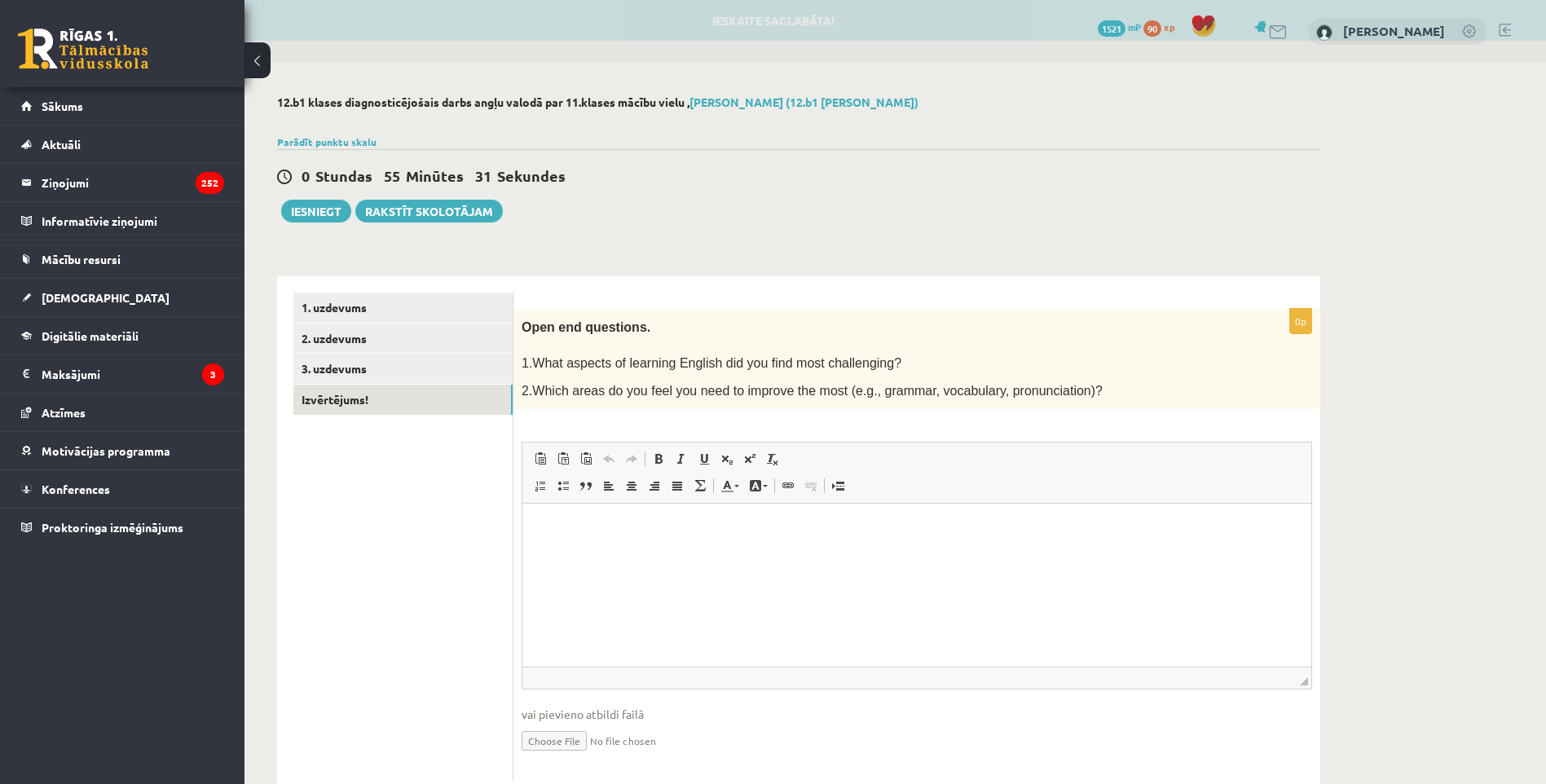
scroll to position [0, 0]
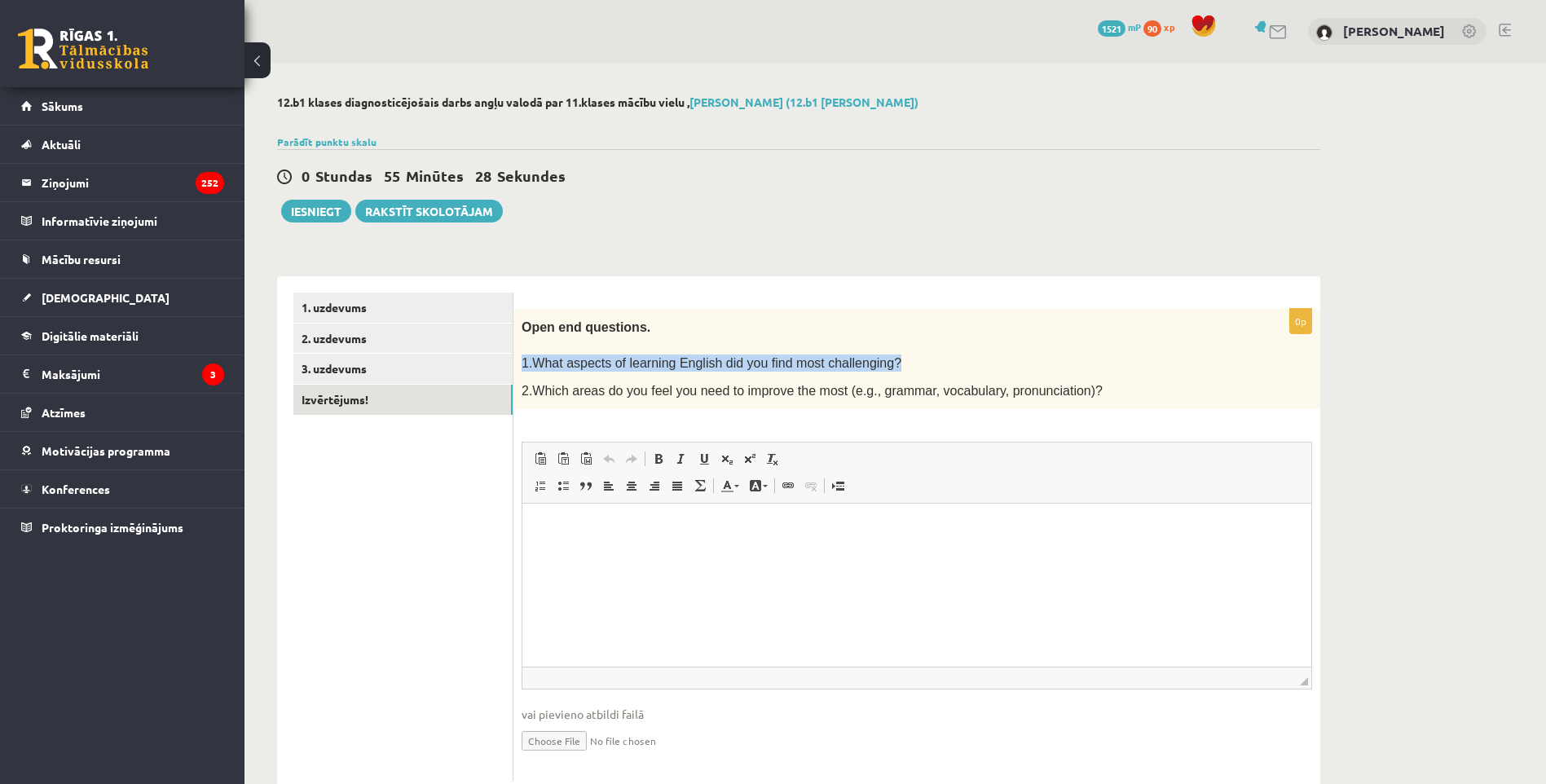
drag, startPoint x: 518, startPoint y: 362, endPoint x: 877, endPoint y: 363, distance: 359.0
click at [877, 363] on div "Open end questions. 1.What aspects of learning English did you find most challe…" at bounding box center [916, 360] width 807 height 101
drag, startPoint x: 877, startPoint y: 363, endPoint x: 817, endPoint y: 360, distance: 60.1
copy span "1.What aspects of learning English did you find most challenging?"
click at [765, 553] on html at bounding box center [917, 528] width 789 height 50
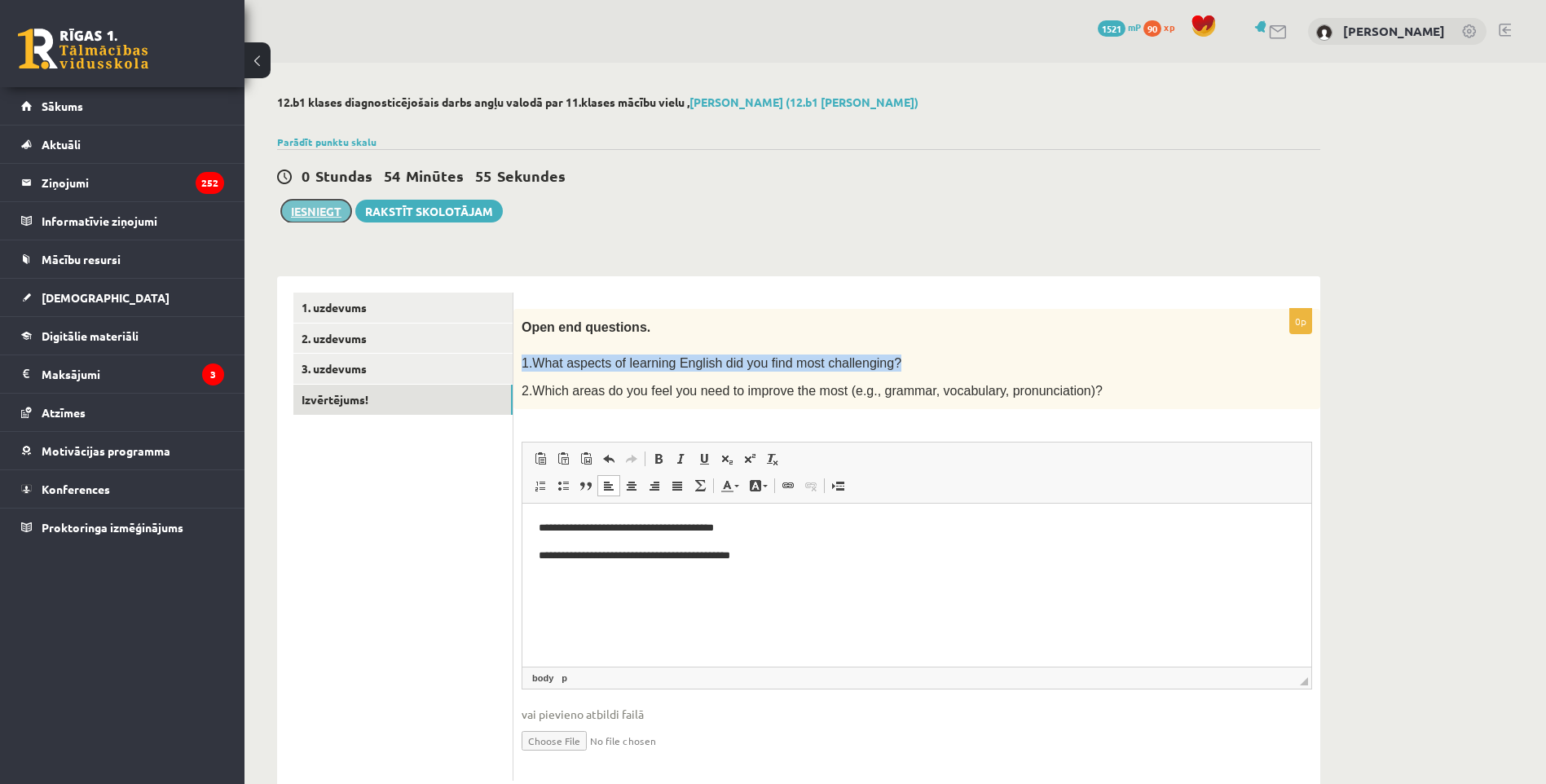
click at [298, 219] on button "Iesniegt" at bounding box center [316, 210] width 70 height 22
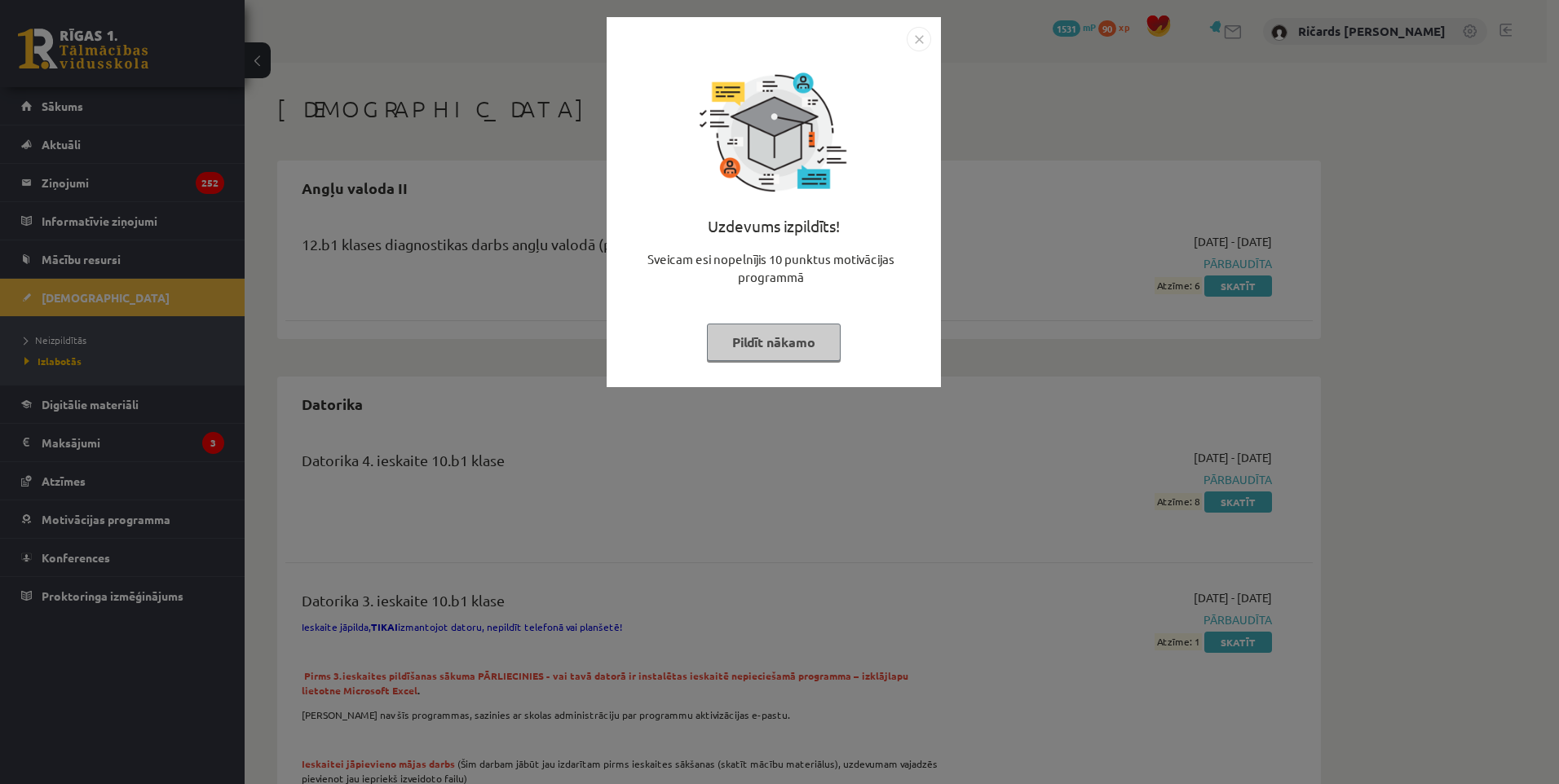
drag, startPoint x: 924, startPoint y: 35, endPoint x: 952, endPoint y: 34, distance: 28.0
click at [925, 35] on img "Close" at bounding box center [918, 38] width 24 height 24
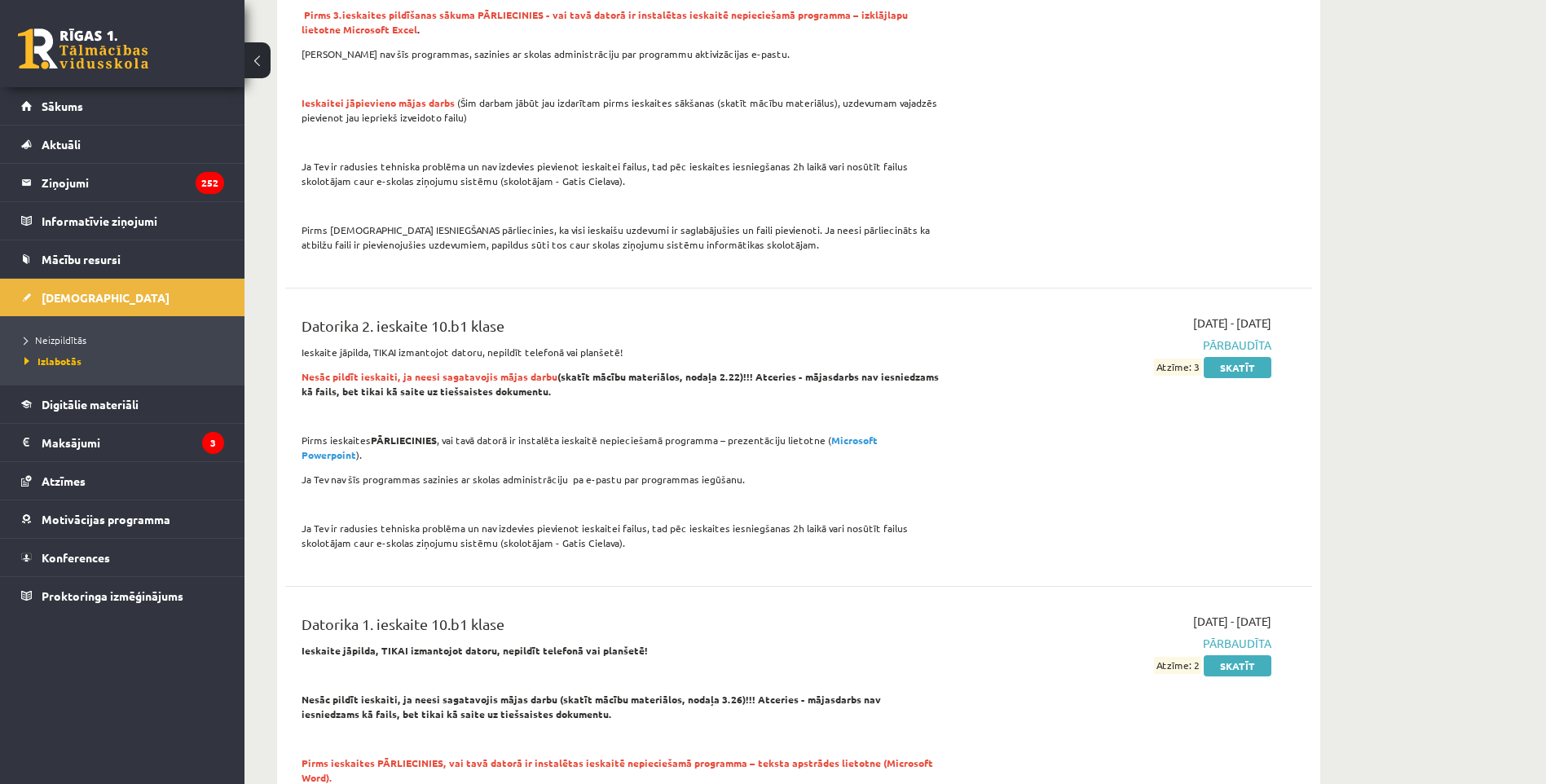
scroll to position [733, 0]
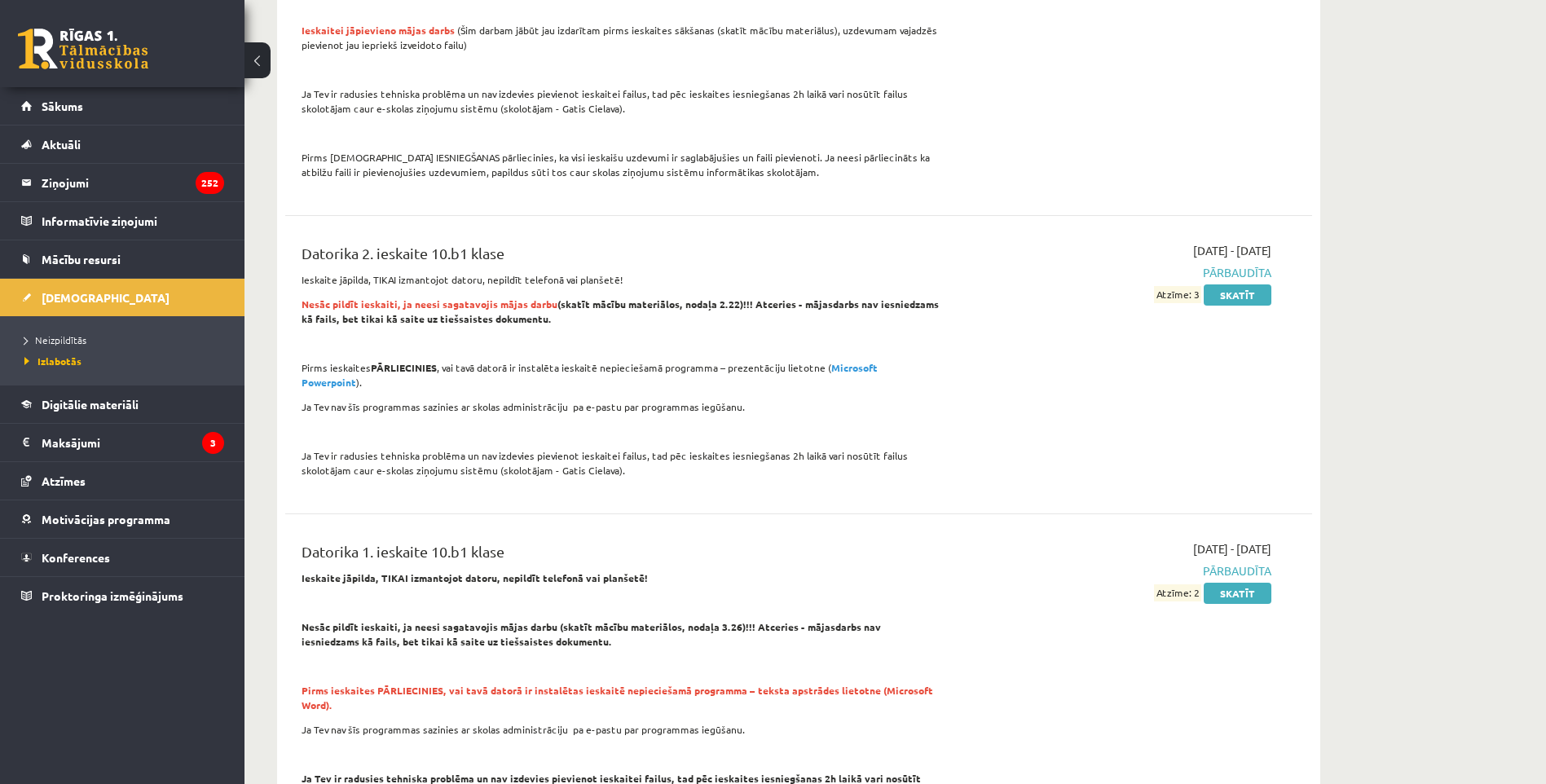
click at [72, 330] on li "Neizpildītās" at bounding box center [125, 340] width 204 height 22
click at [58, 335] on span "Neizpildītās" at bounding box center [59, 340] width 71 height 13
